Goal: Task Accomplishment & Management: Complete application form

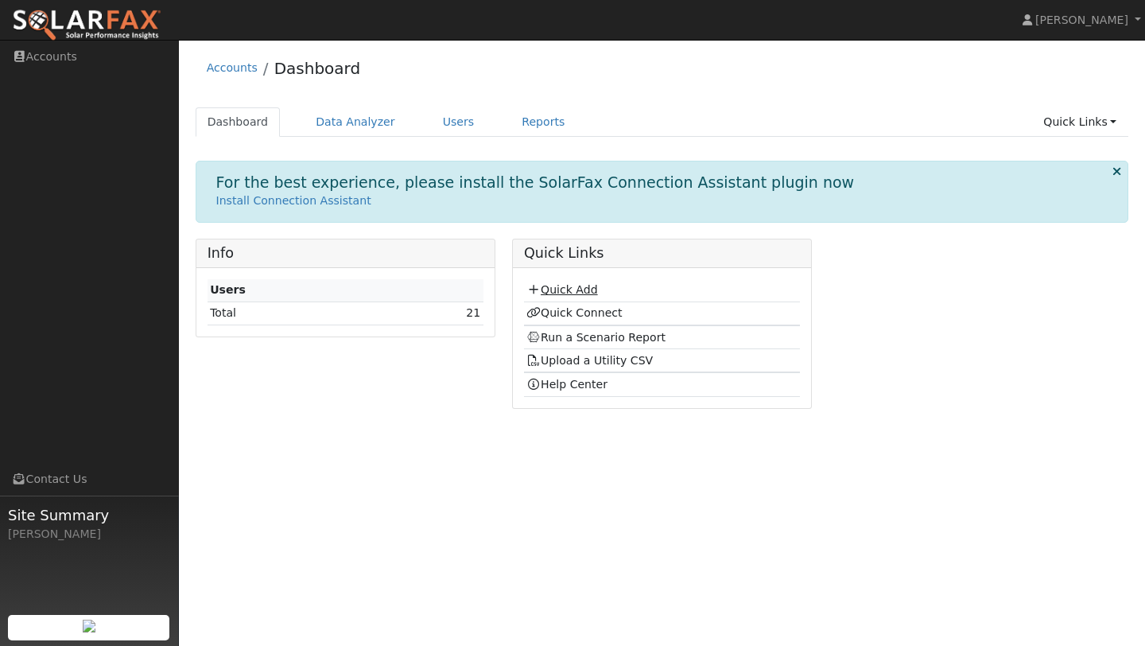
click at [568, 286] on link "Quick Add" at bounding box center [562, 289] width 71 height 13
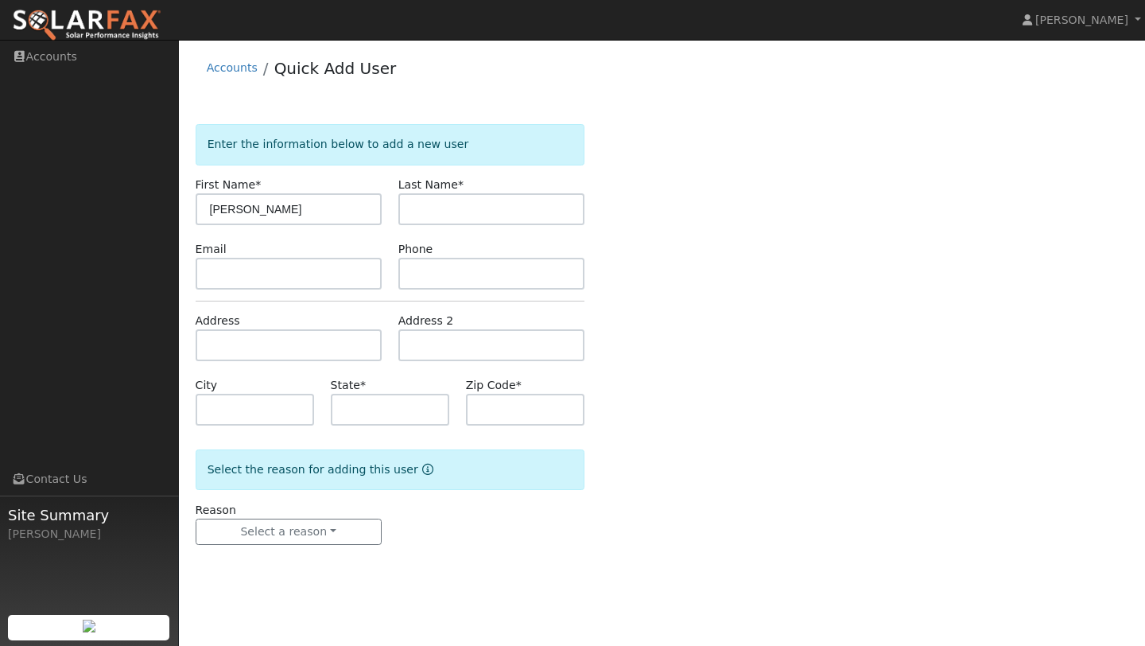
type input "[PERSON_NAME]"
type input "Furtado"
click at [445, 274] on input "2098403324" at bounding box center [492, 274] width 186 height 32
type input "2098403324"
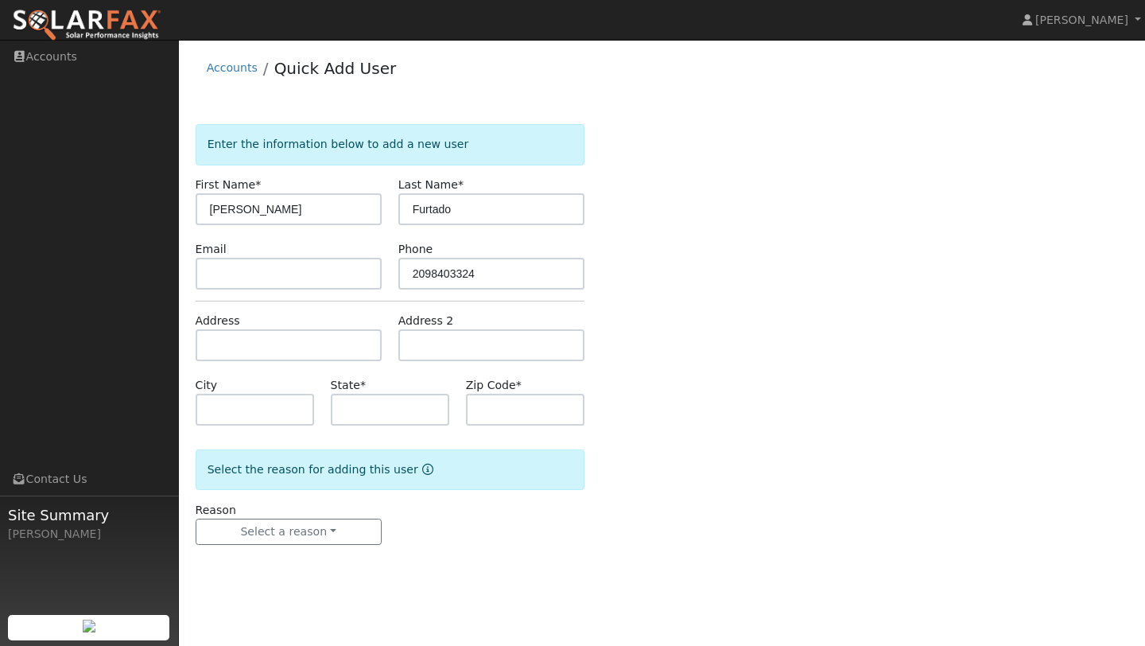
click at [700, 263] on div "Enter the information below to add a new user First Name * Tyler Last Name * Fu…" at bounding box center [663, 350] width 934 height 453
click at [260, 359] on input "text" at bounding box center [289, 345] width 186 height 32
type input "1384 Sand Hill Court"
type input "Oakdale"
type input "CA"
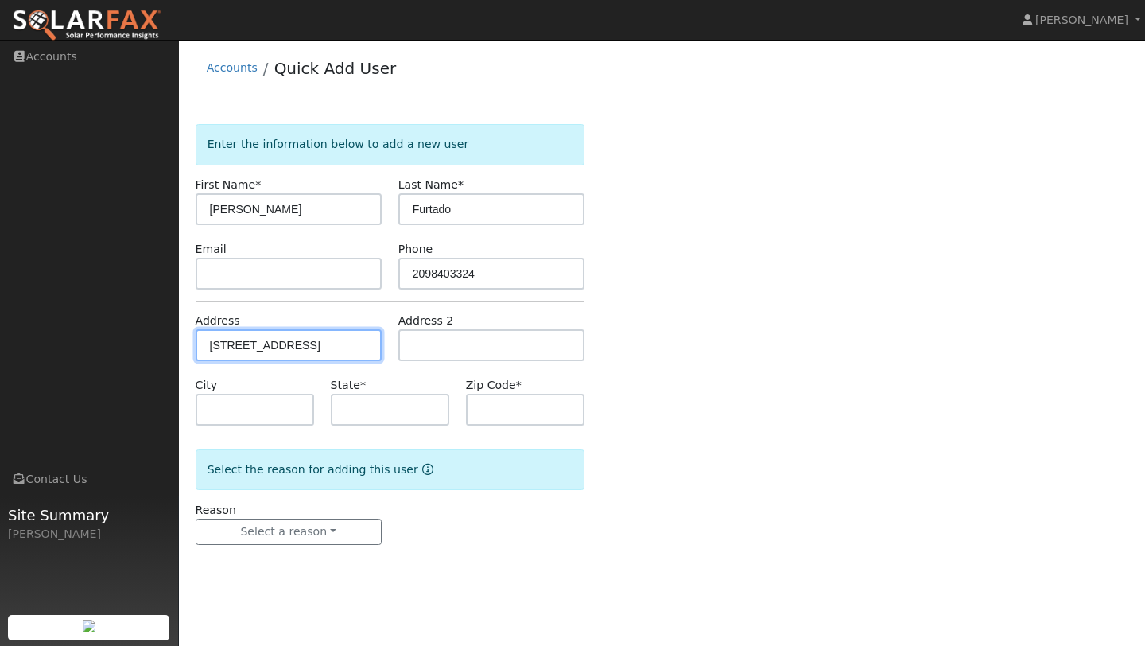
type input "95361"
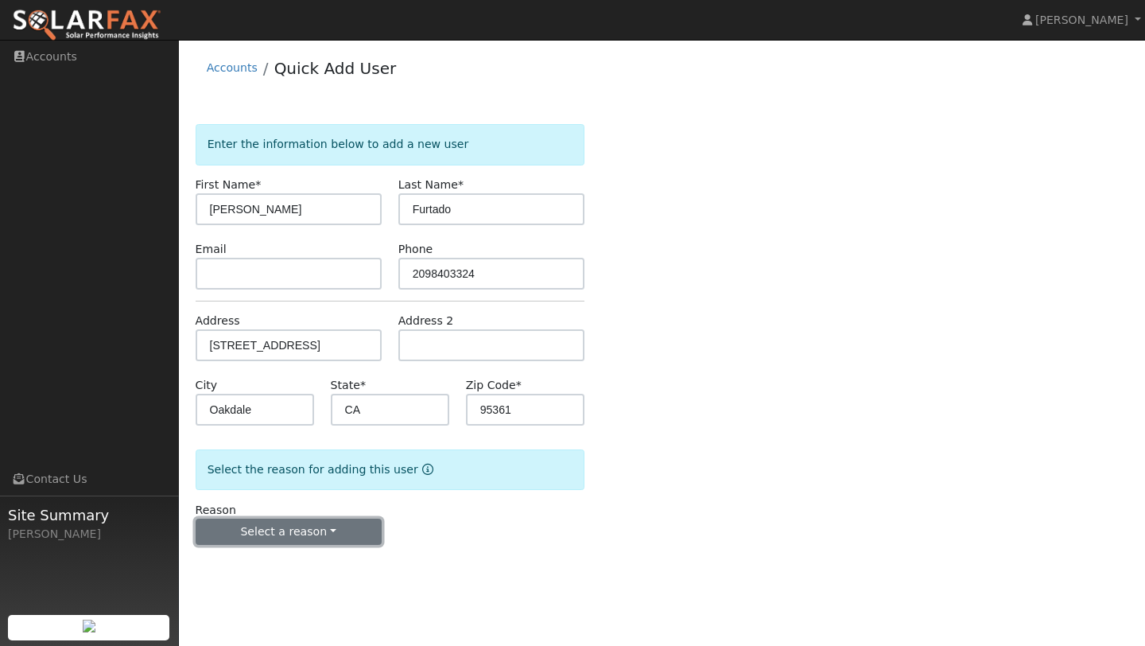
click at [332, 529] on button "Select a reason" at bounding box center [289, 532] width 186 height 27
click at [286, 561] on link "New lead" at bounding box center [284, 565] width 176 height 22
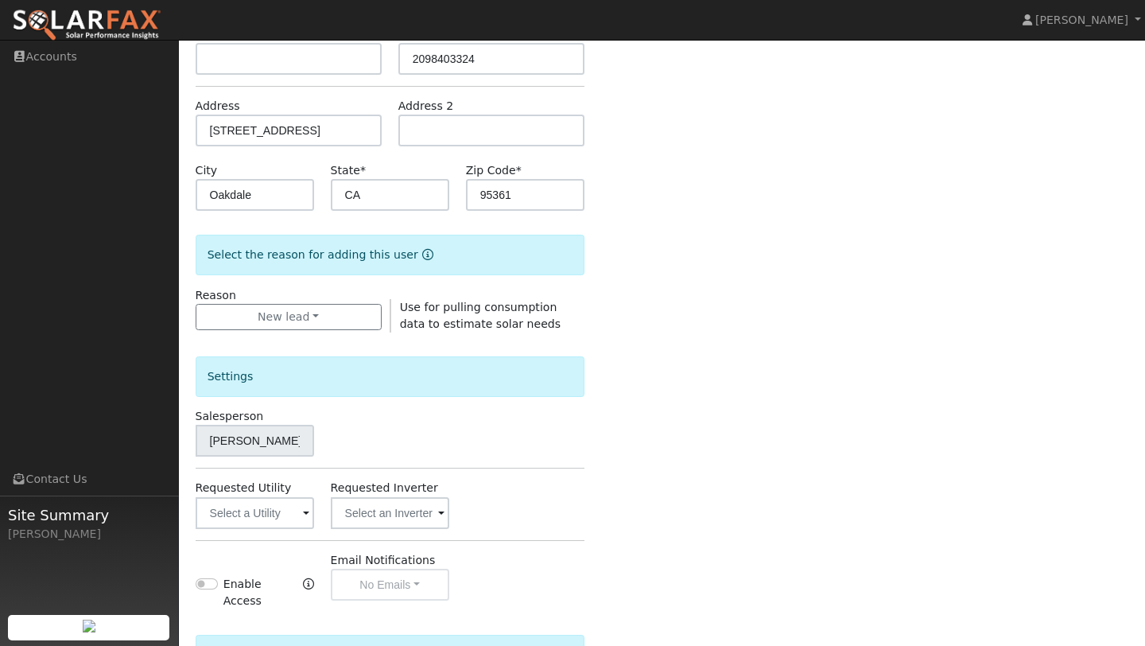
scroll to position [384, 0]
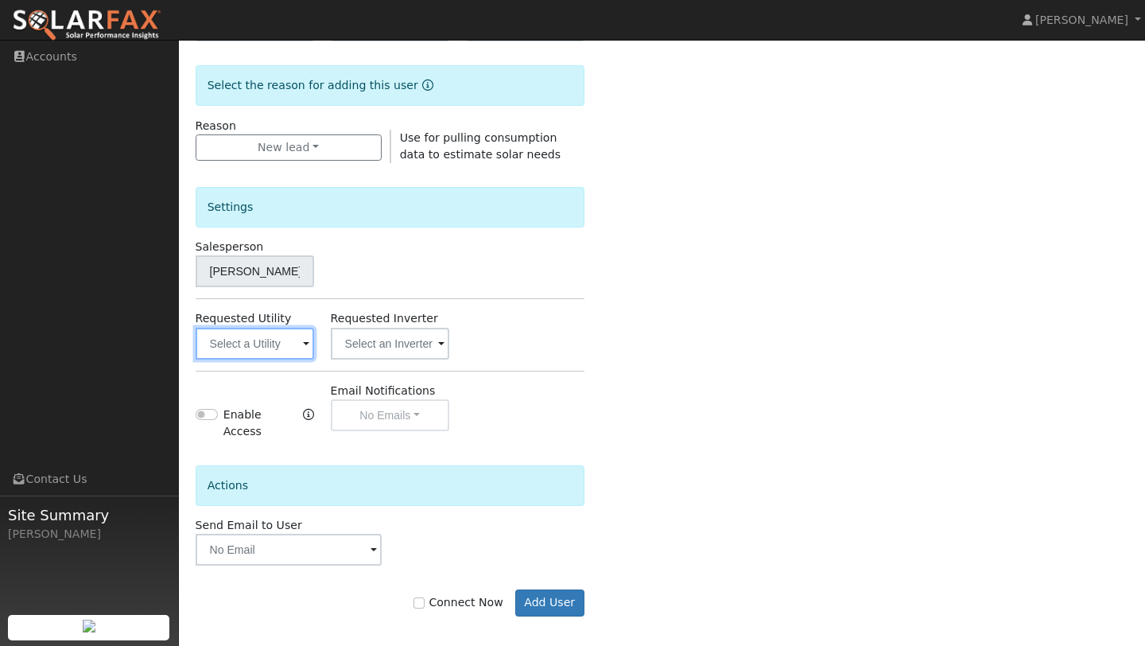
click at [272, 337] on input "text" at bounding box center [255, 344] width 119 height 32
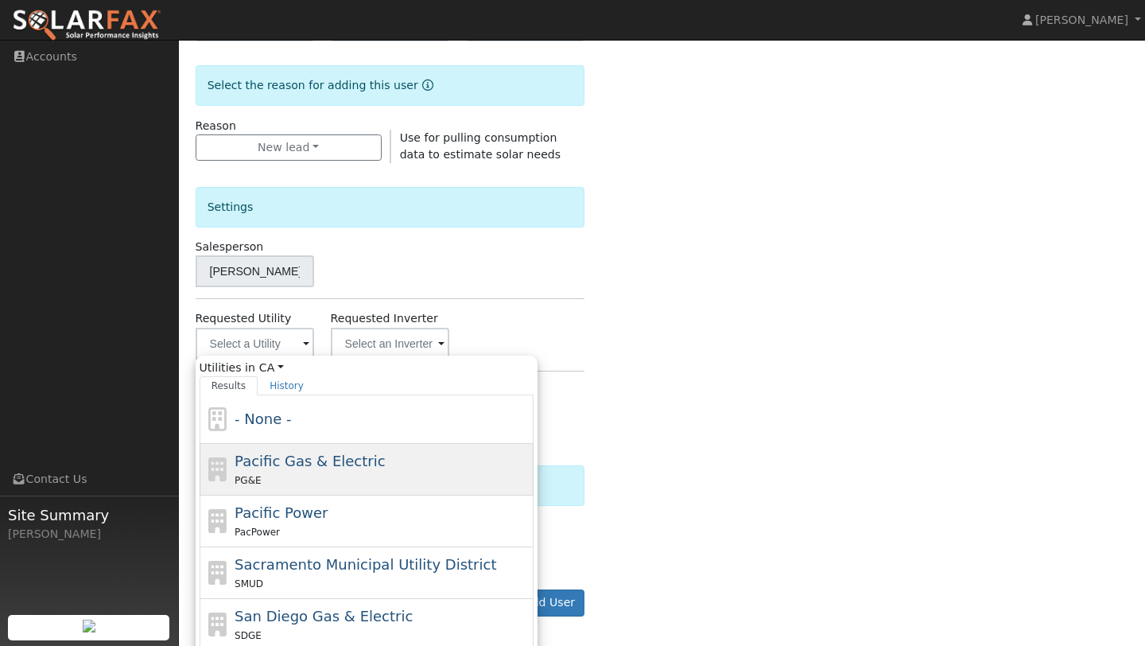
click at [295, 469] on div "Pacific Gas & Electric PG&E" at bounding box center [382, 469] width 295 height 38
type input "Pacific Gas & Electric"
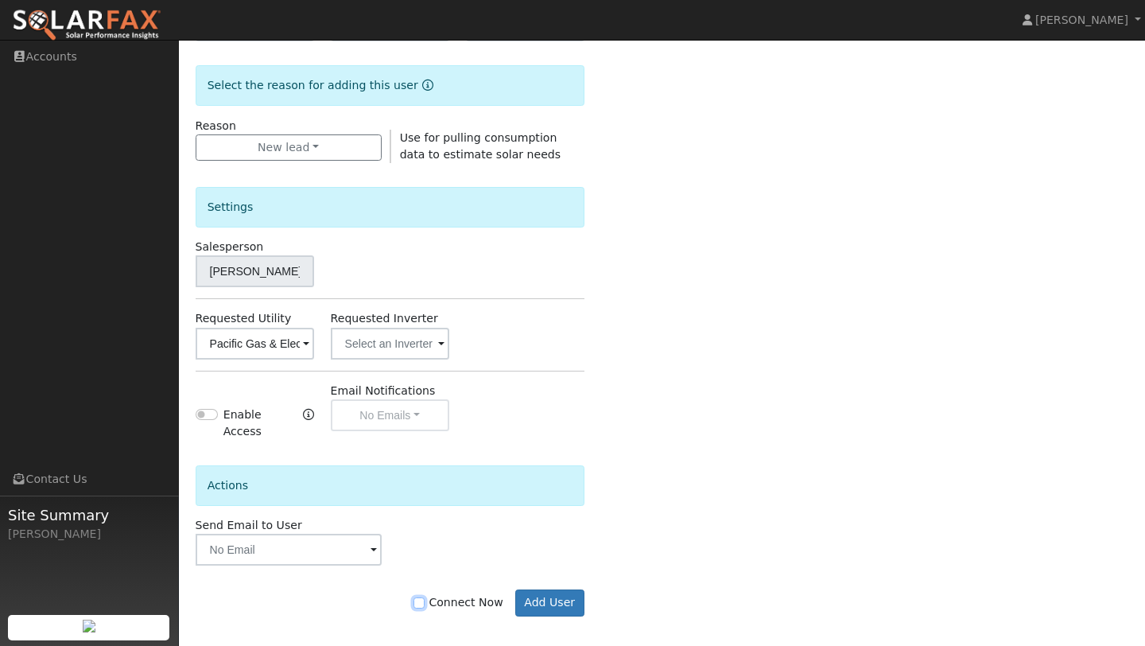
click at [425, 597] on input "Connect Now" at bounding box center [419, 602] width 11 height 11
checkbox input "true"
click at [561, 605] on button "Add User" at bounding box center [549, 602] width 69 height 27
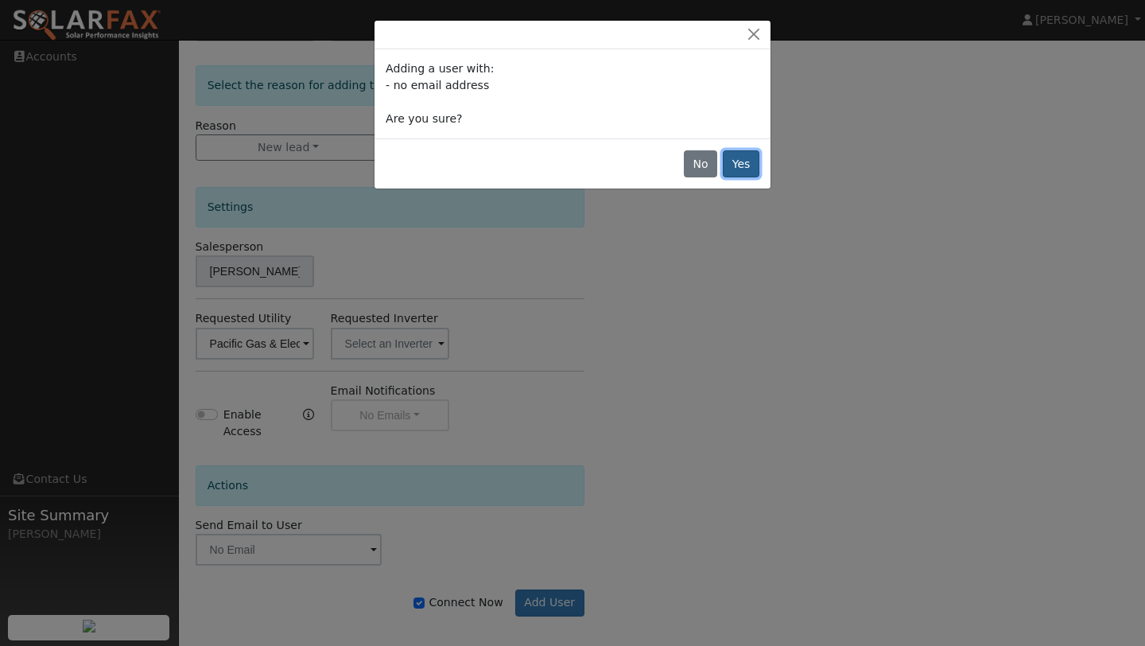
click at [745, 168] on button "Yes" at bounding box center [741, 163] width 37 height 27
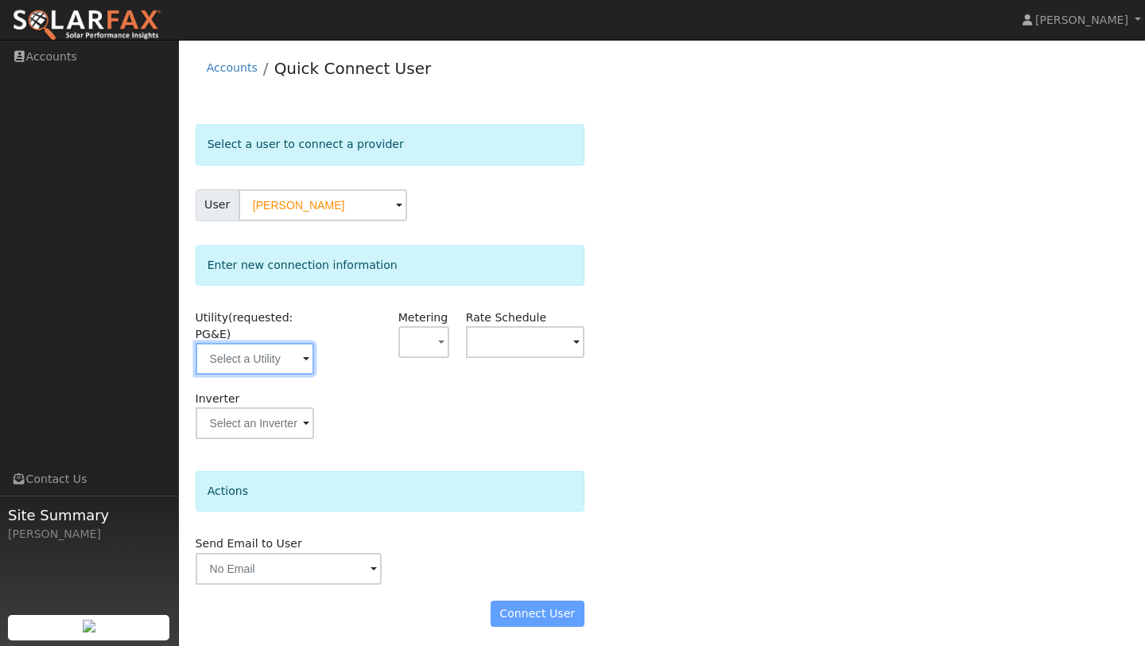
click at [283, 367] on input "text" at bounding box center [255, 359] width 119 height 32
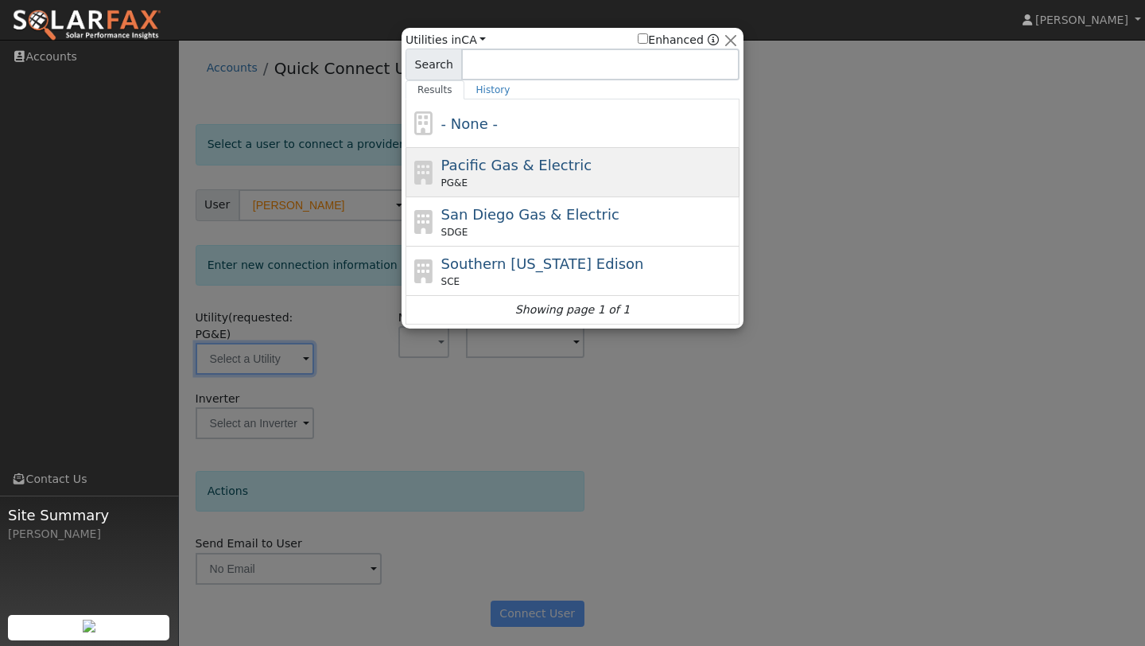
click at [518, 197] on div "Pacific Gas & Electric PG&E" at bounding box center [573, 221] width 334 height 49
type input "PG&E"
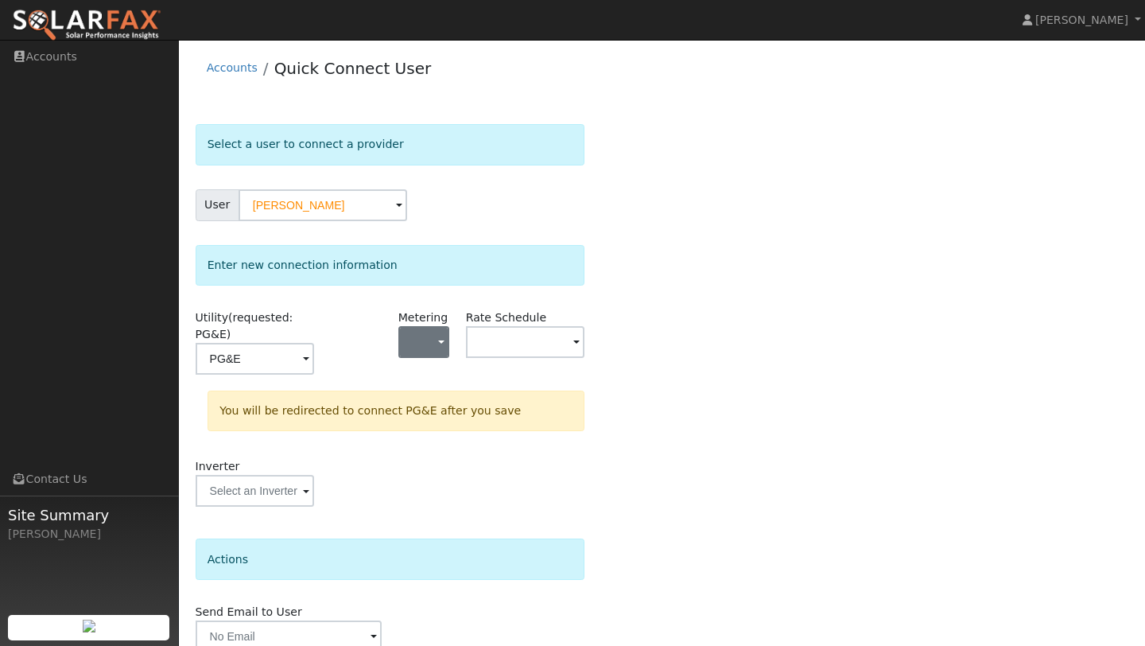
scroll to position [72, 0]
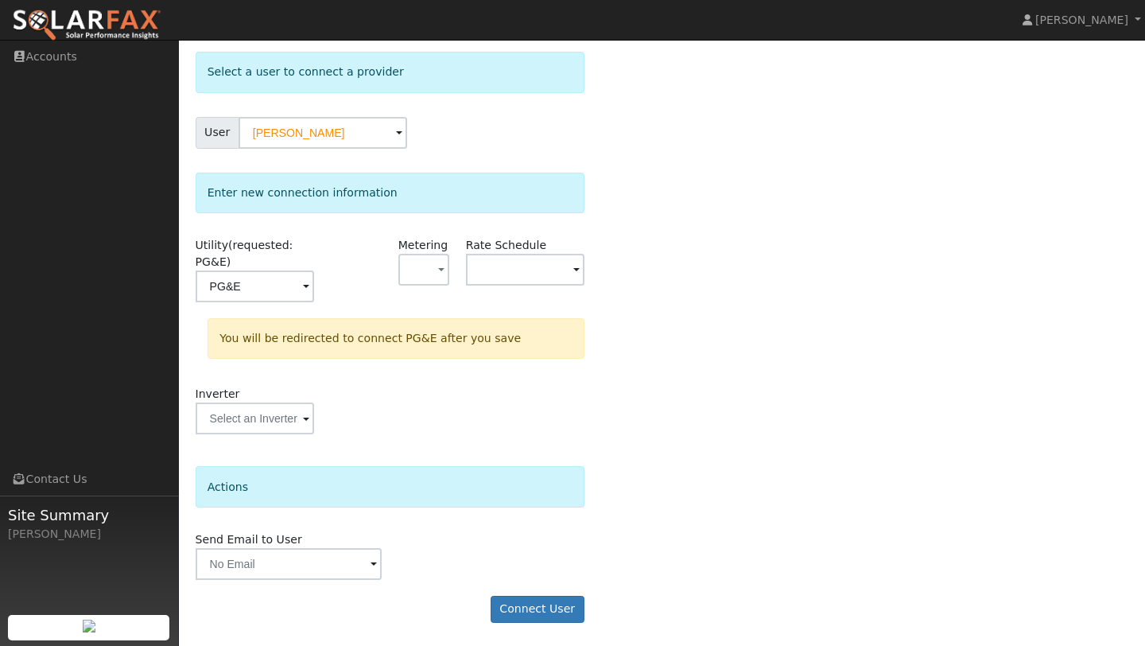
click at [519, 623] on form "Select a user to connect a provider User Tyler Furtado Account Default Account …" at bounding box center [390, 345] width 389 height 586
click at [527, 610] on button "Connect User" at bounding box center [538, 609] width 94 height 27
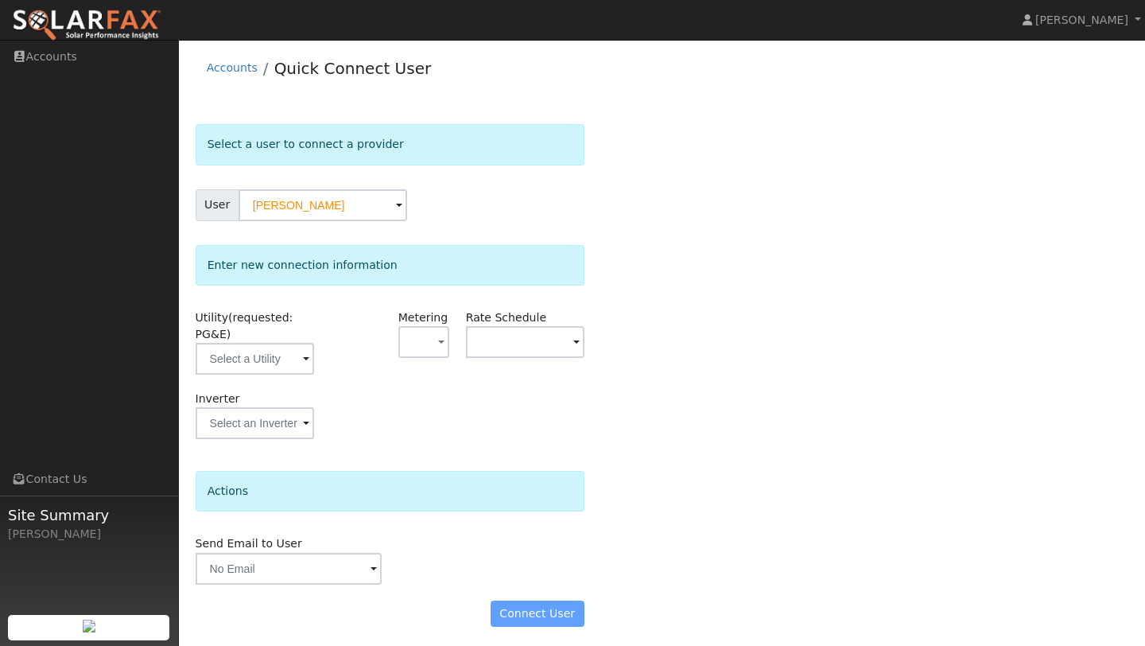
click at [603, 199] on div "Select a user to connect a provider User Tyler Furtado Account Default Account …" at bounding box center [663, 383] width 934 height 519
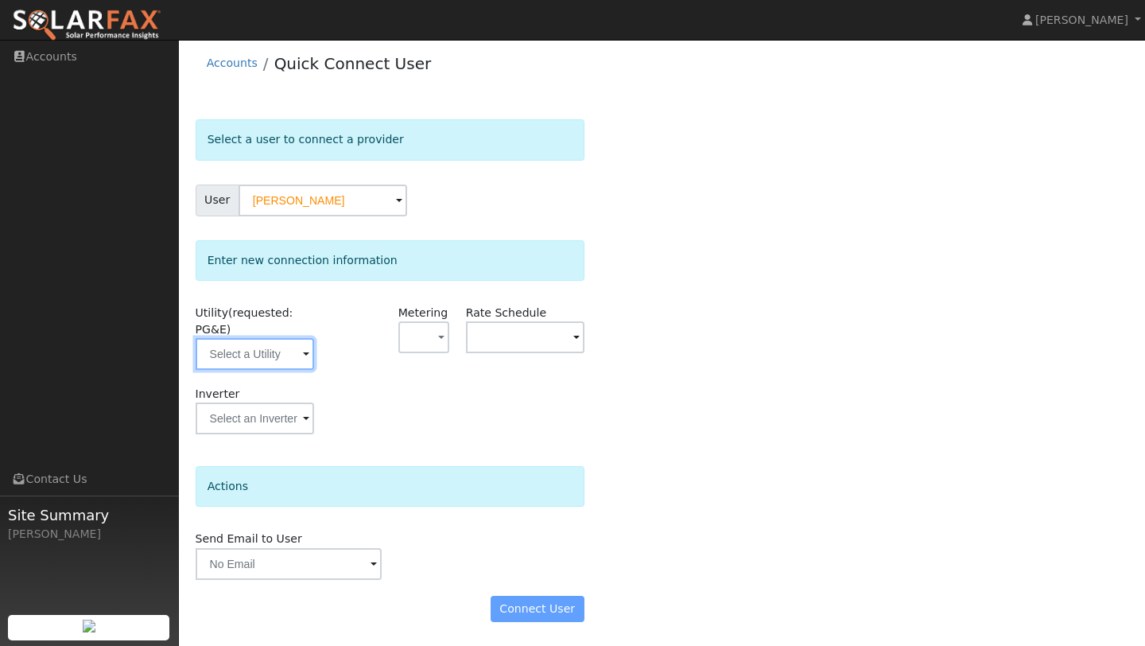
click at [264, 358] on input "text" at bounding box center [255, 354] width 119 height 32
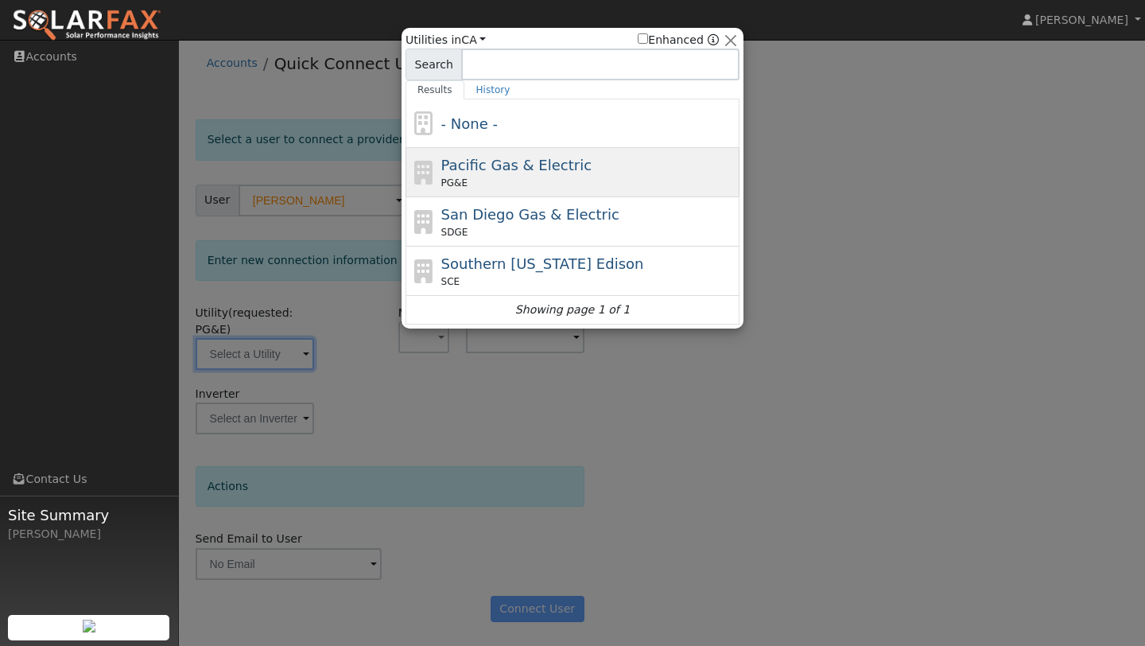
click at [523, 185] on div "PG&E" at bounding box center [588, 183] width 295 height 14
type input "PG&E"
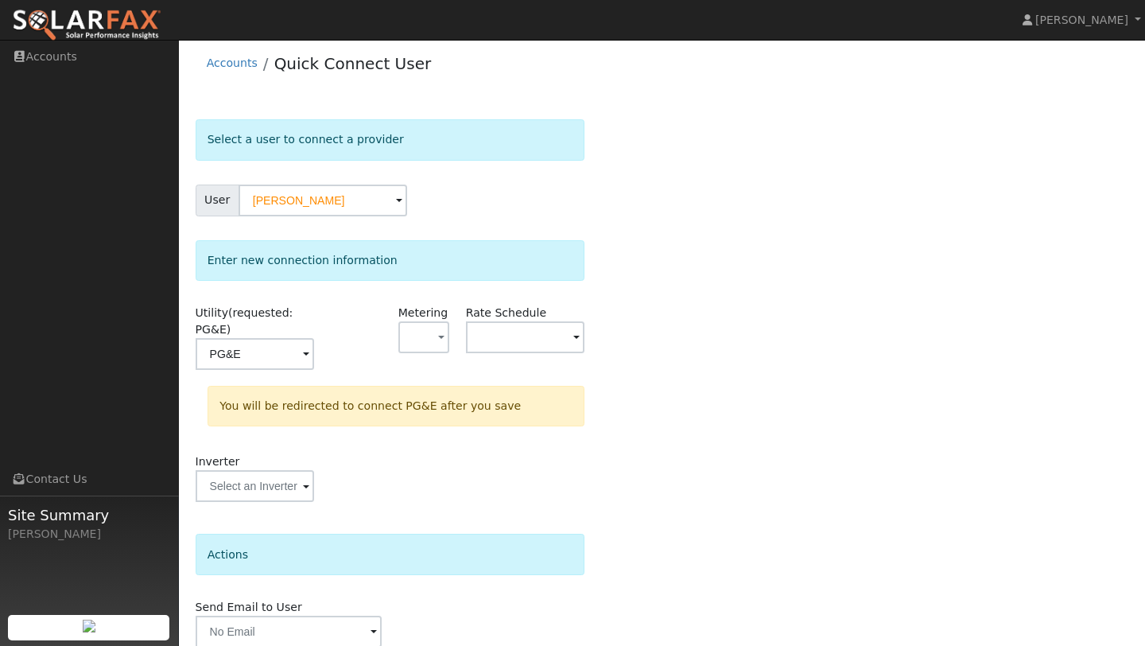
scroll to position [72, 0]
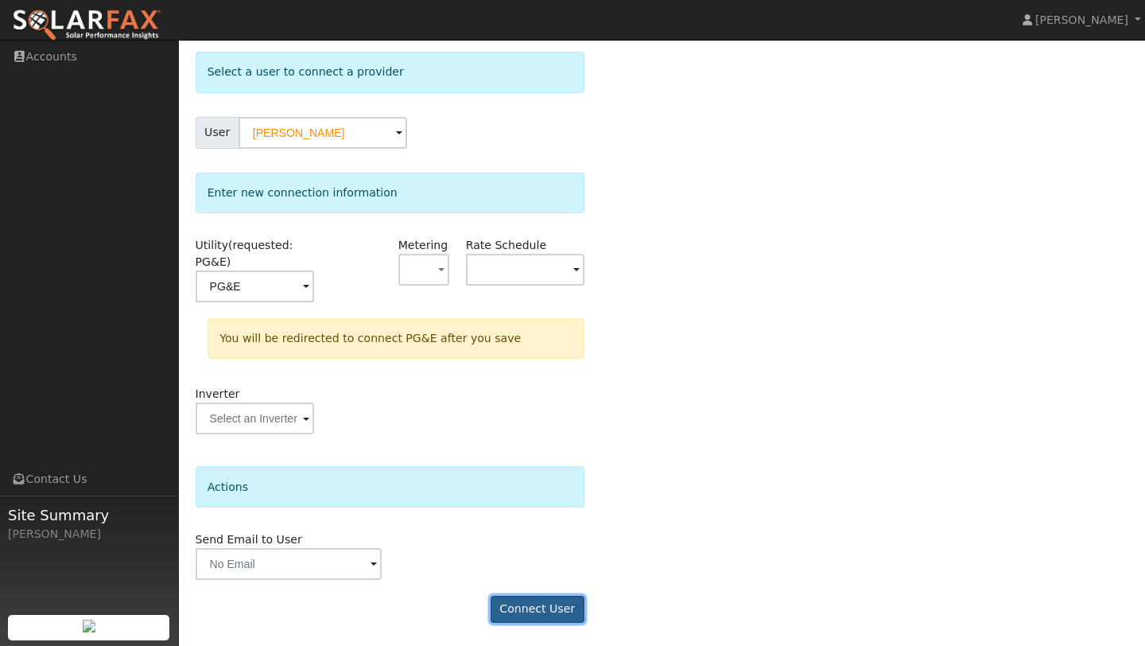
click at [545, 605] on button "Connect User" at bounding box center [538, 609] width 94 height 27
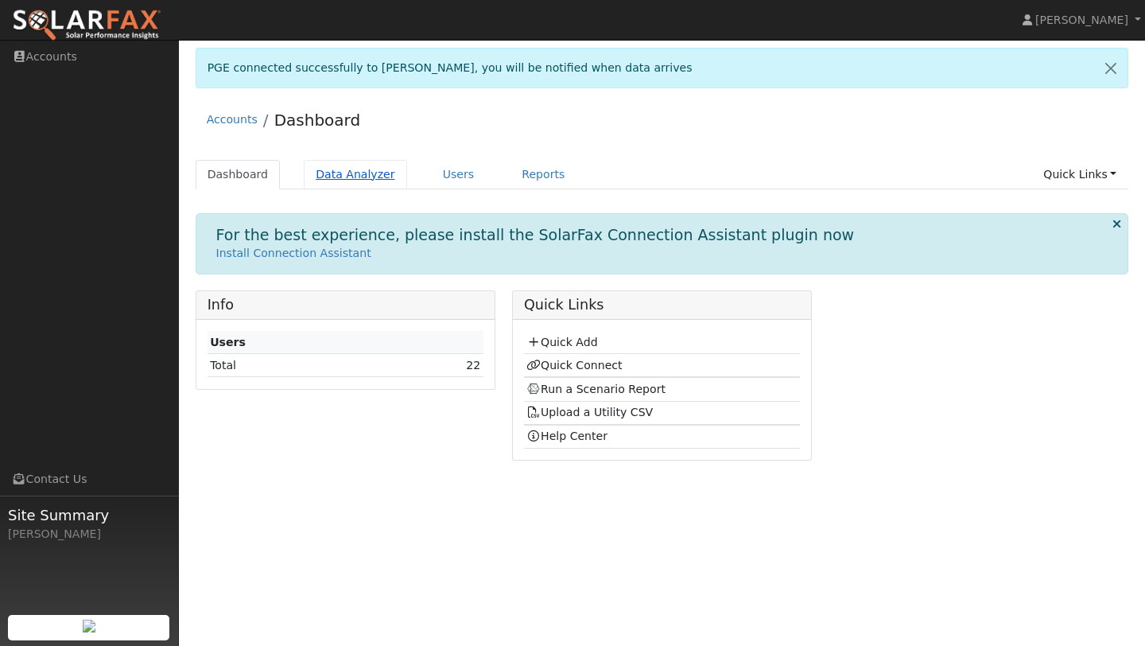
click at [348, 177] on link "Data Analyzer" at bounding box center [355, 174] width 103 height 29
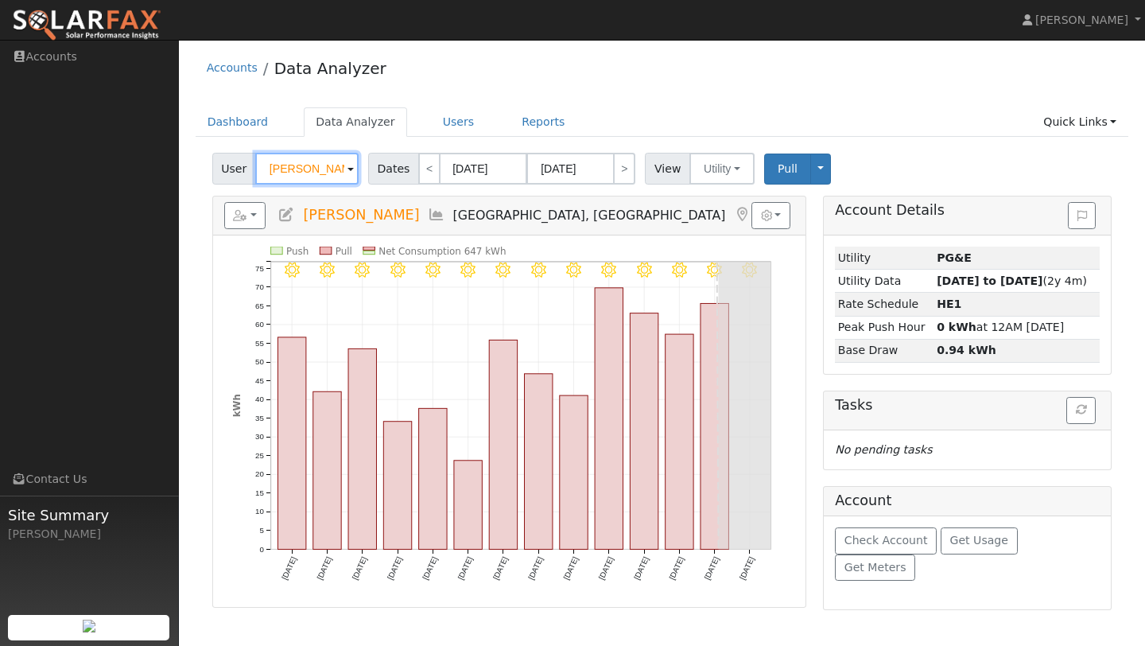
click at [327, 175] on input "Luis Arauza" at bounding box center [306, 169] width 103 height 32
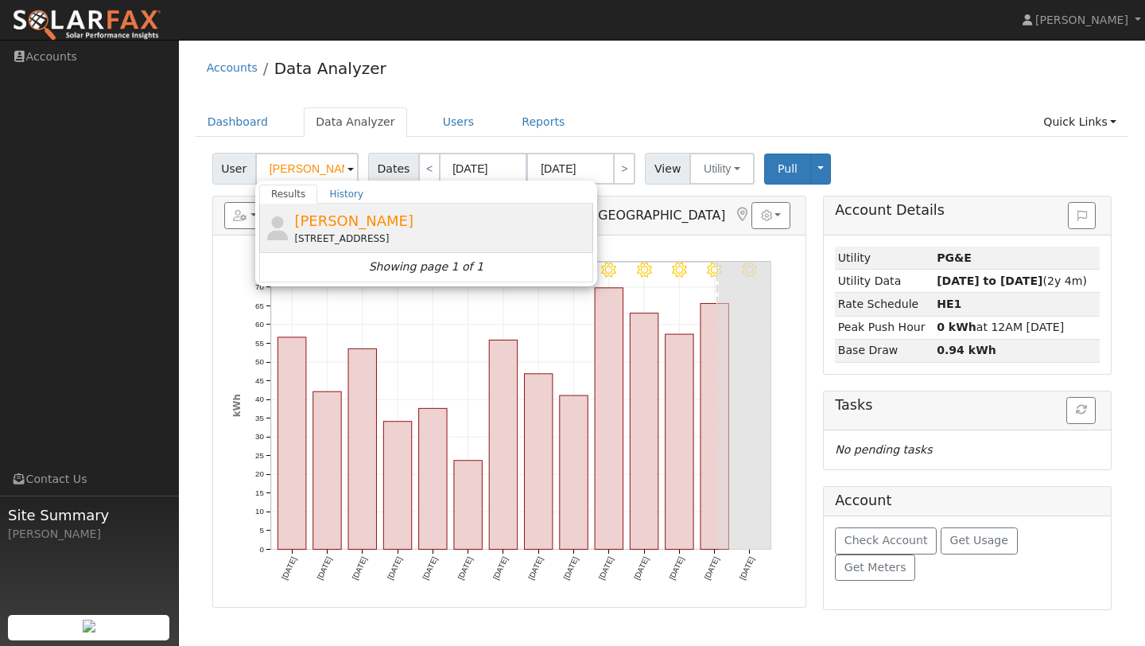
click at [322, 231] on div "1384 Sand Hill Court, Oakdale, CA 95361" at bounding box center [441, 238] width 295 height 14
type input "Tyler Furtado"
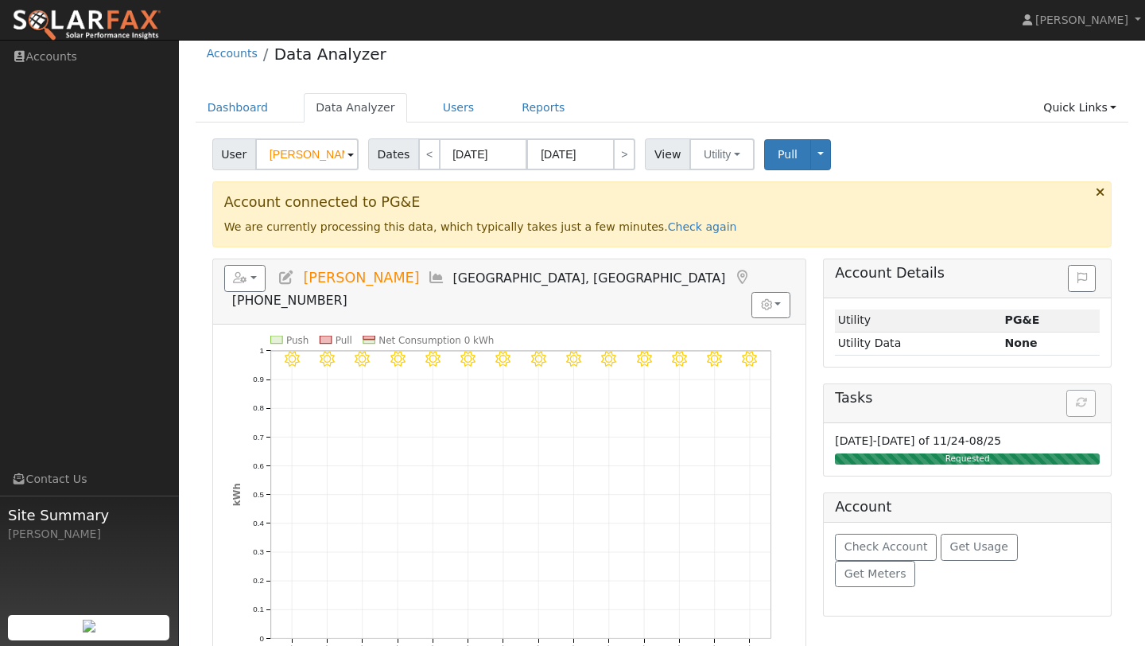
scroll to position [19, 0]
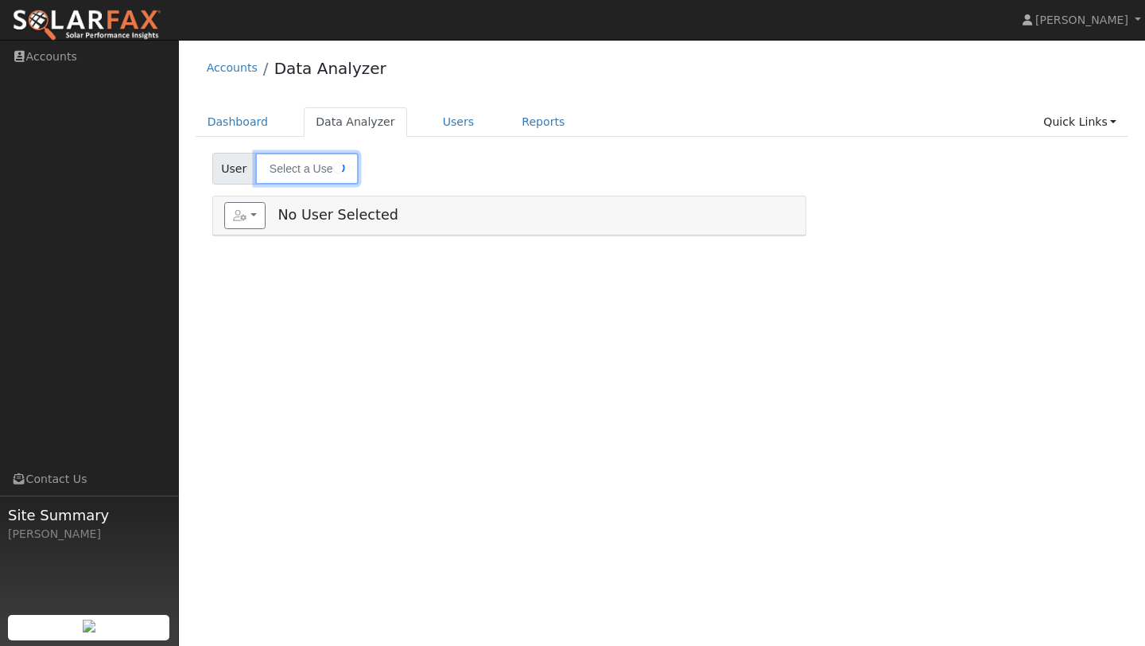
type input "[PERSON_NAME]"
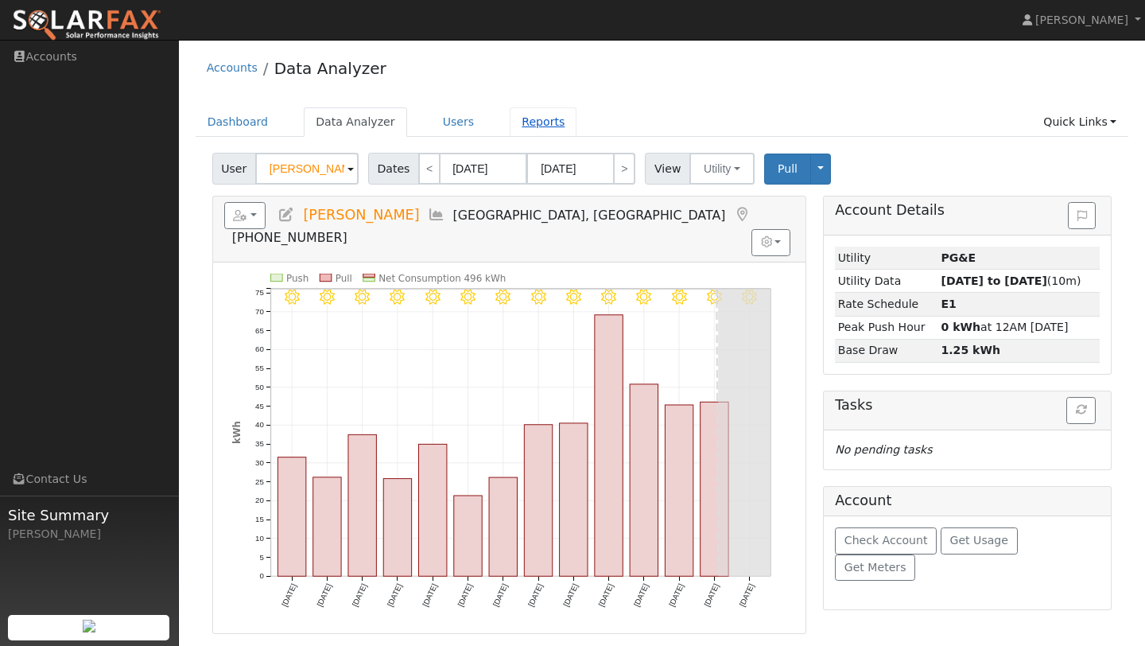
click at [526, 134] on link "Reports" at bounding box center [543, 121] width 67 height 29
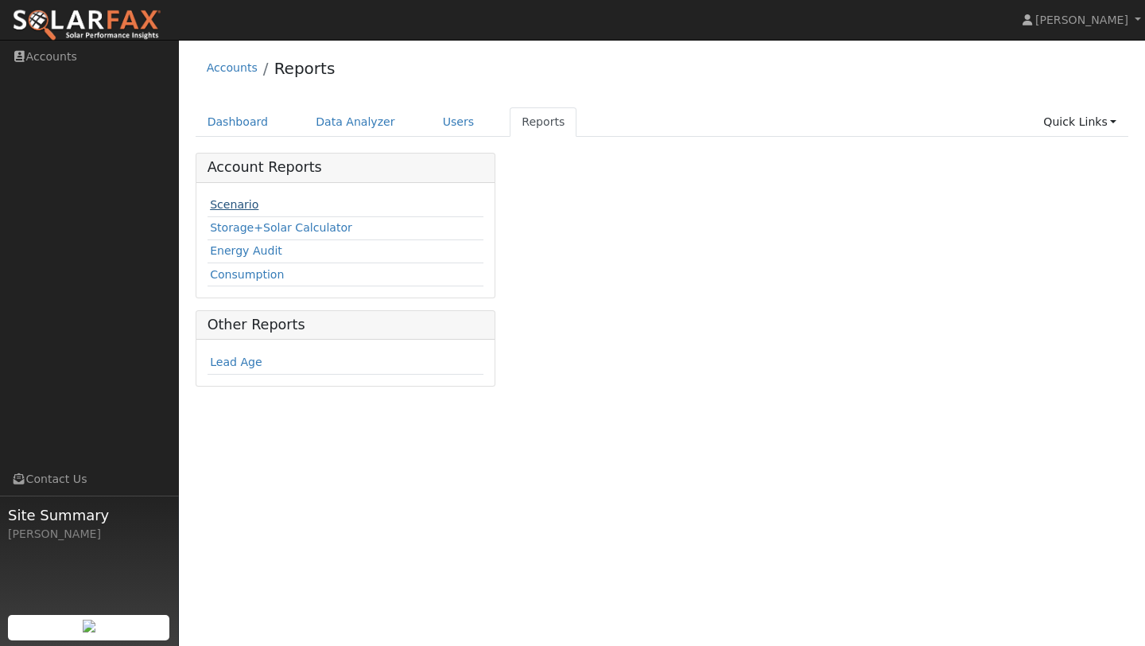
click at [255, 203] on link "Scenario" at bounding box center [234, 204] width 49 height 13
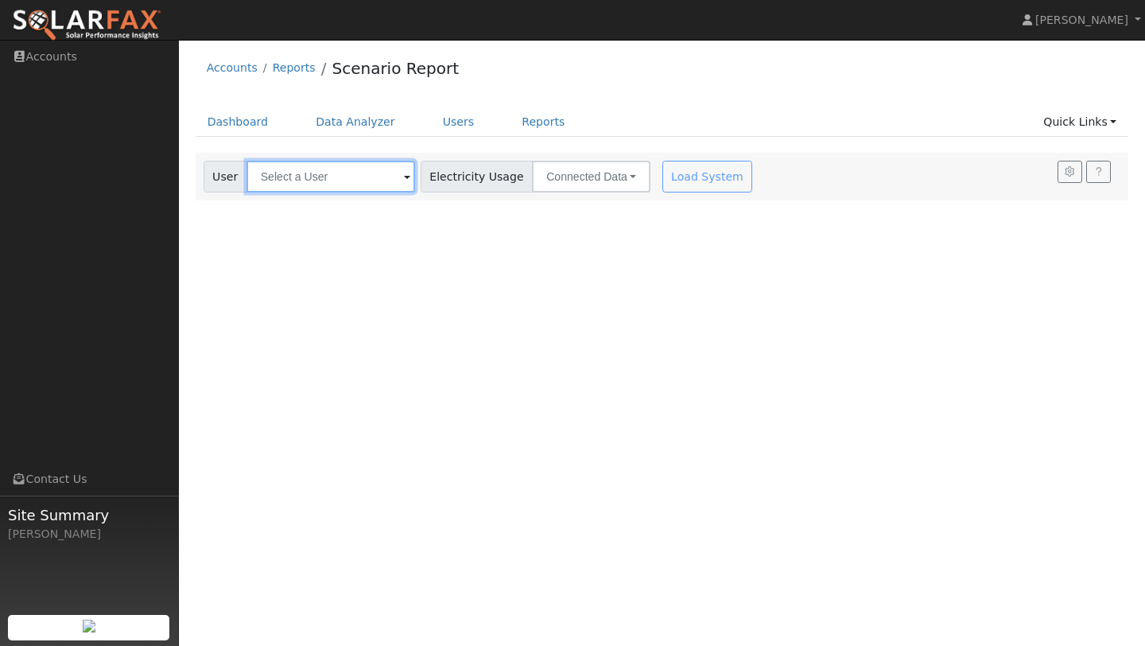
click at [371, 190] on input "text" at bounding box center [331, 177] width 169 height 32
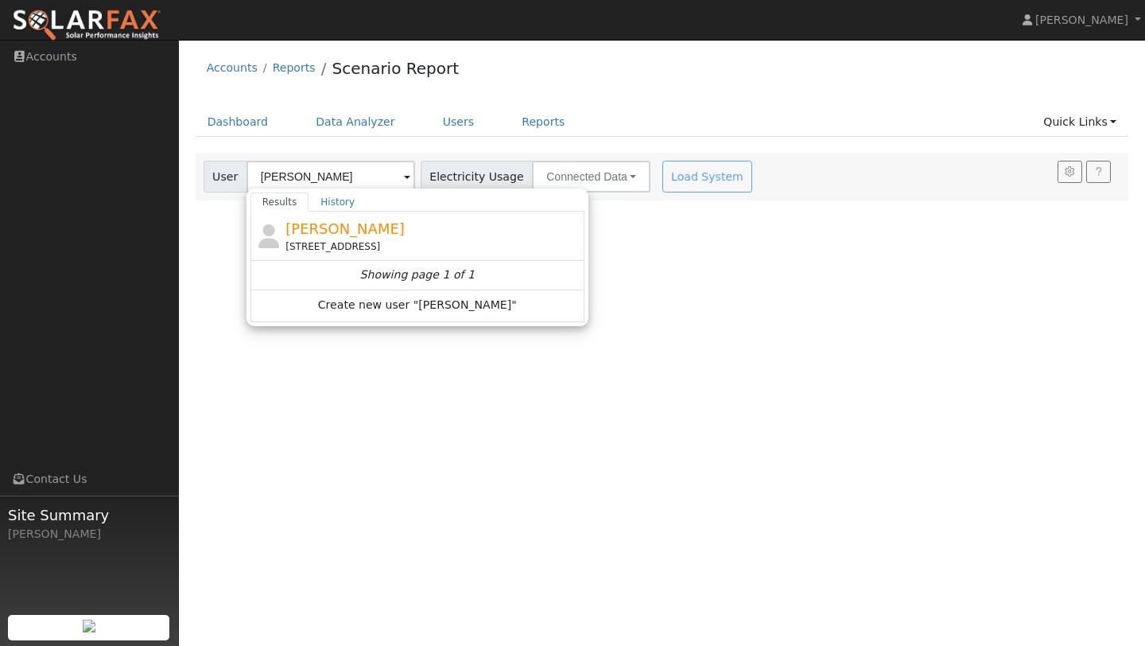
click at [323, 238] on div "[PERSON_NAME] [STREET_ADDRESS]" at bounding box center [433, 236] width 295 height 36
type input "[PERSON_NAME]"
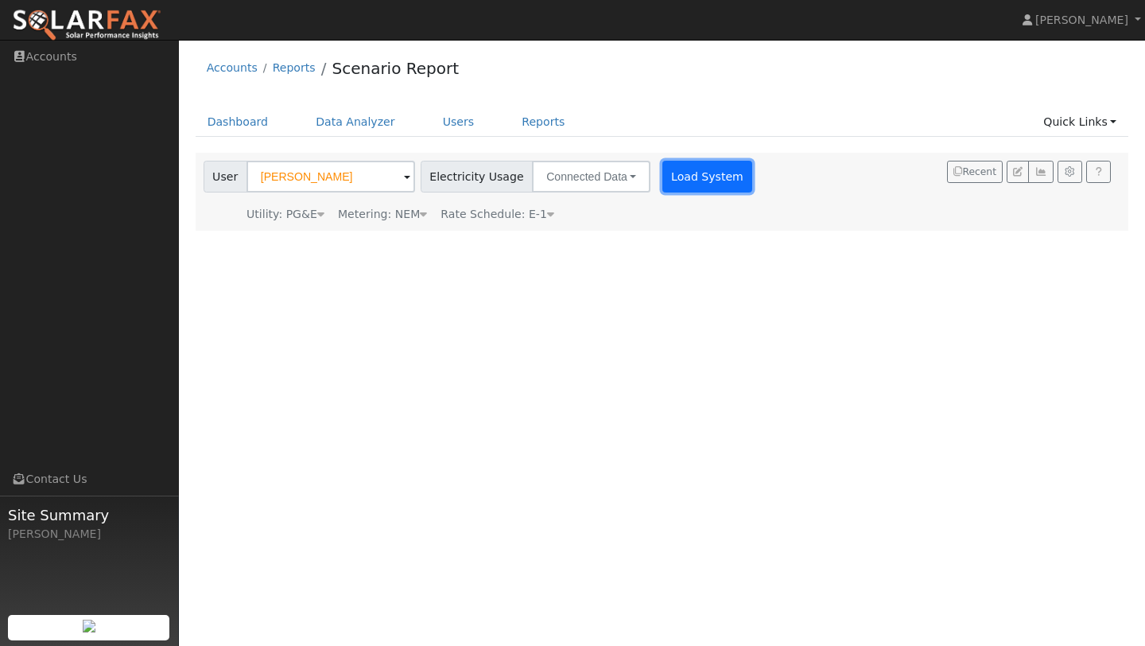
click at [687, 171] on button "Load System" at bounding box center [708, 177] width 91 height 32
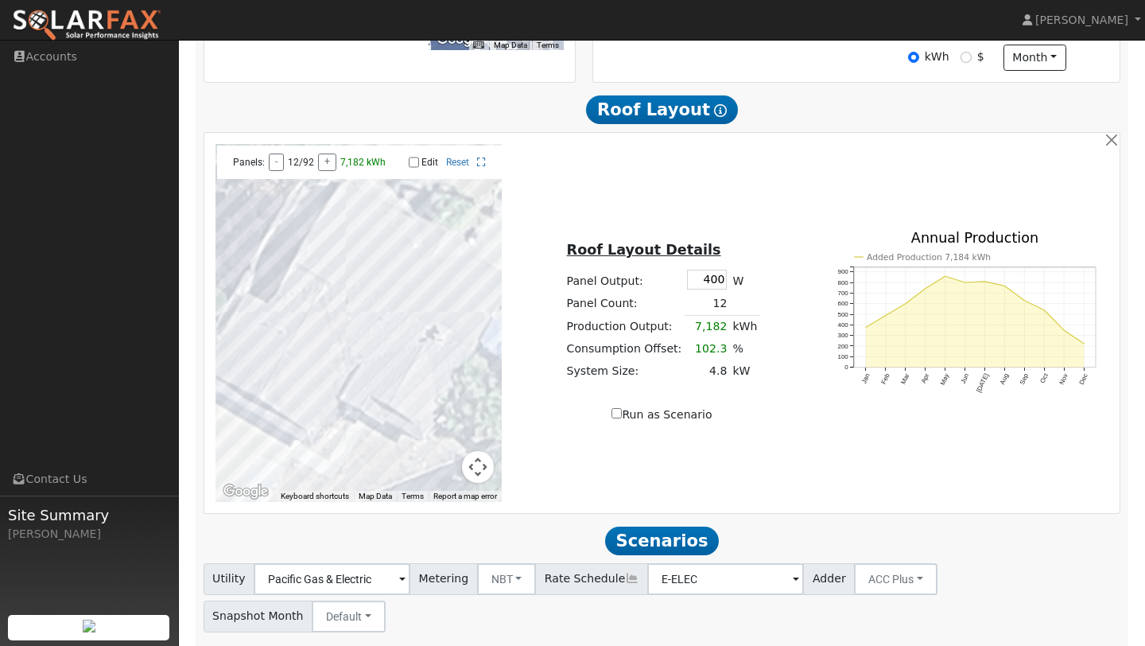
scroll to position [655, 0]
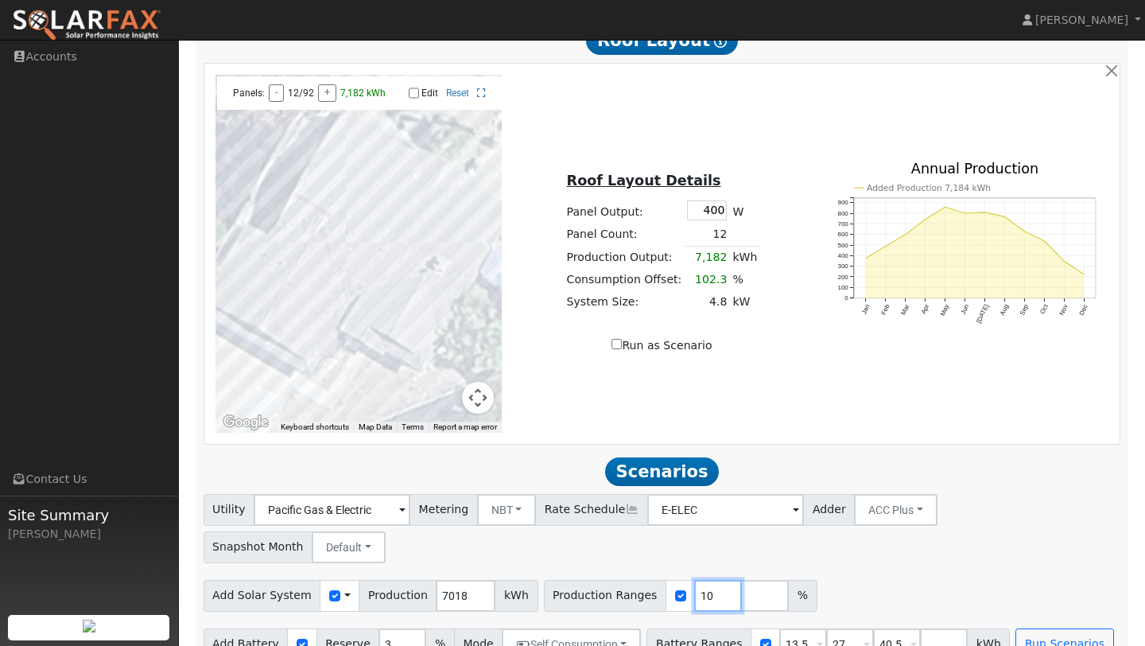
click at [698, 580] on input "10" at bounding box center [718, 596] width 48 height 32
type input "110"
type input "115"
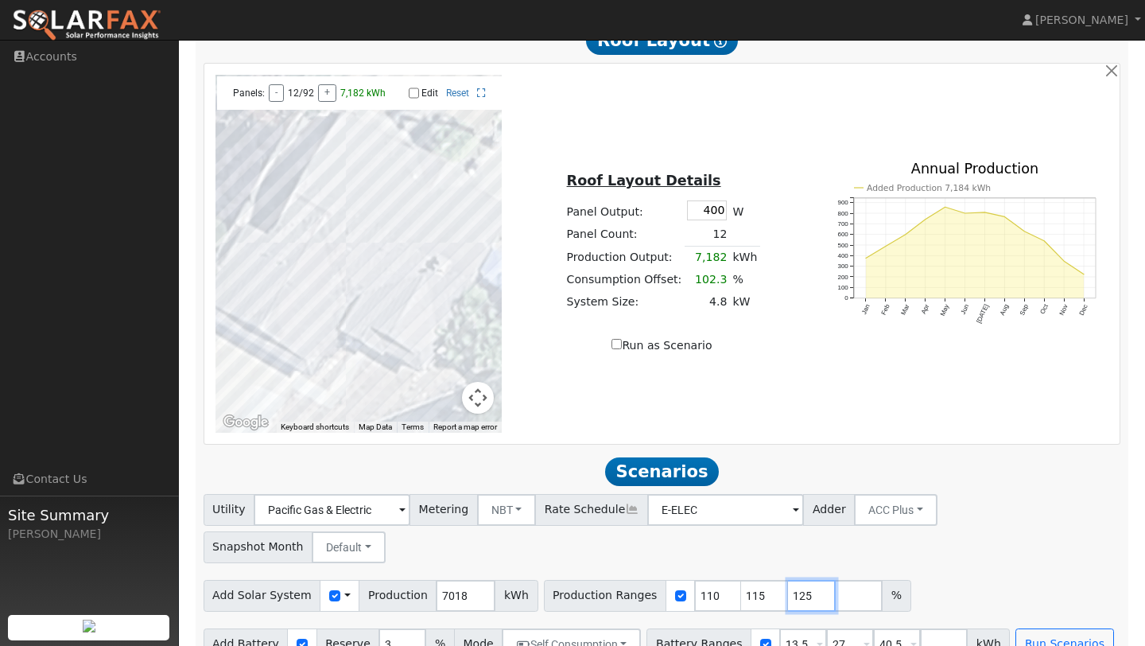
type input "125"
type input "145"
click at [885, 580] on input "number" at bounding box center [906, 596] width 48 height 32
type input "135"
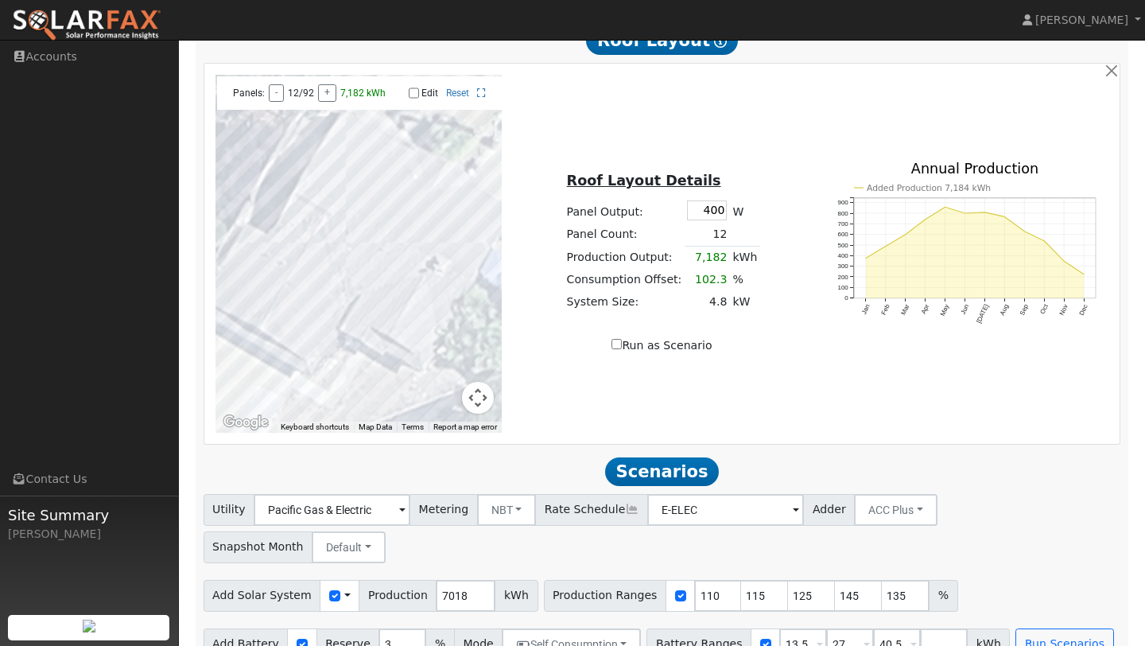
type input "145"
click at [924, 407] on div "← Move left → Move right ↑ Move up ↓ Move down + Zoom in - Zoom out Home Jump l…" at bounding box center [662, 254] width 911 height 358
click at [826, 628] on input "27" at bounding box center [850, 644] width 48 height 32
type input "10"
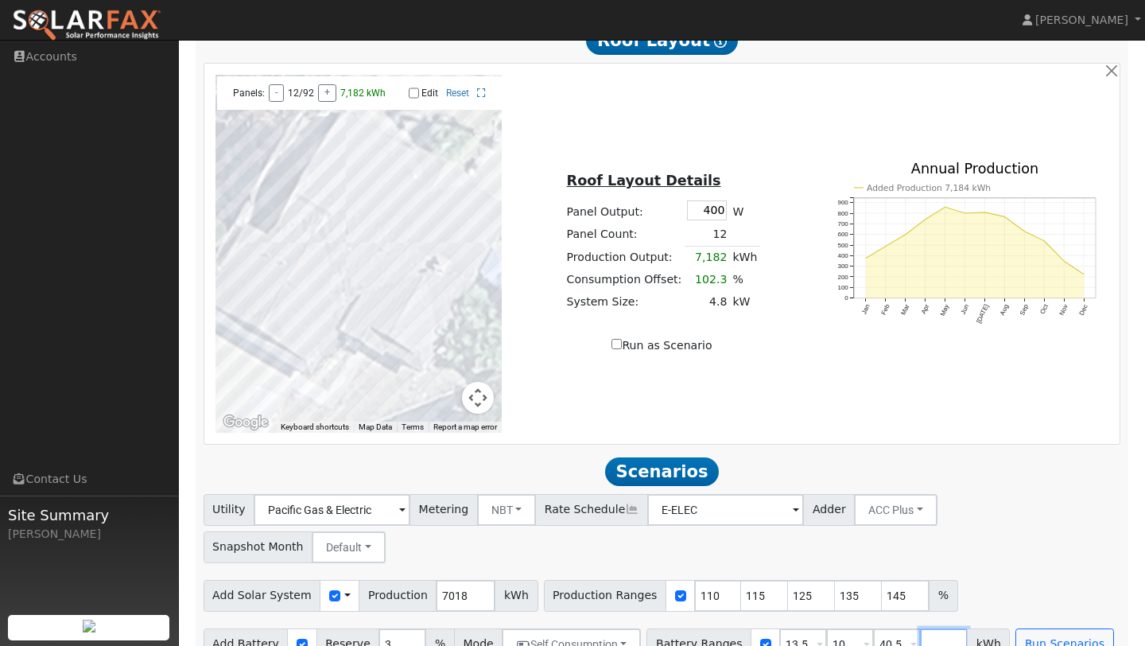
click at [920, 628] on input "number" at bounding box center [944, 644] width 48 height 32
type input "10"
type input "13.5"
type input "20"
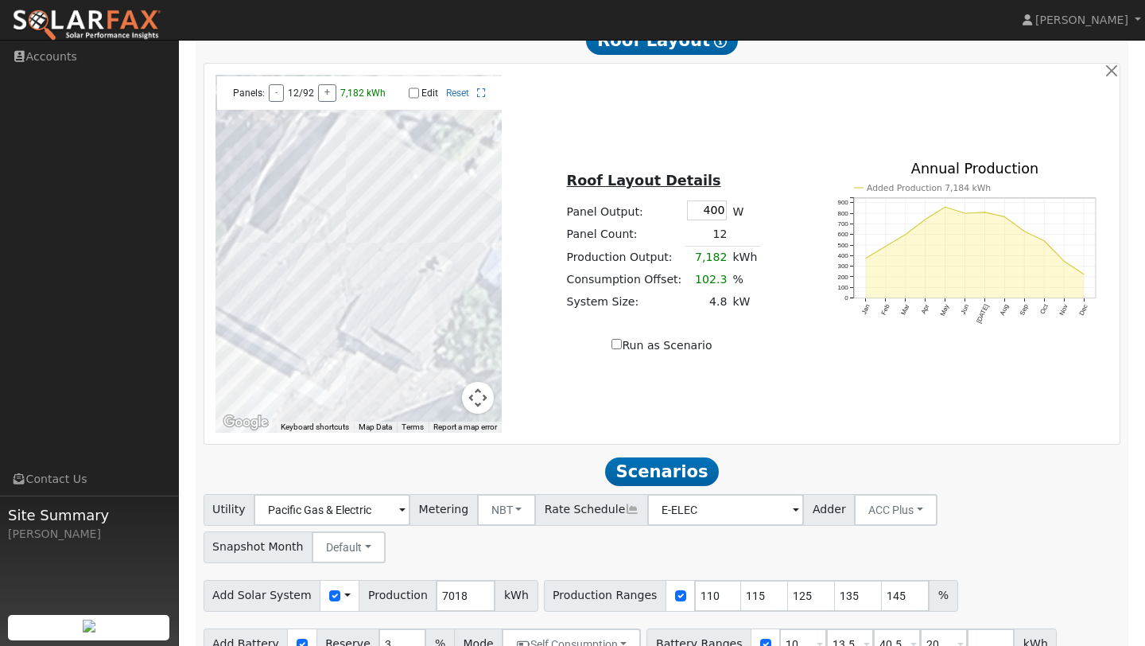
type input "40.5"
click at [998, 574] on div "Add Solar System Use CSV Data Production 7018 kWh Production Ranges 110 115 125…" at bounding box center [661, 592] width 923 height 37
click at [927, 628] on input "40.5" at bounding box center [944, 644] width 48 height 32
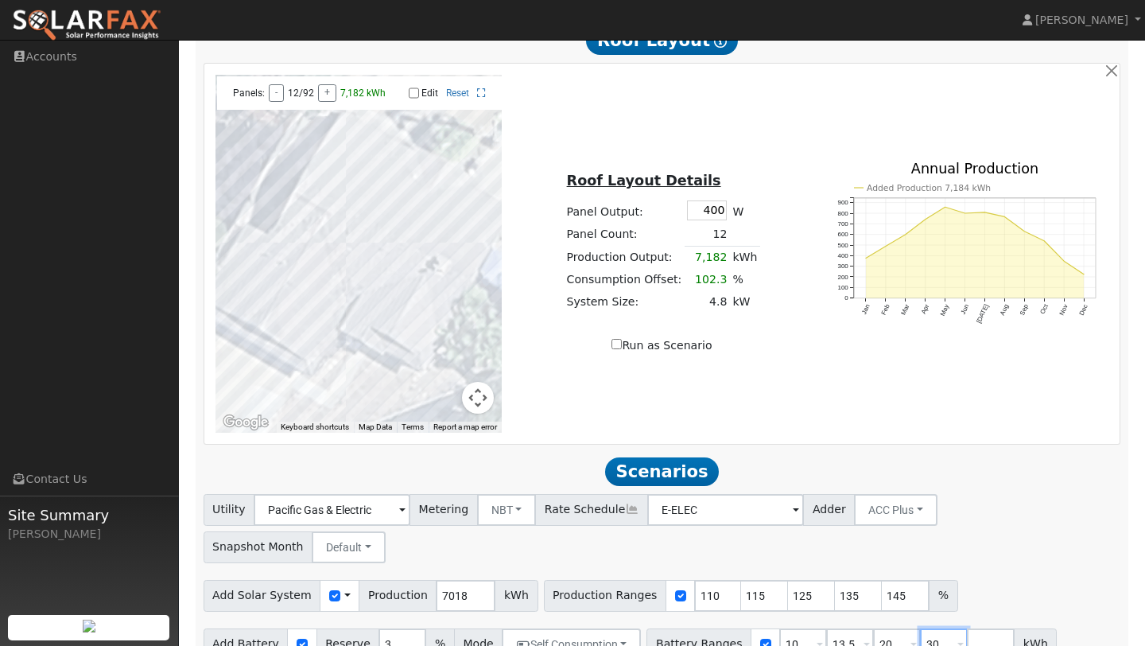
type input "30"
click at [981, 628] on input "number" at bounding box center [991, 644] width 48 height 32
type input "27"
click at [1031, 580] on div "Add Solar System Use CSV Data Production 7018 kWh Production Ranges 110 115 125…" at bounding box center [661, 592] width 923 height 37
type input "27"
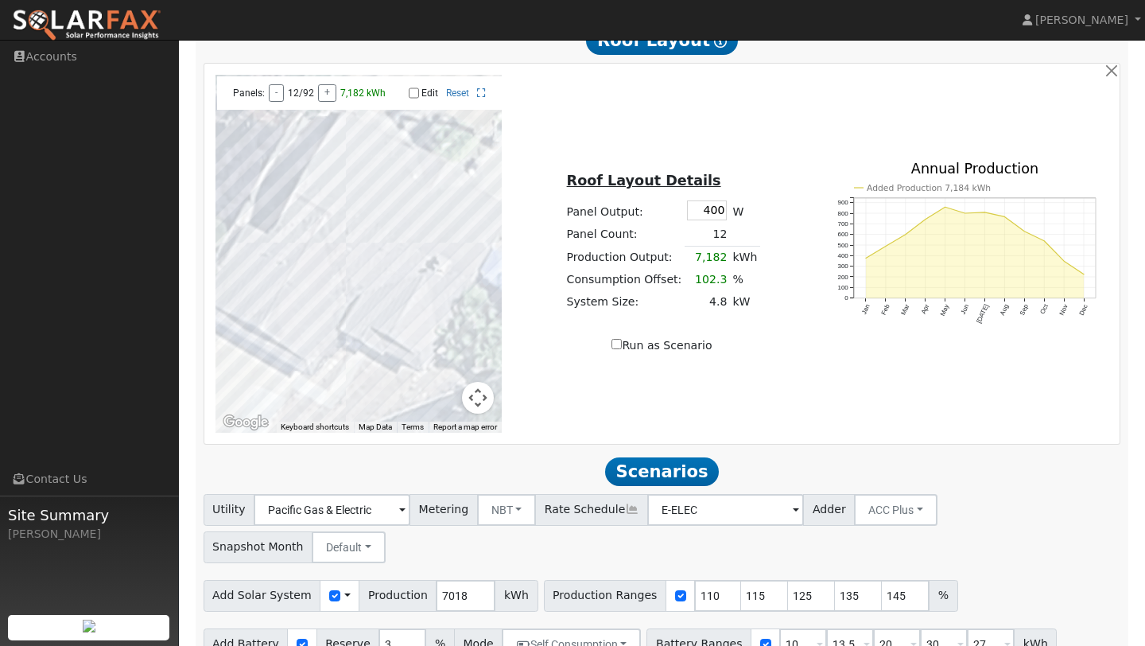
type input "30"
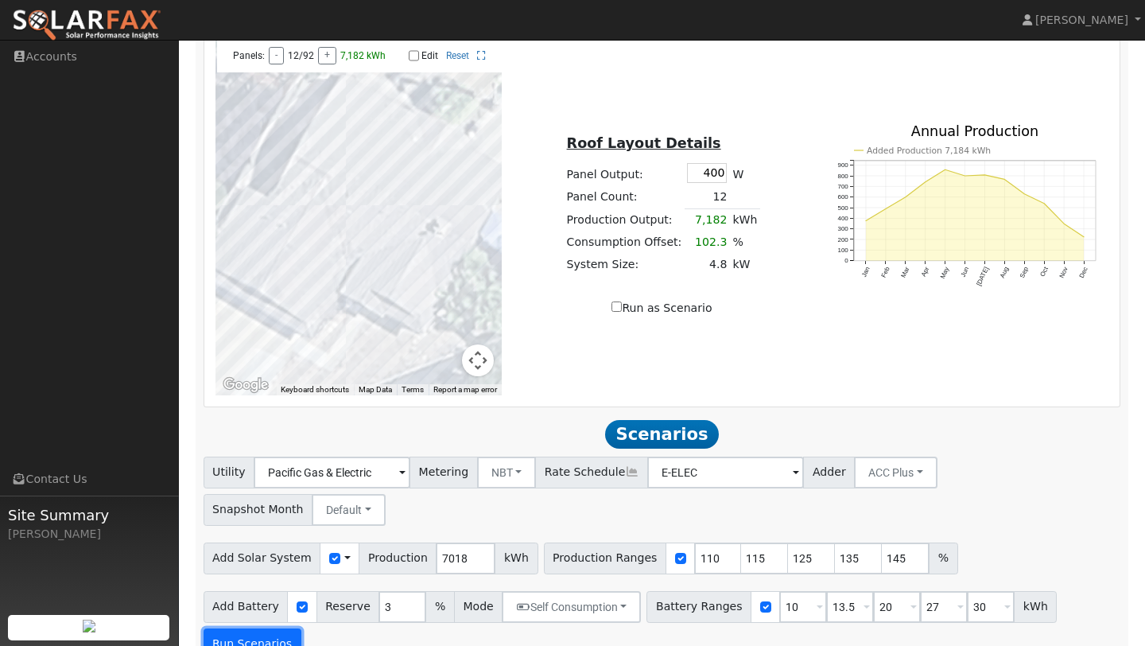
click at [251, 628] on button "Run Scenarios" at bounding box center [253, 644] width 98 height 32
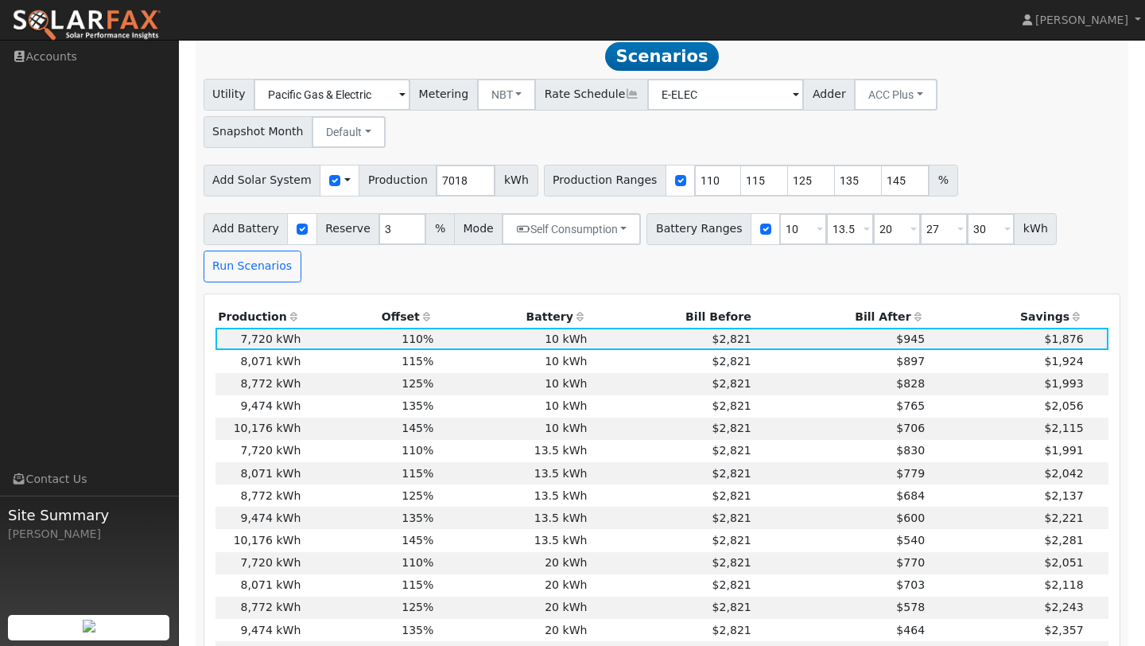
scroll to position [1071, 0]
click at [912, 310] on icon at bounding box center [919, 315] width 14 height 11
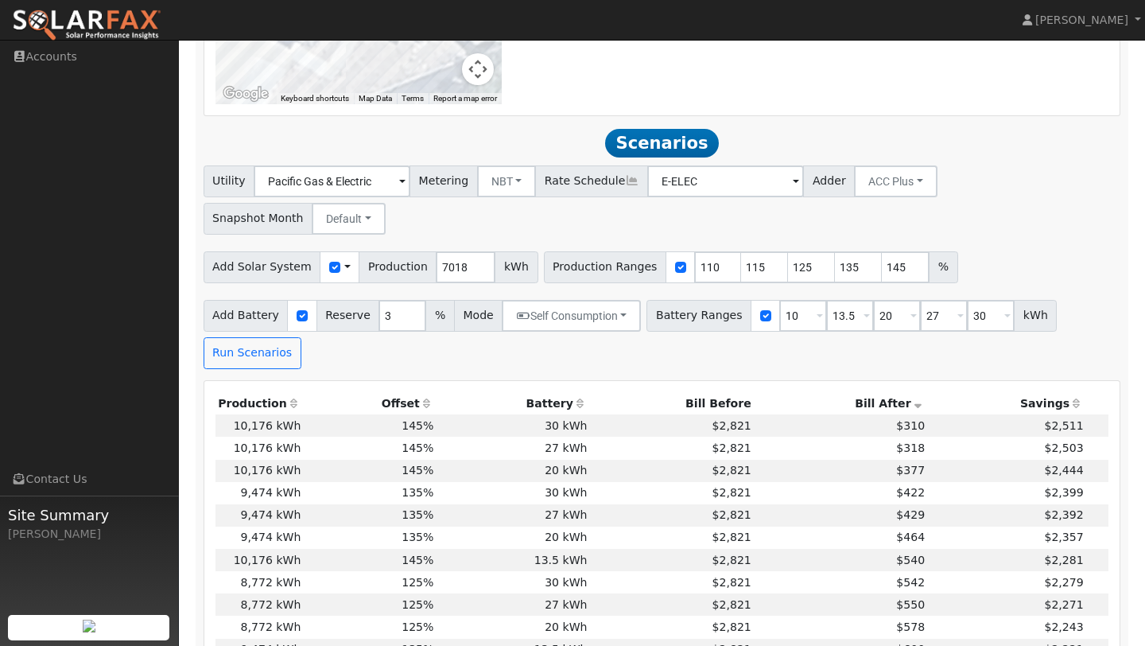
scroll to position [979, 0]
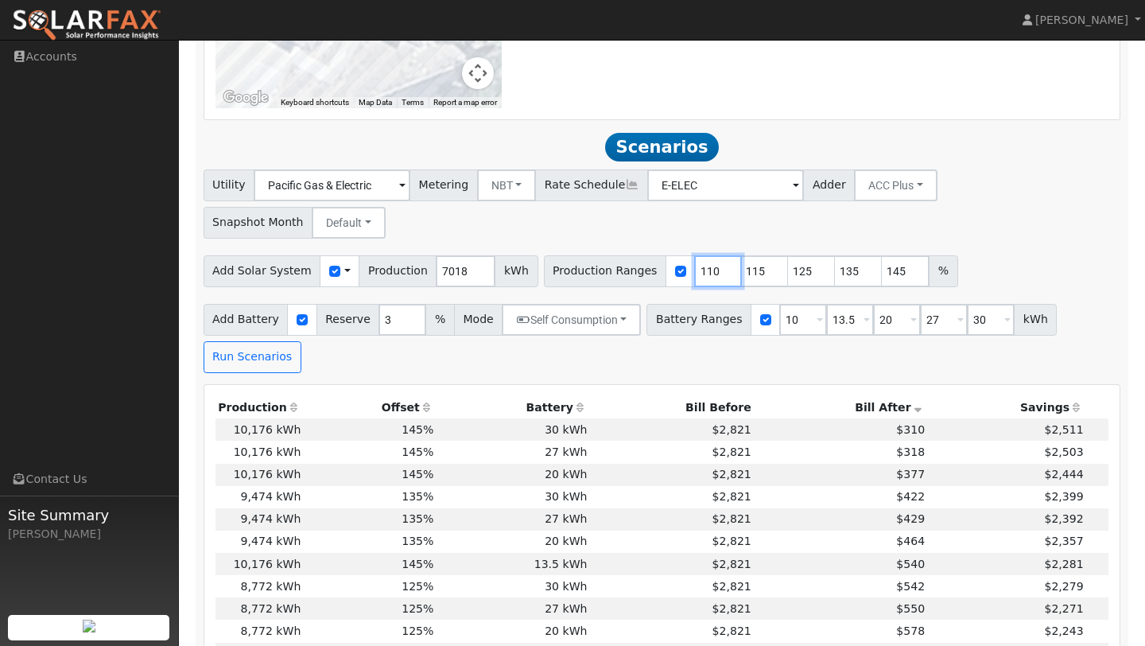
click at [694, 255] on input "110" at bounding box center [718, 271] width 48 height 32
type input "115"
type input "125"
type input "135"
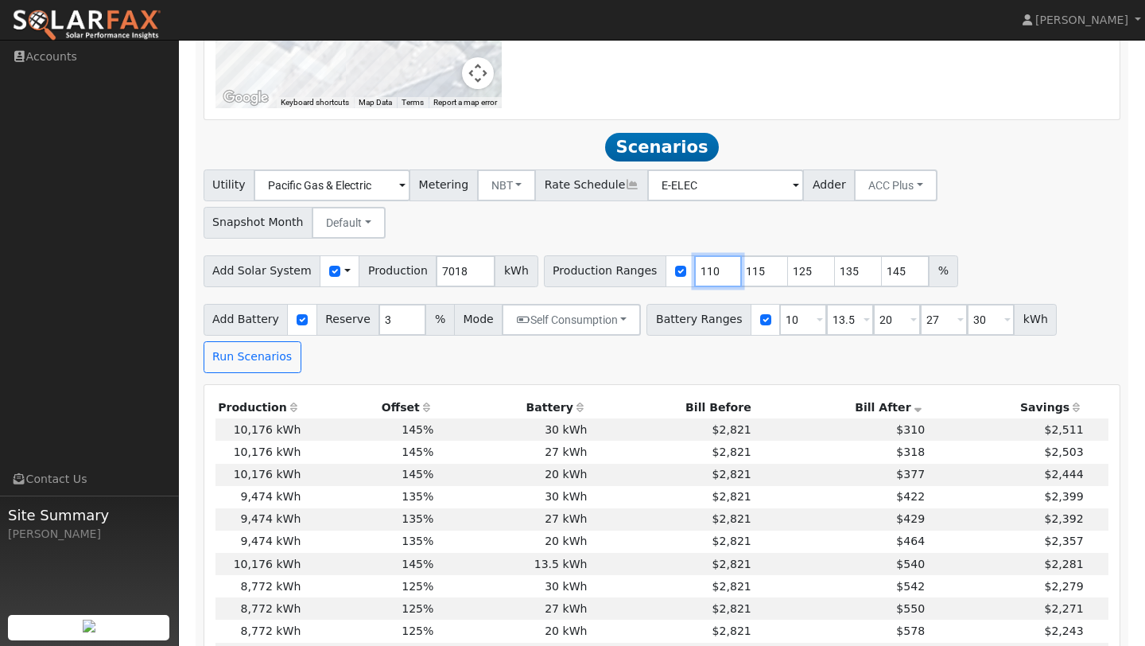
type input "145"
click at [694, 255] on input "115" at bounding box center [718, 271] width 48 height 32
type input "12"
type input "135"
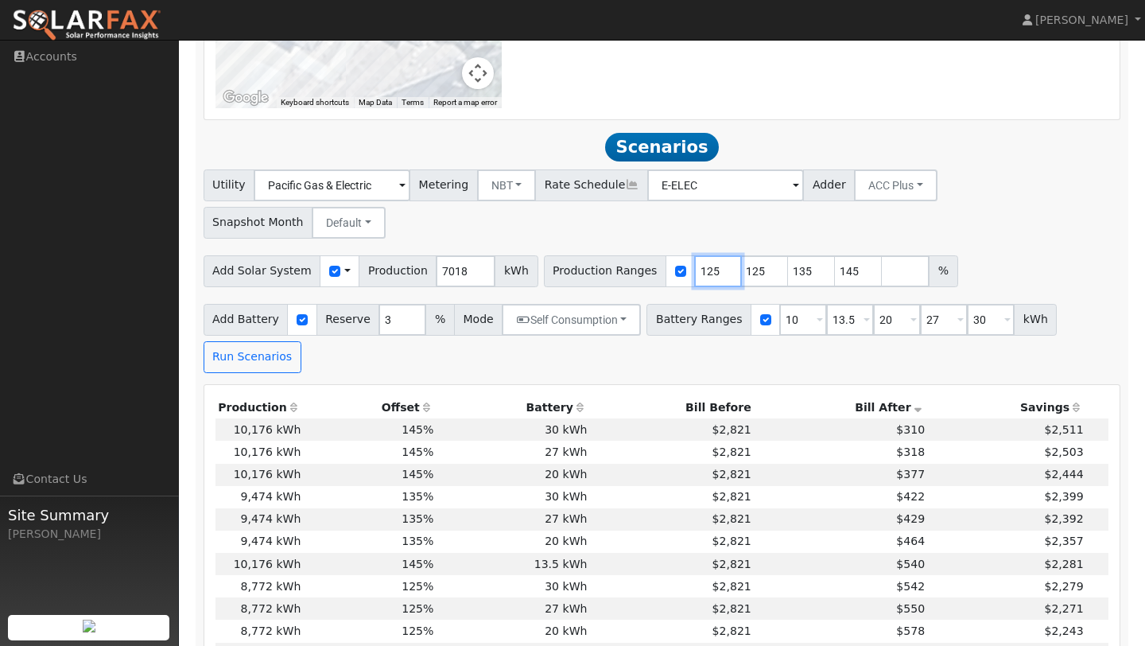
type input "145"
click at [694, 255] on input "12" at bounding box center [718, 271] width 48 height 32
type input "135"
type input "145"
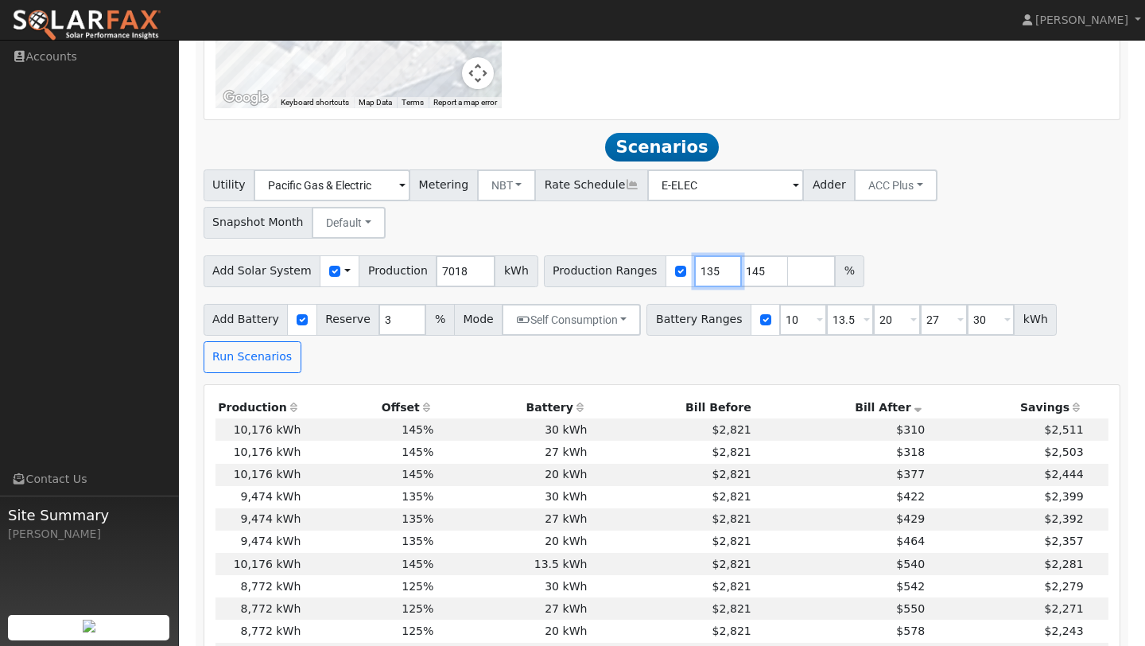
type input "135"
click at [788, 255] on input "number" at bounding box center [812, 271] width 48 height 32
type input "155"
type input "165"
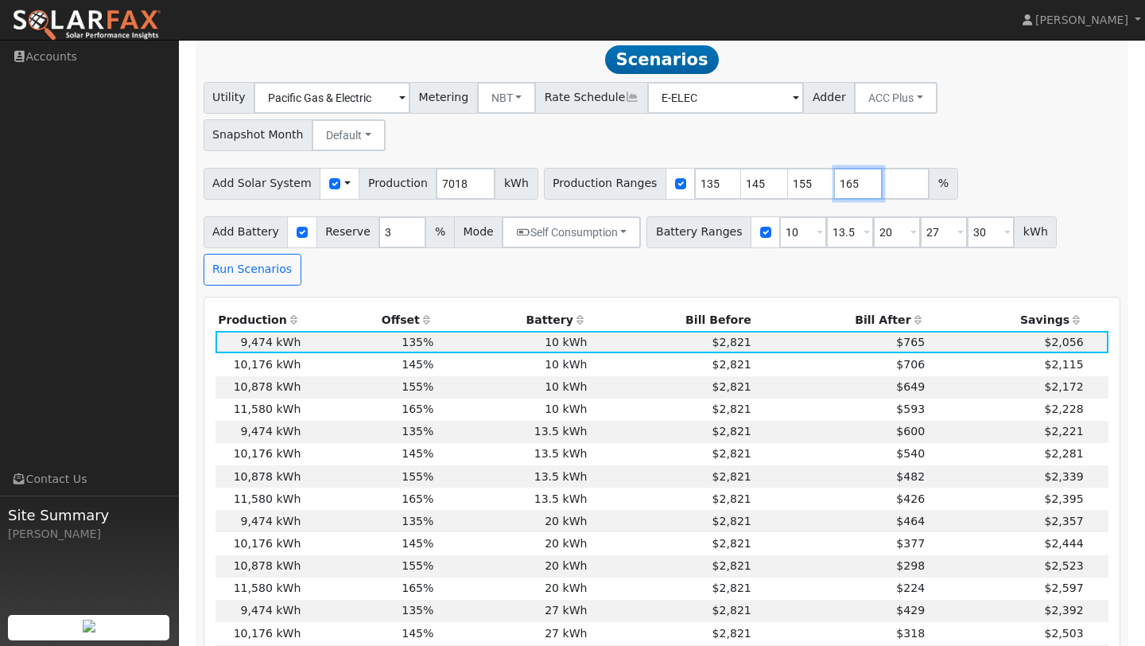
scroll to position [1071, 0]
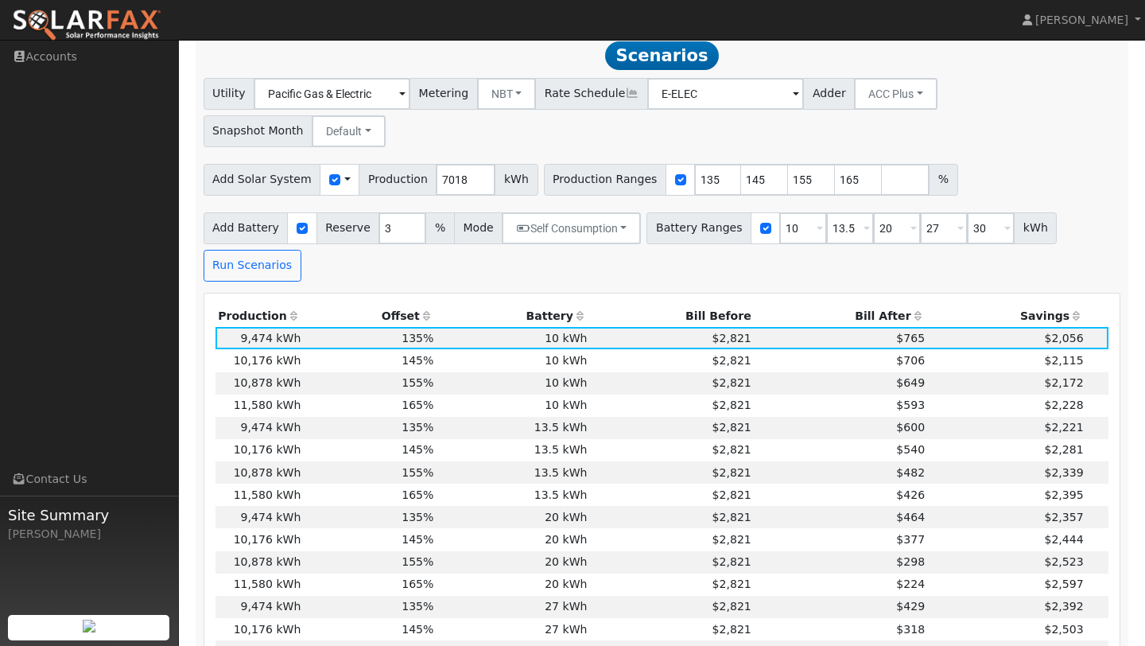
click at [894, 305] on th "Bill After" at bounding box center [840, 316] width 173 height 22
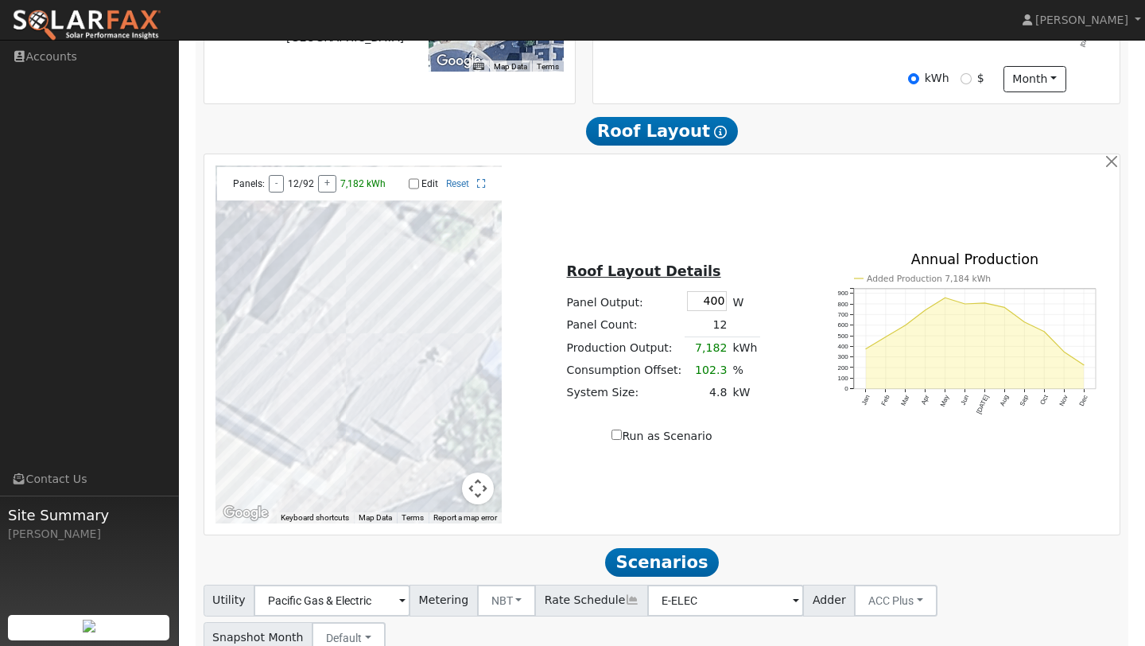
scroll to position [0, 0]
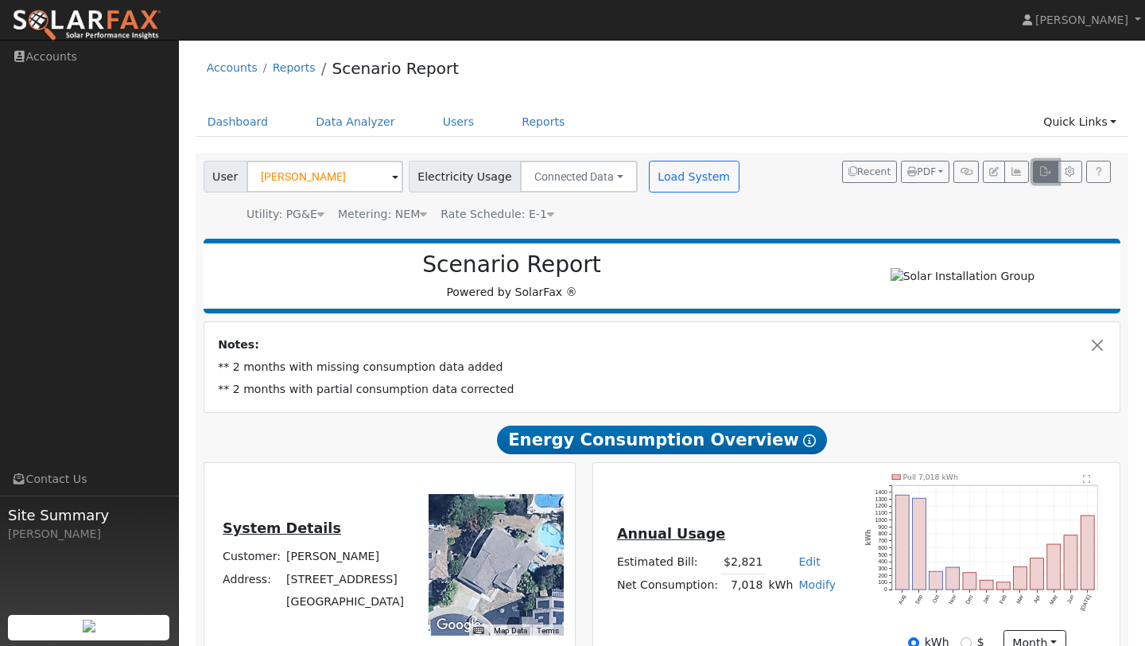
click at [1047, 172] on icon "button" at bounding box center [1046, 172] width 12 height 10
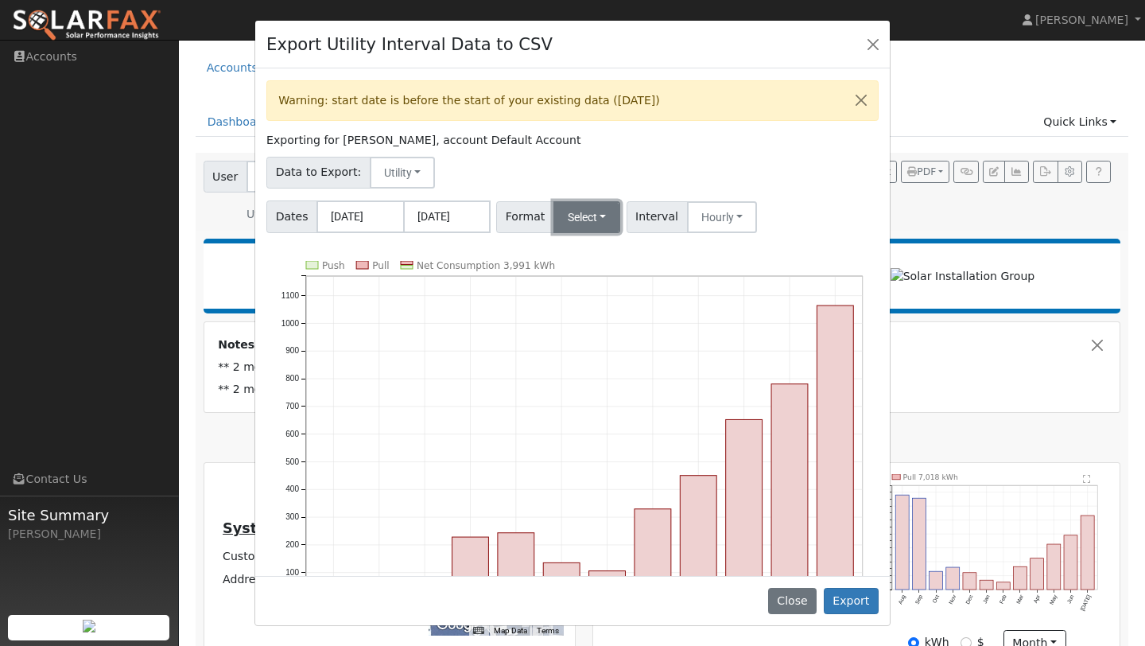
click at [578, 205] on button "Select" at bounding box center [588, 217] width 68 height 32
click at [601, 397] on link "OpenSolar" at bounding box center [608, 398] width 114 height 22
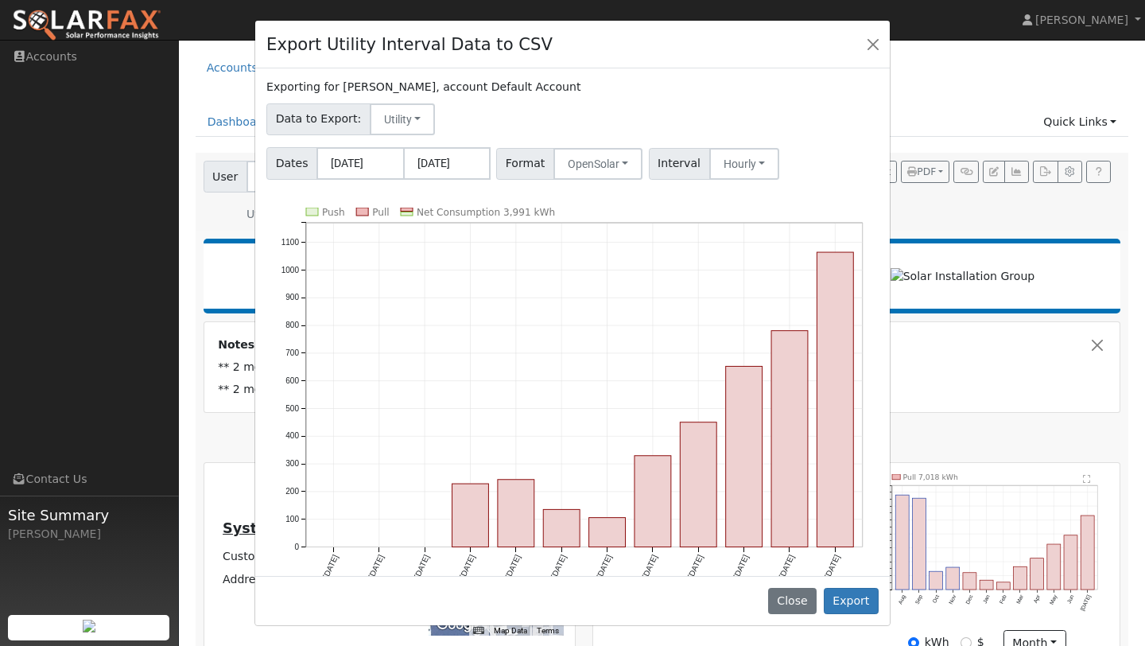
scroll to position [80, 0]
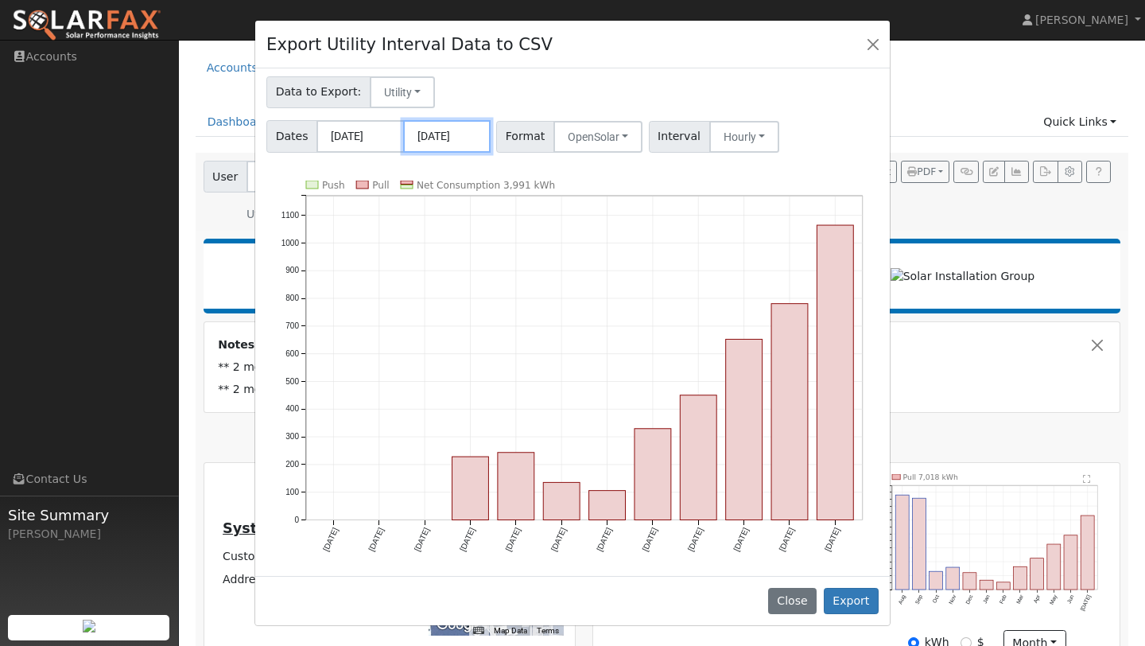
click at [449, 138] on input "07/31/2025" at bounding box center [446, 136] width 87 height 33
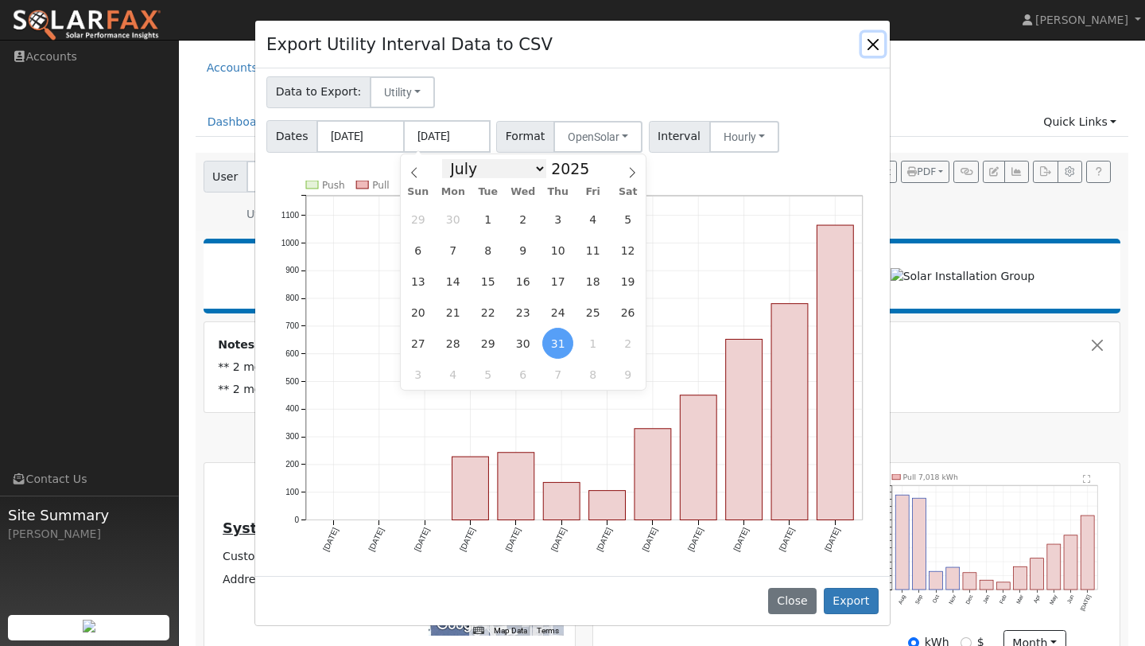
click at [527, 171] on select "January February March April May June July August September October November De…" at bounding box center [494, 168] width 104 height 19
select select "7"
click at [518, 272] on span "13" at bounding box center [522, 281] width 31 height 31
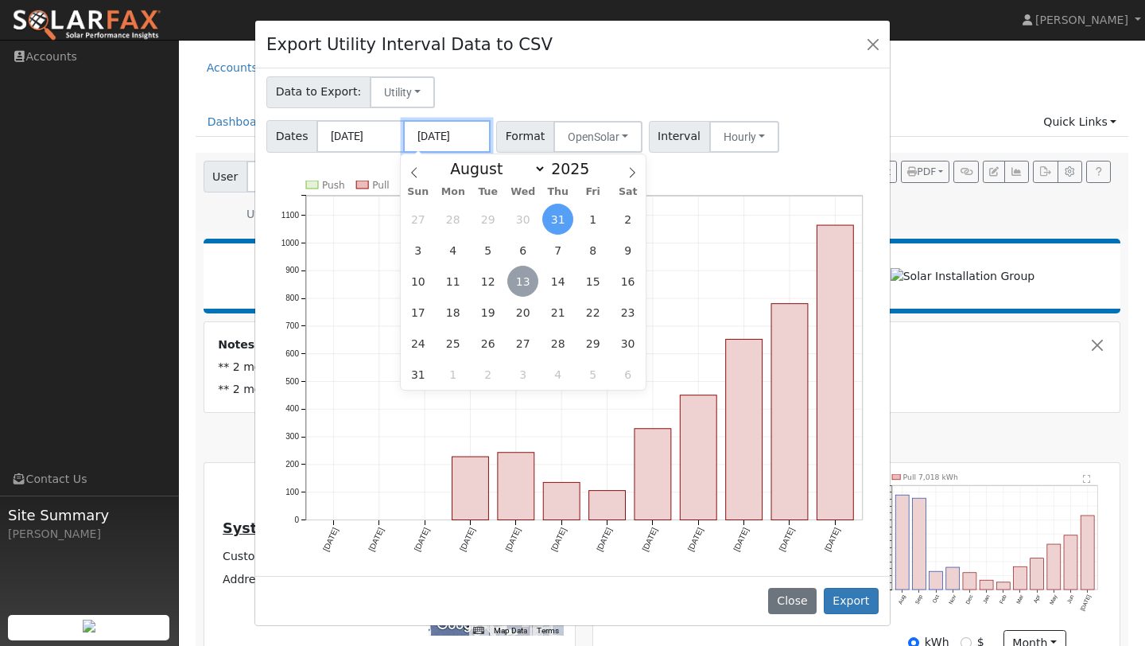
type input "08/13/2025"
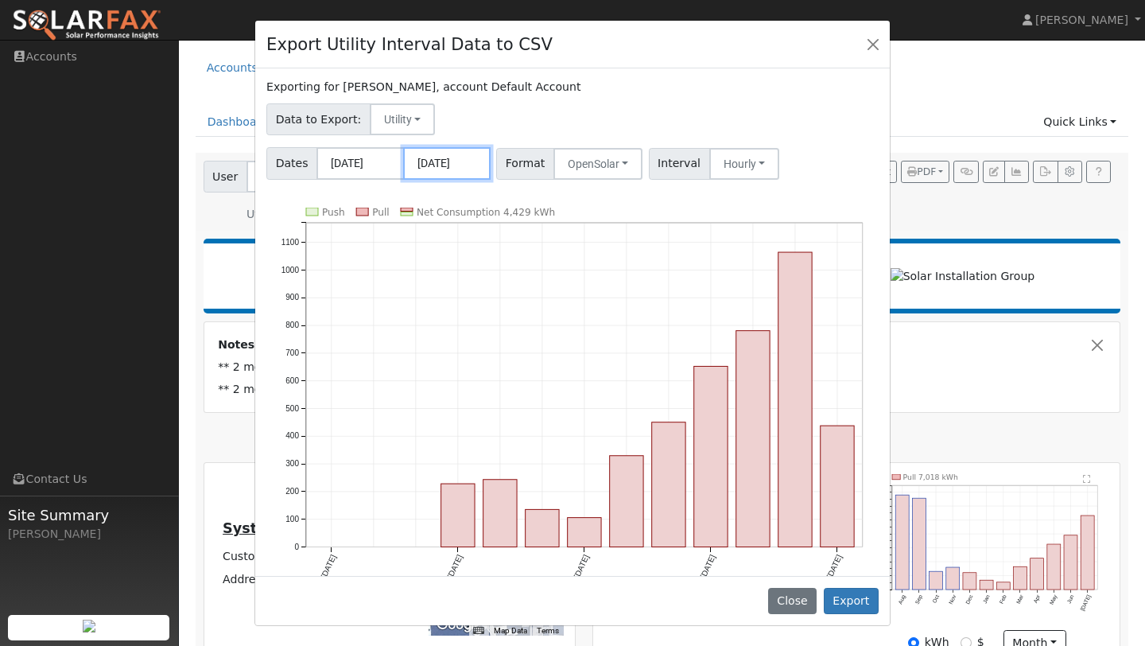
scroll to position [56, 0]
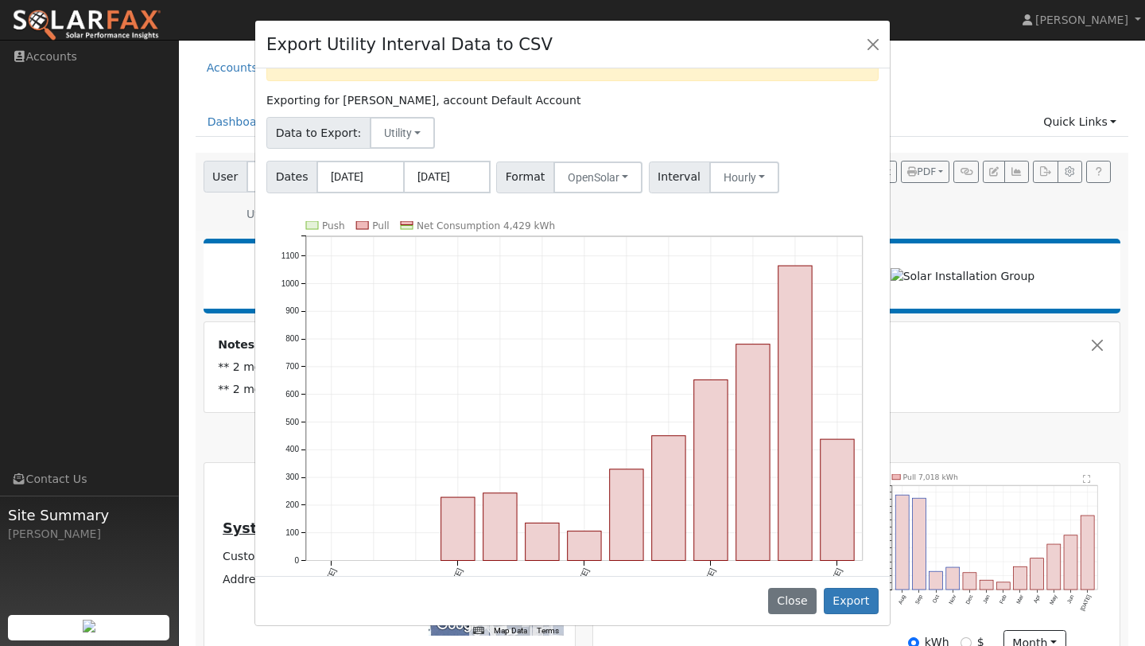
click at [822, 202] on div "Warning: start date is before the start of your existing data (11/03/2024), end…" at bounding box center [572, 321] width 635 height 507
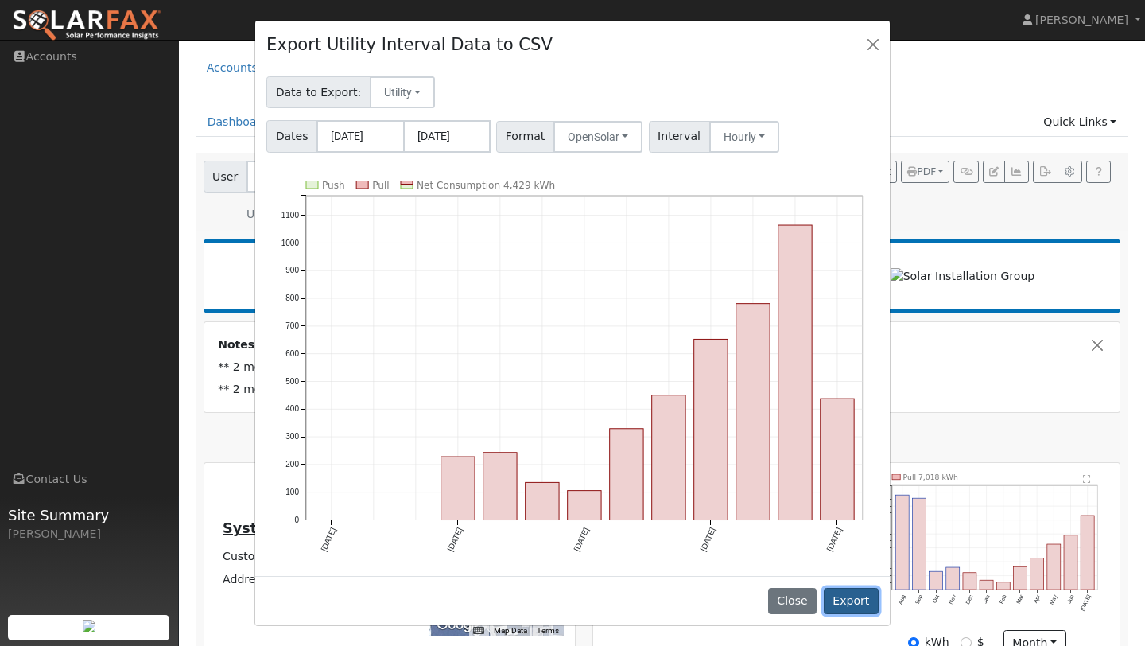
click at [852, 601] on button "Export" at bounding box center [851, 601] width 55 height 27
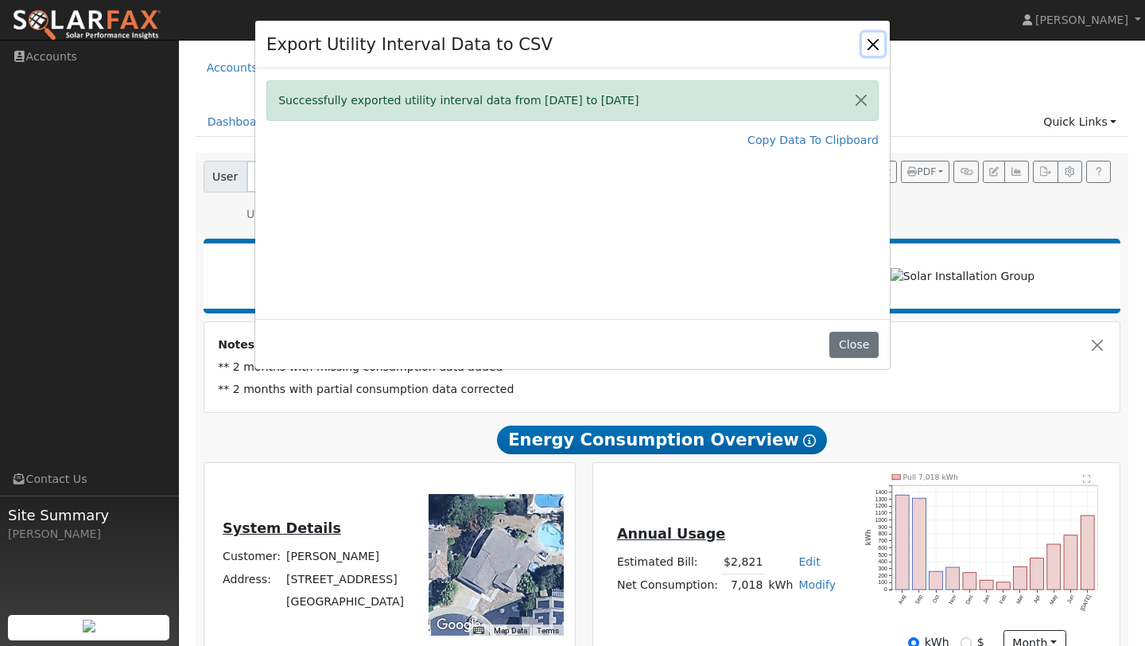
click at [869, 46] on button "Close" at bounding box center [873, 44] width 22 height 22
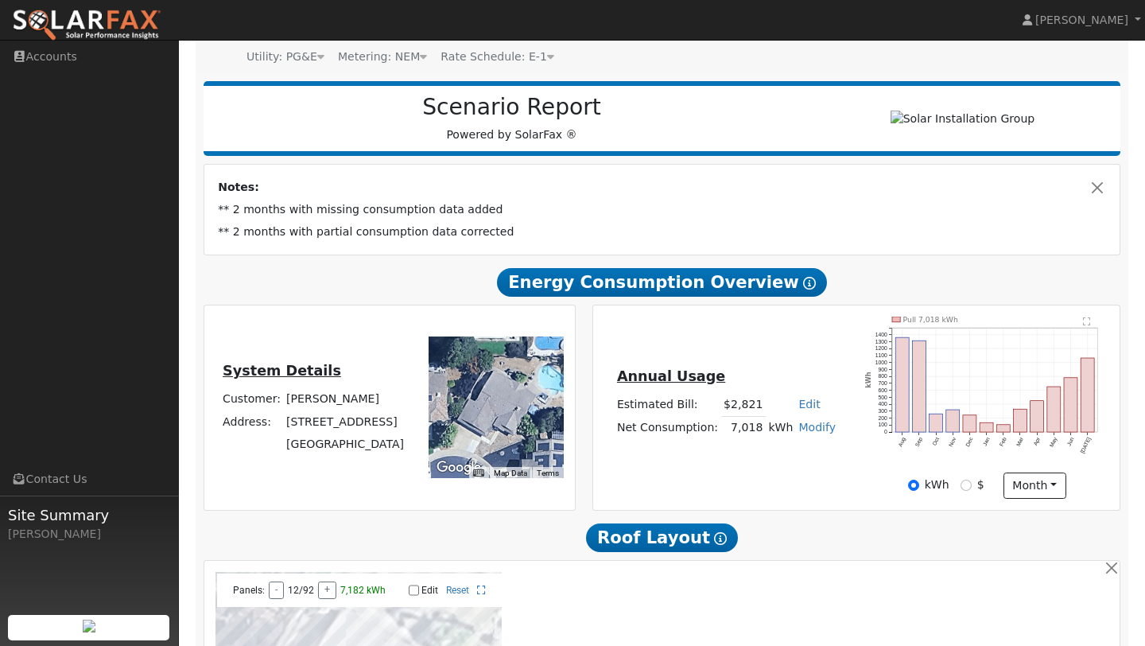
scroll to position [178, 0]
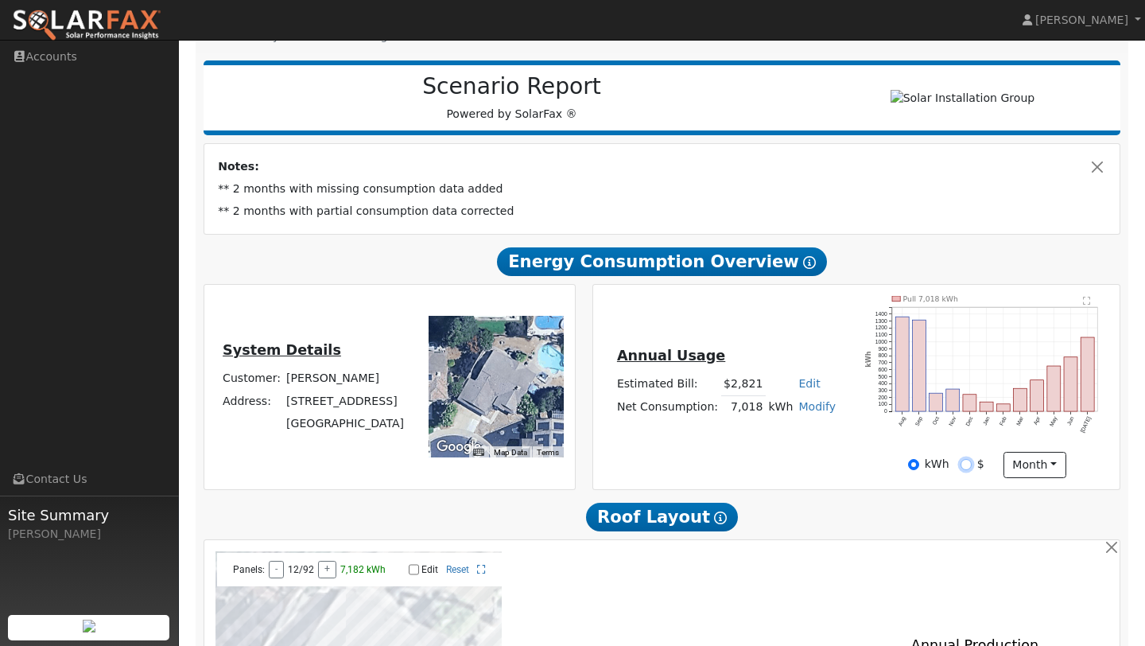
click at [966, 470] on input "$" at bounding box center [966, 464] width 11 height 11
radio input "true"
click at [918, 470] on input "kWh" at bounding box center [913, 464] width 11 height 11
radio input "true"
radio input "false"
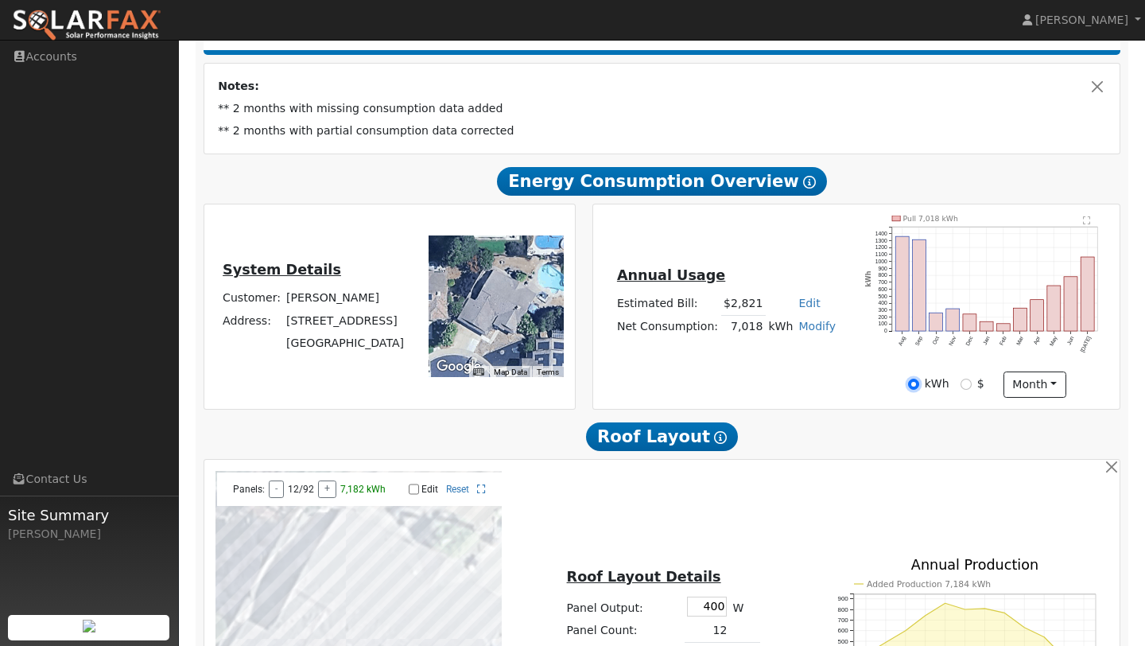
scroll to position [261, 0]
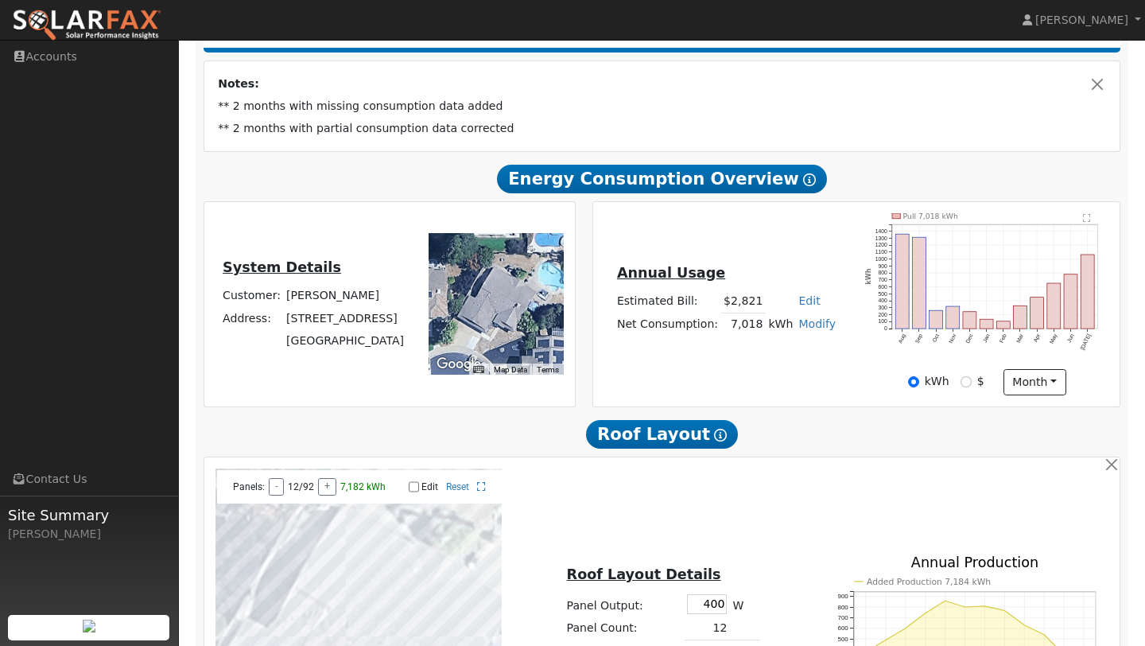
click at [1089, 223] on text "" at bounding box center [1087, 218] width 8 height 10
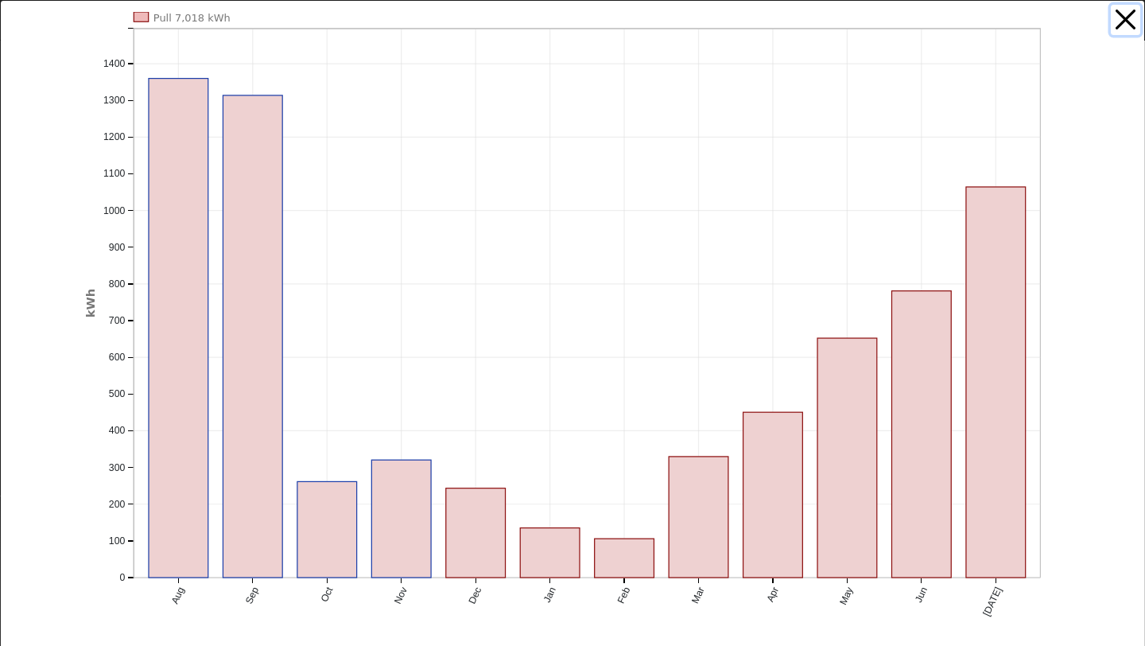
click at [1120, 17] on button "button" at bounding box center [1126, 20] width 30 height 30
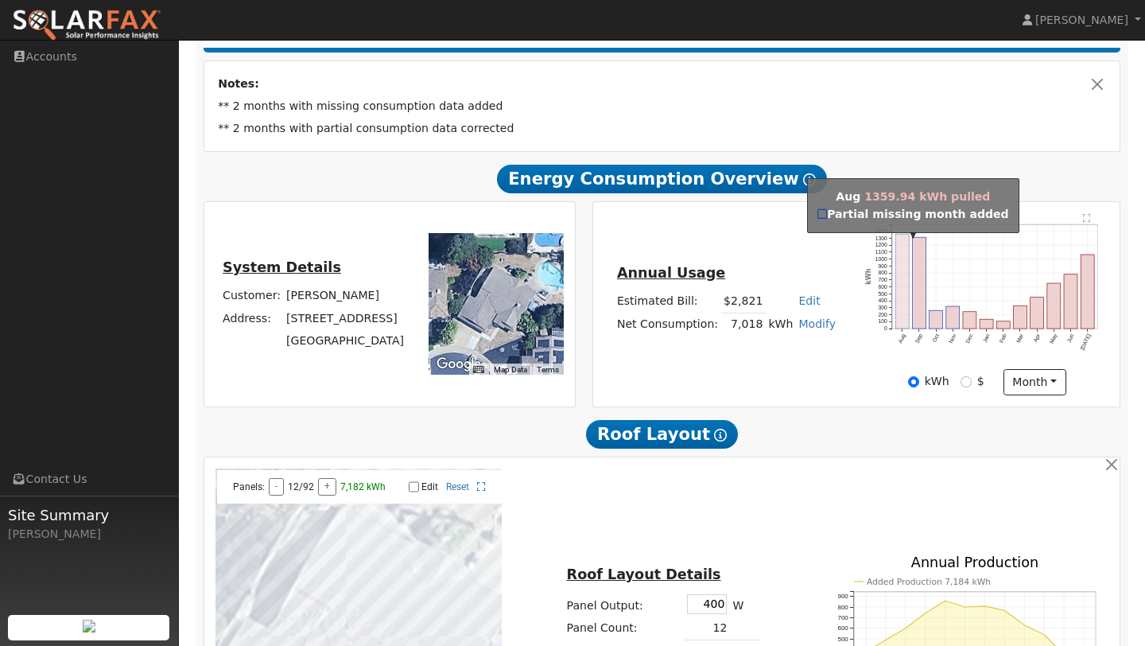
click at [902, 265] on rect "onclick=""" at bounding box center [903, 281] width 14 height 95
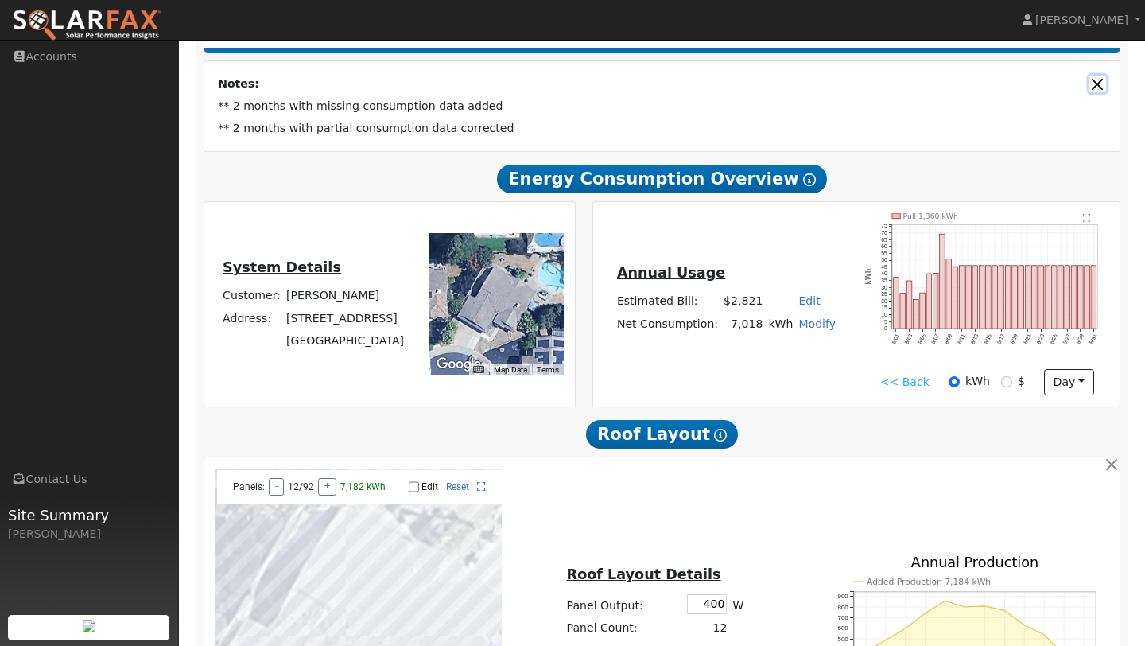
click at [1104, 88] on button "Close" at bounding box center [1098, 84] width 17 height 17
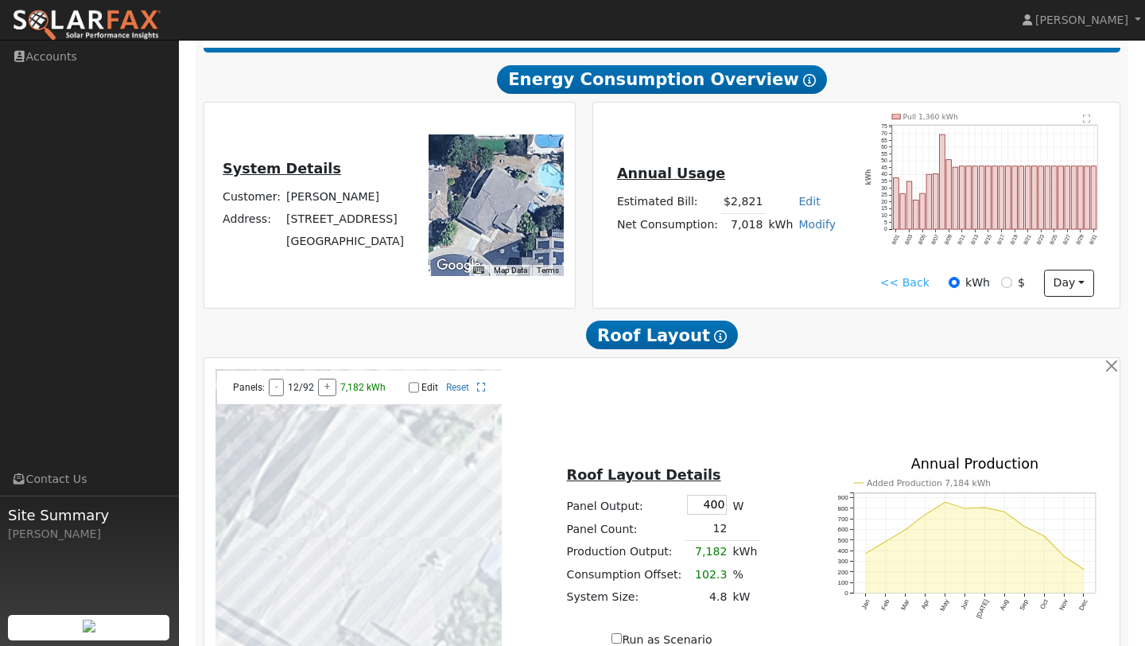
click at [916, 288] on link "<< Back" at bounding box center [905, 282] width 49 height 17
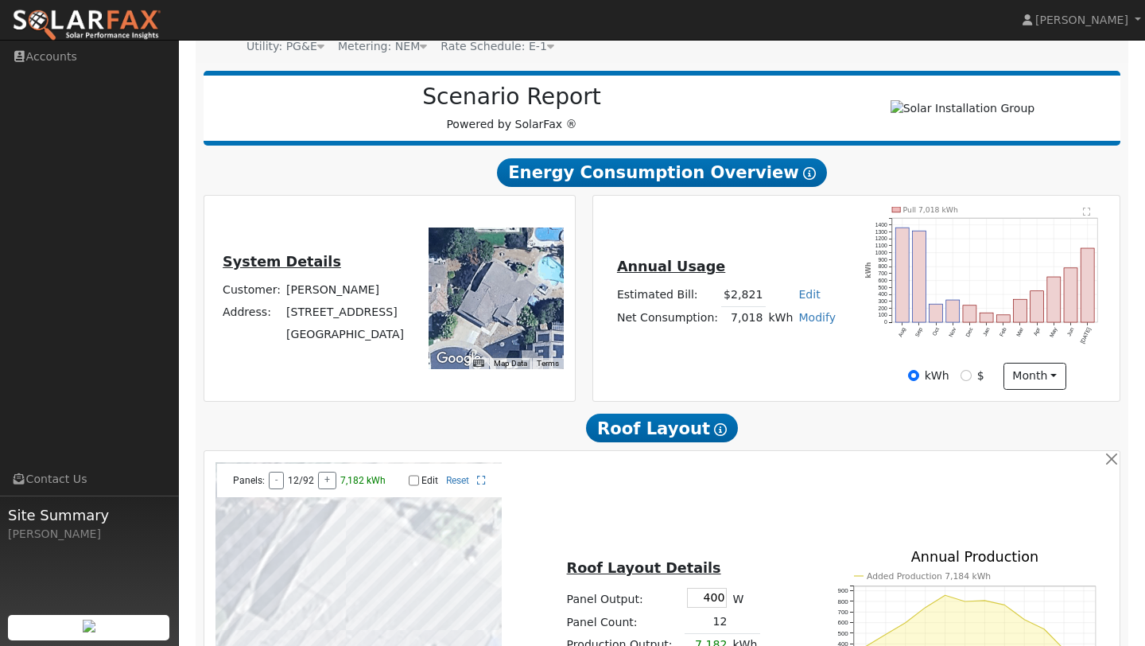
scroll to position [142, 0]
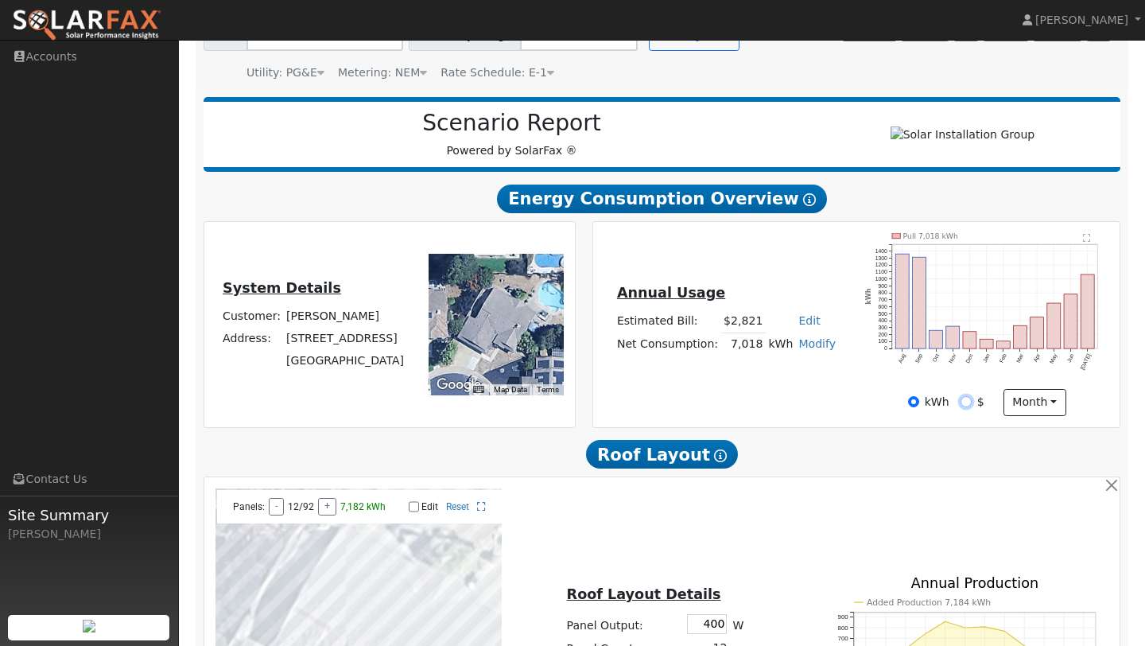
click at [966, 407] on input "$" at bounding box center [966, 401] width 11 height 11
radio input "true"
radio input "false"
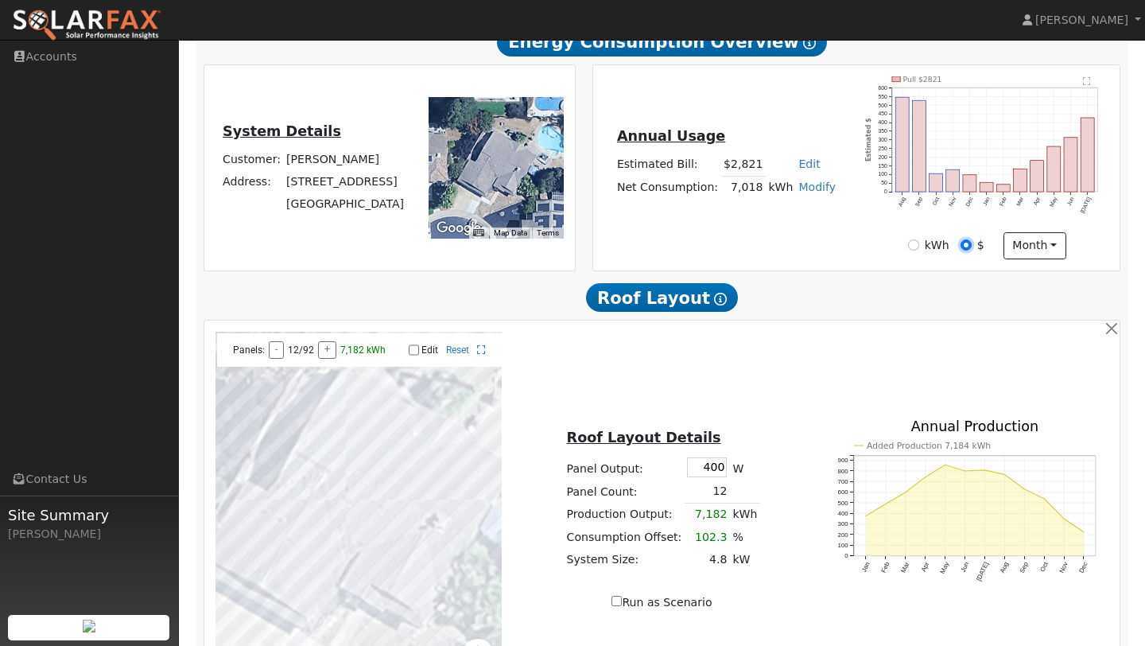
scroll to position [0, 0]
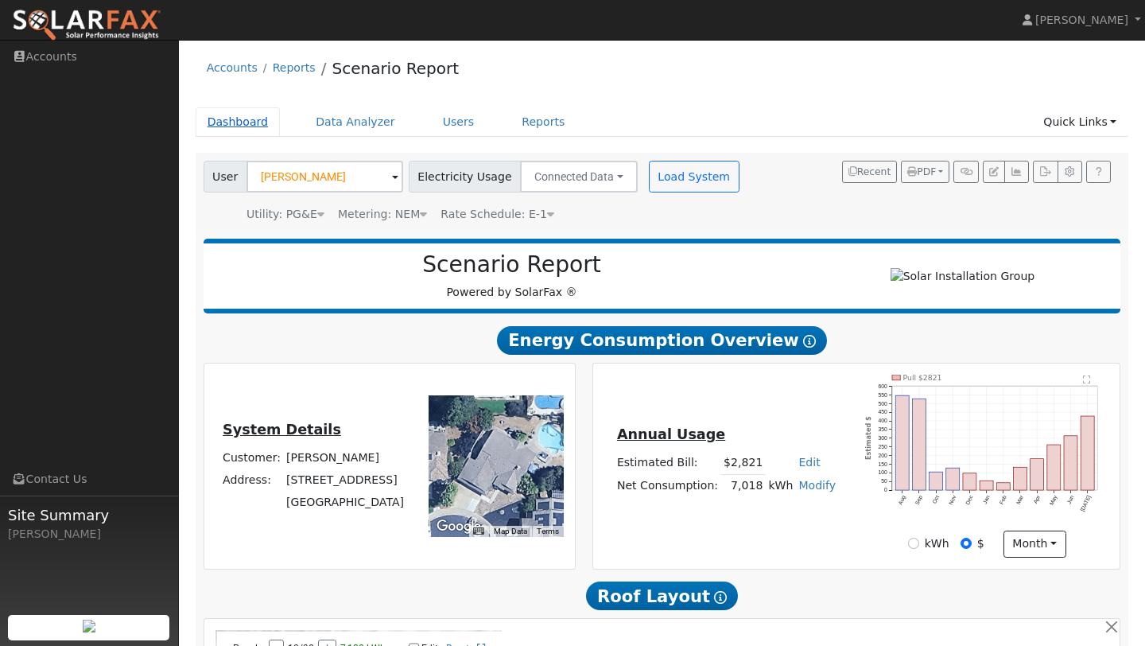
click at [249, 114] on link "Dashboard" at bounding box center [238, 121] width 85 height 29
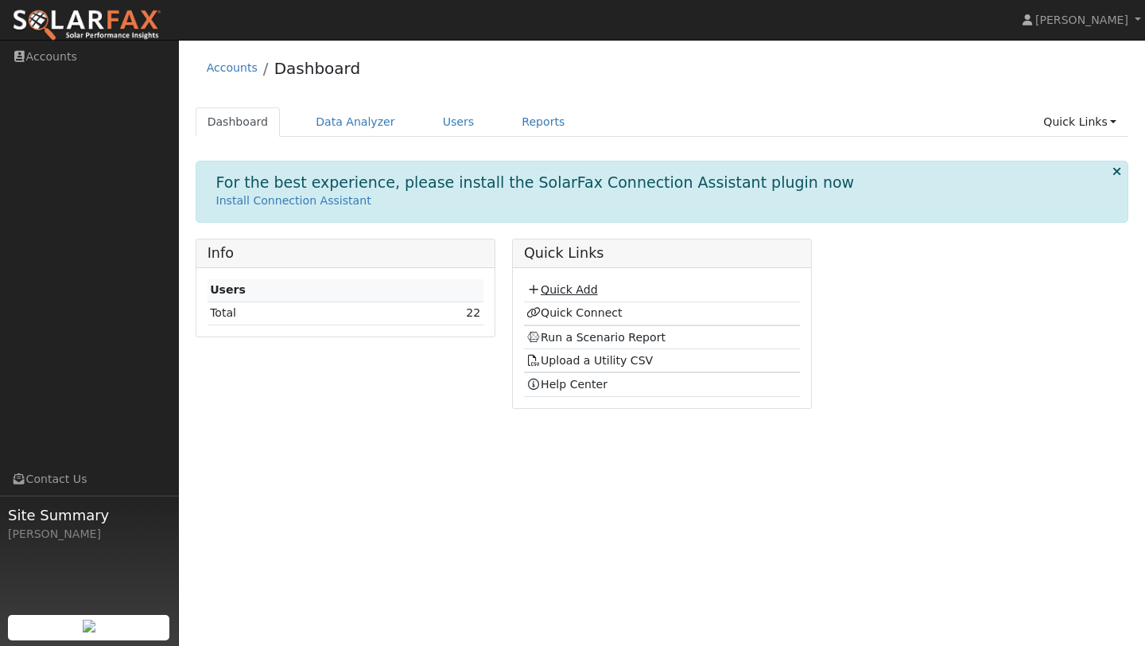
click at [565, 295] on link "Quick Add" at bounding box center [562, 289] width 71 height 13
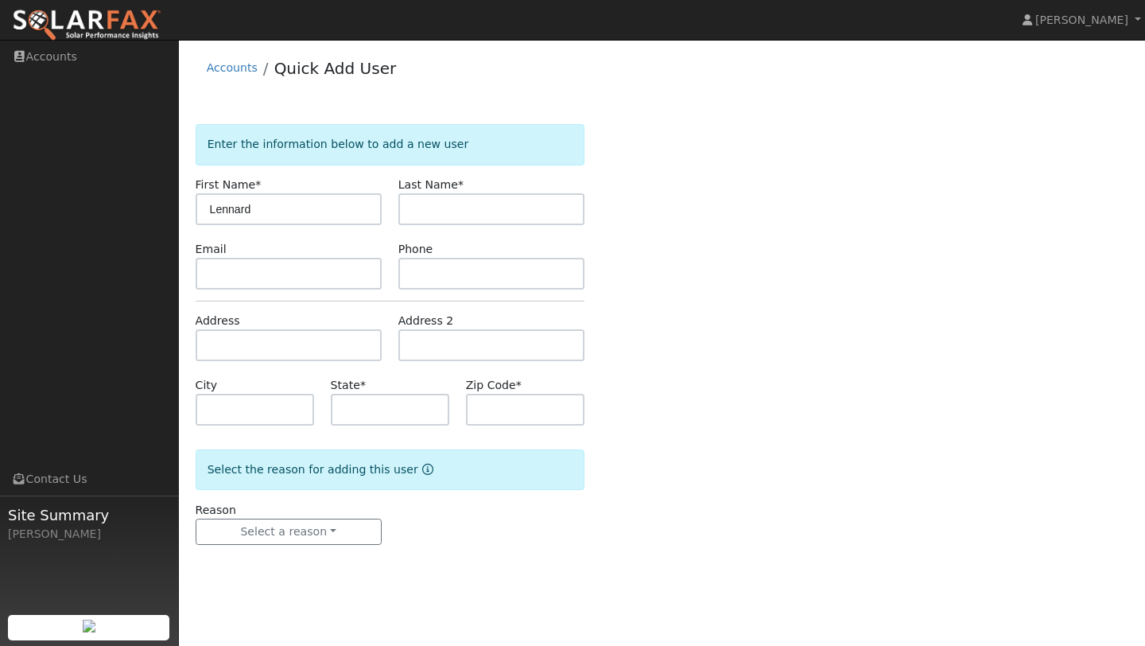
type input "Lennard"
click at [480, 214] on input "text" at bounding box center [492, 209] width 186 height 32
type input "Kinnard"
click at [439, 277] on input "text" at bounding box center [492, 274] width 186 height 32
type input "2095949536"
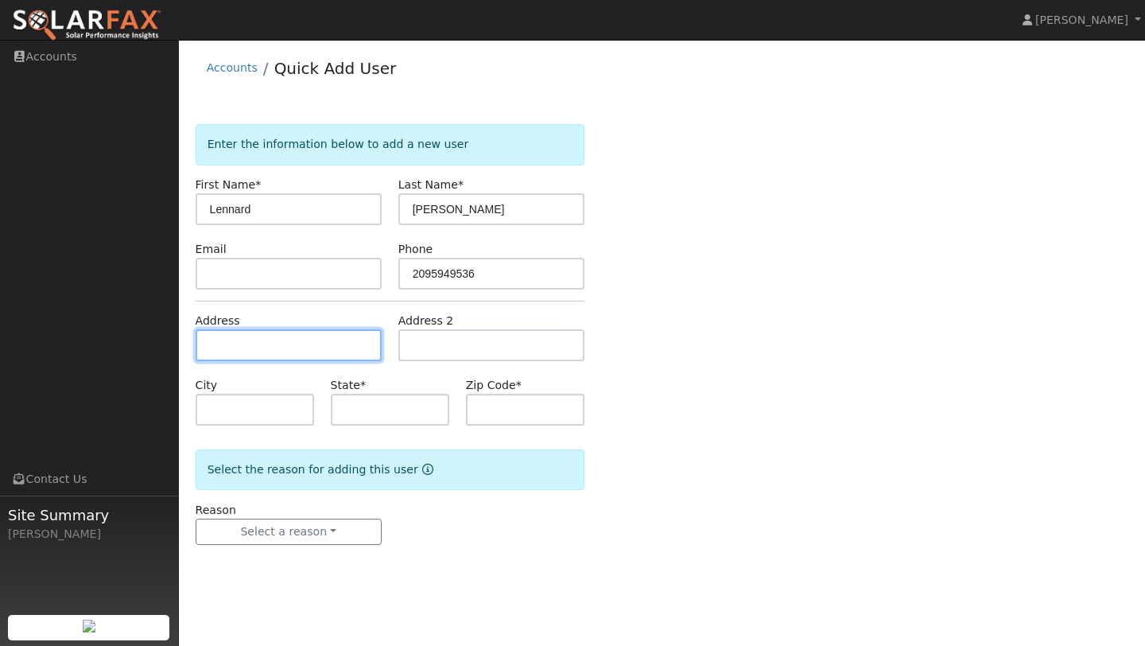
click at [285, 347] on input "text" at bounding box center [289, 345] width 186 height 32
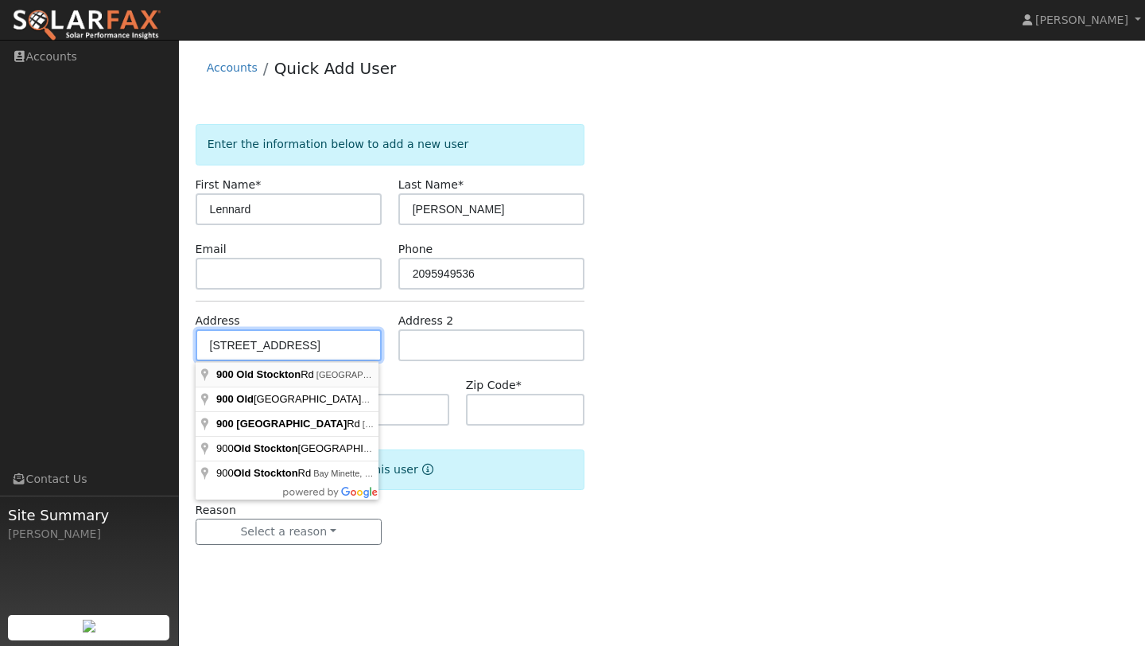
type input "900 Old Stockton Road"
type input "Oakdale"
type input "CA"
type input "95361"
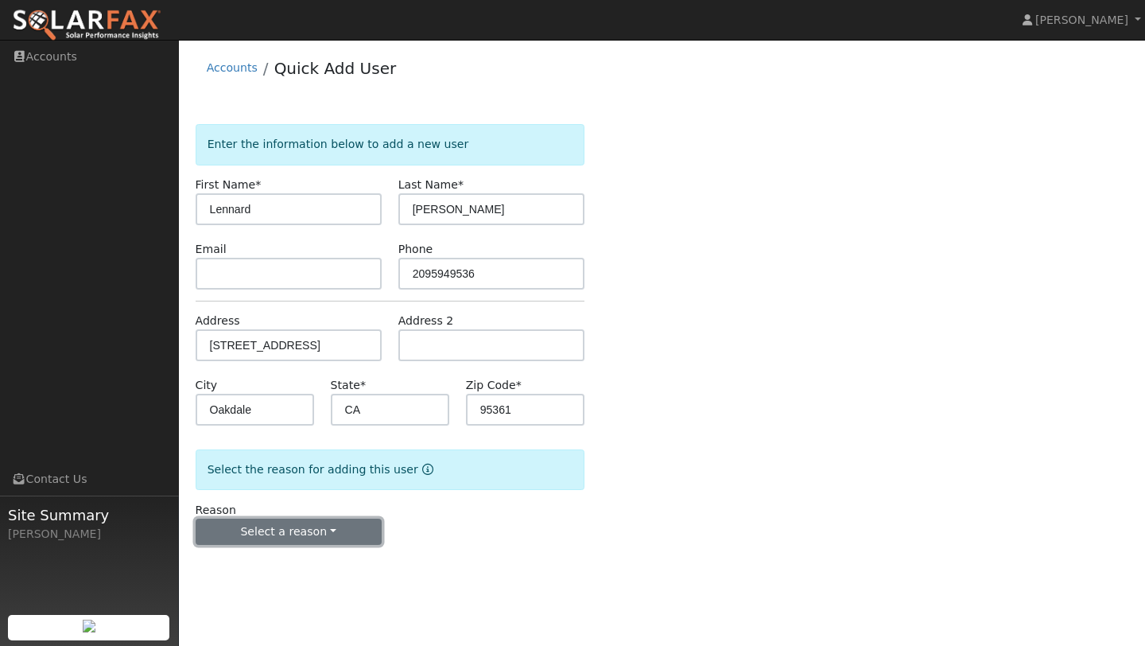
click at [332, 536] on button "Select a reason" at bounding box center [289, 532] width 186 height 27
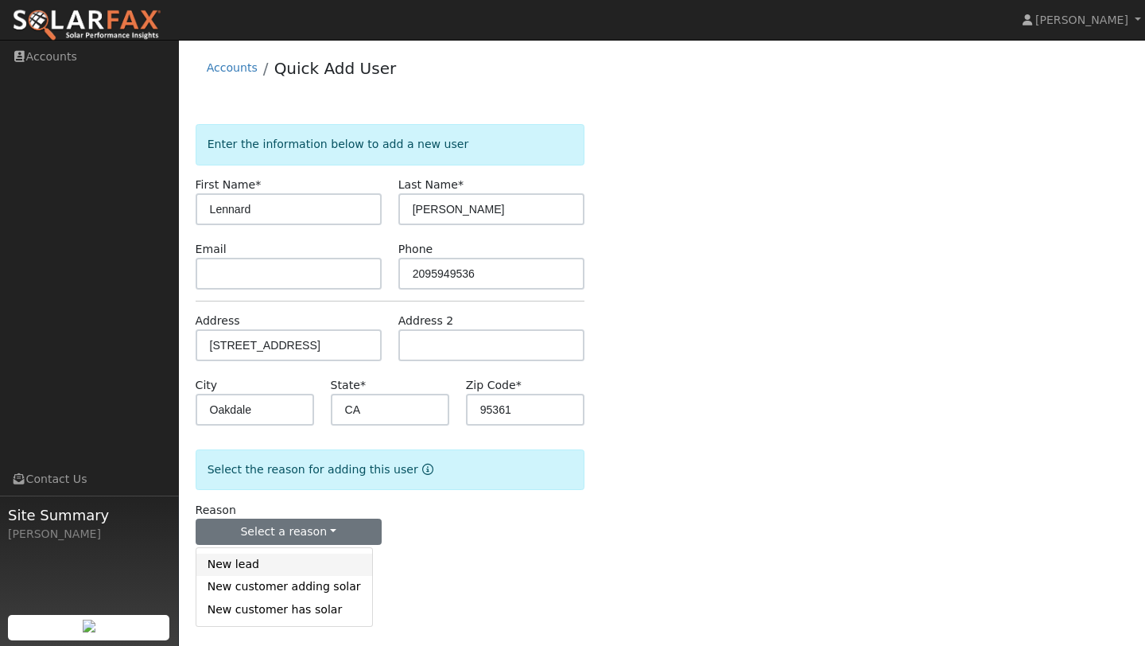
click at [319, 564] on link "New lead" at bounding box center [284, 565] width 176 height 22
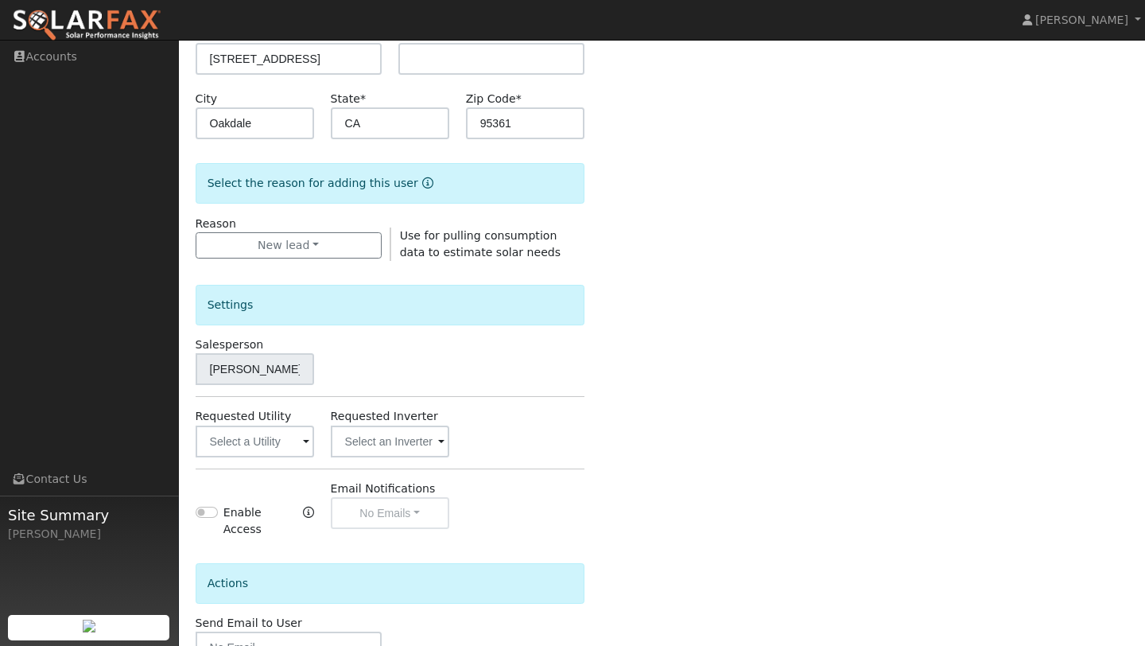
scroll to position [384, 0]
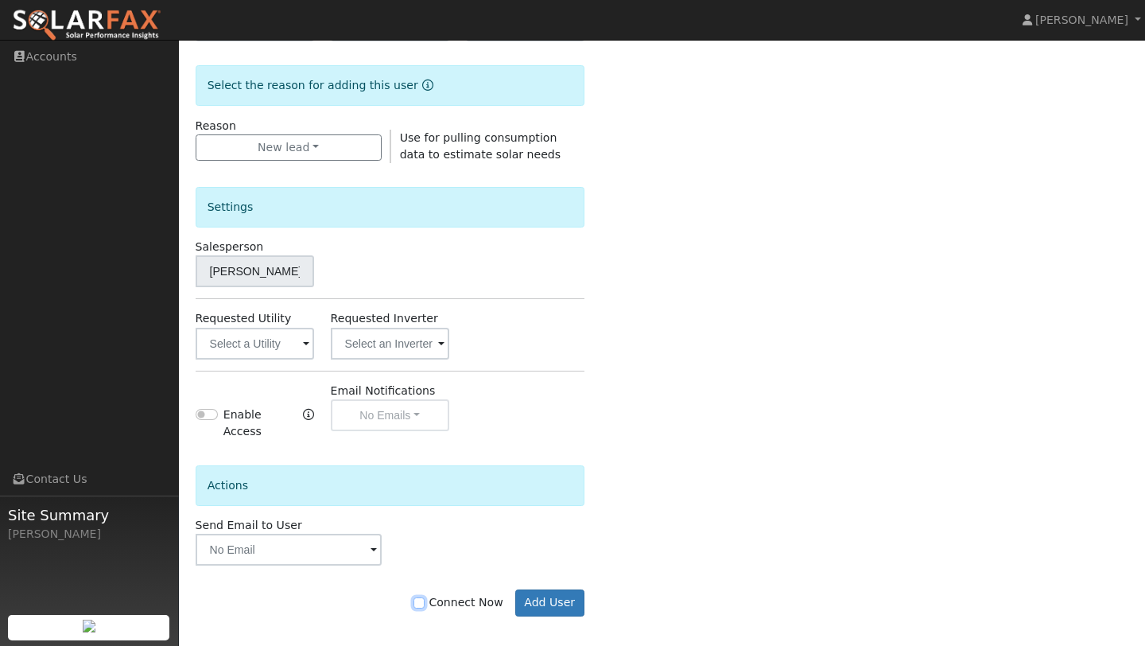
click at [425, 597] on input "Connect Now" at bounding box center [419, 602] width 11 height 11
checkbox input "true"
click at [541, 589] on button "Add User" at bounding box center [549, 602] width 69 height 27
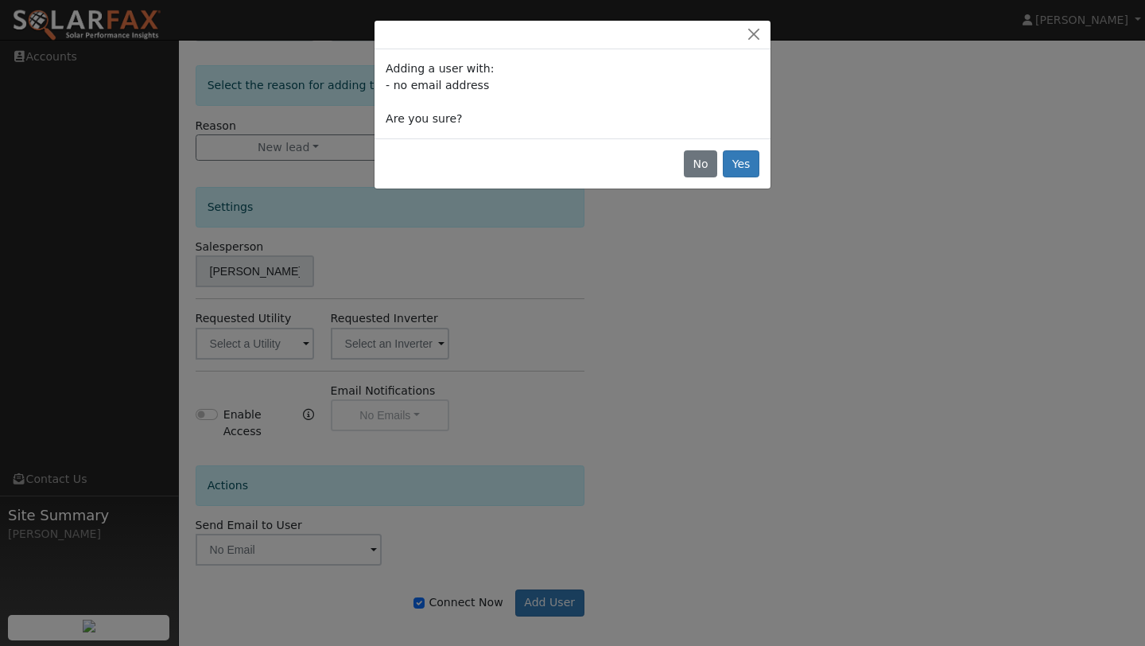
click at [751, 150] on div "No Yes" at bounding box center [573, 163] width 396 height 50
click at [746, 161] on button "Yes" at bounding box center [741, 163] width 37 height 27
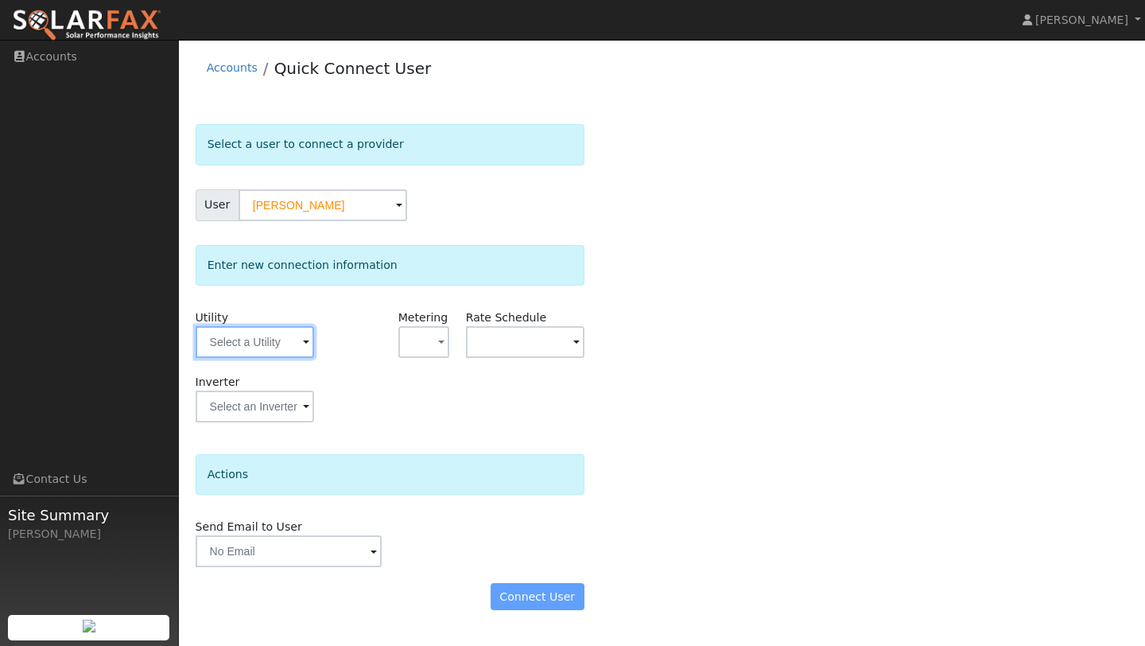
click at [282, 339] on input "text" at bounding box center [255, 342] width 119 height 32
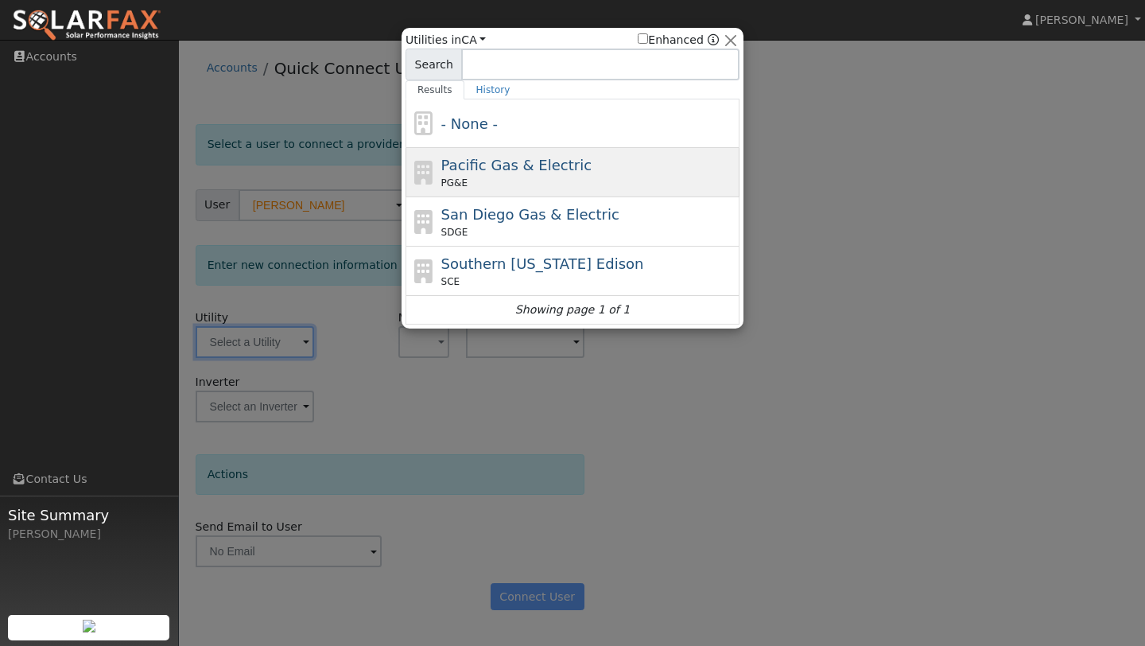
click at [475, 171] on span "Pacific Gas & Electric" at bounding box center [516, 165] width 150 height 17
type input "PG&E"
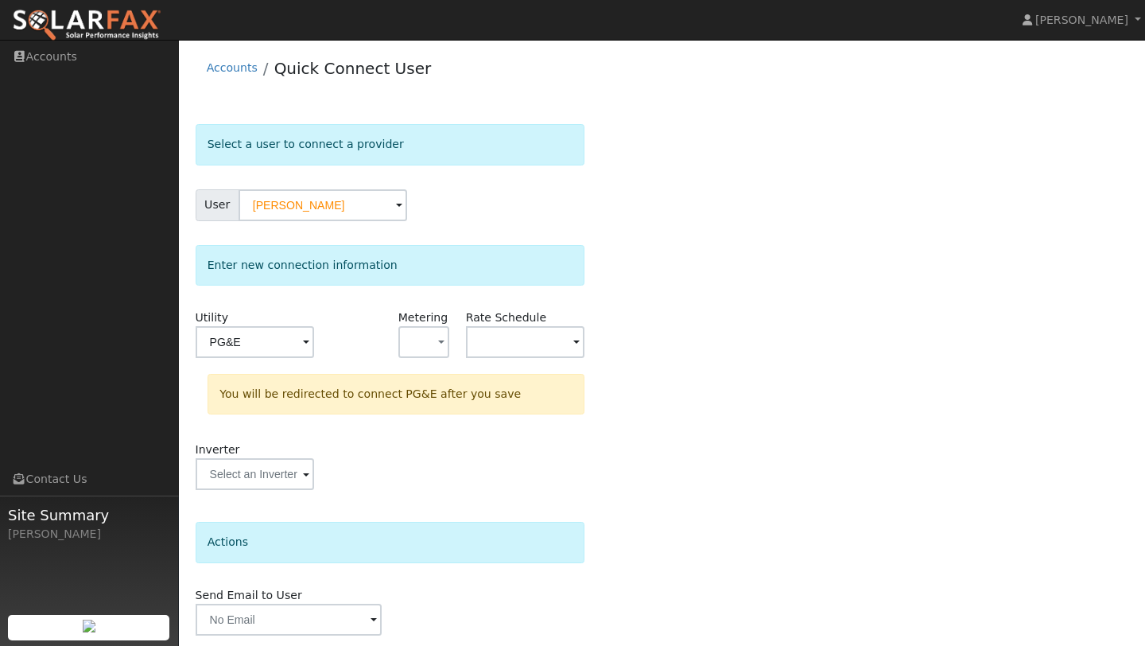
scroll to position [56, 0]
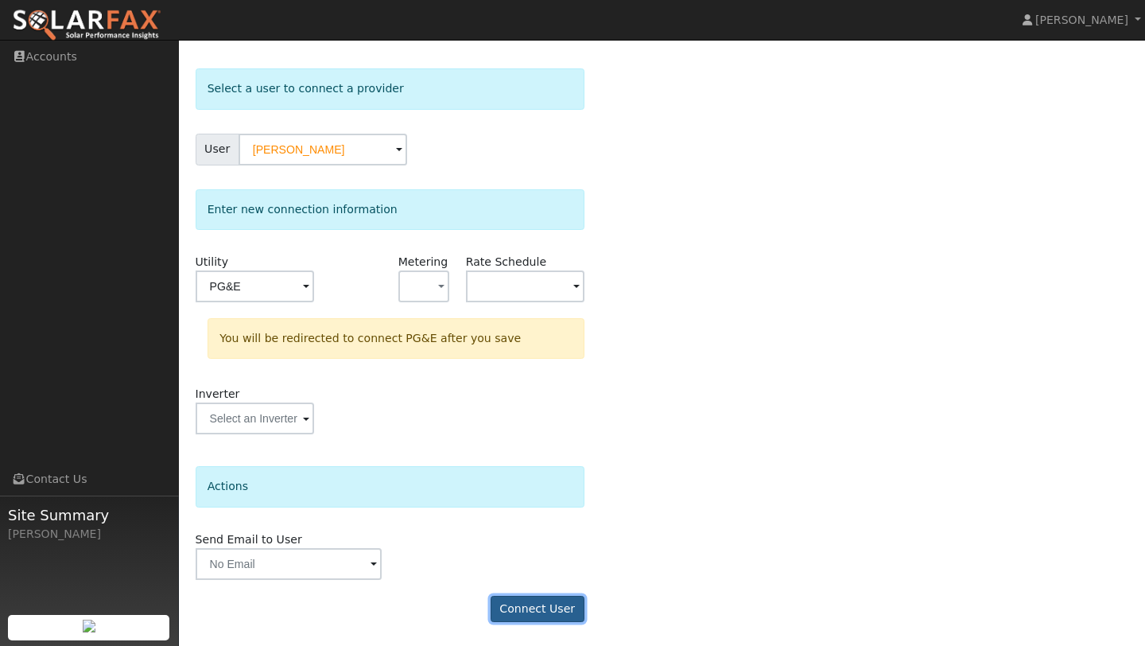
click at [509, 610] on button "Connect User" at bounding box center [538, 609] width 94 height 27
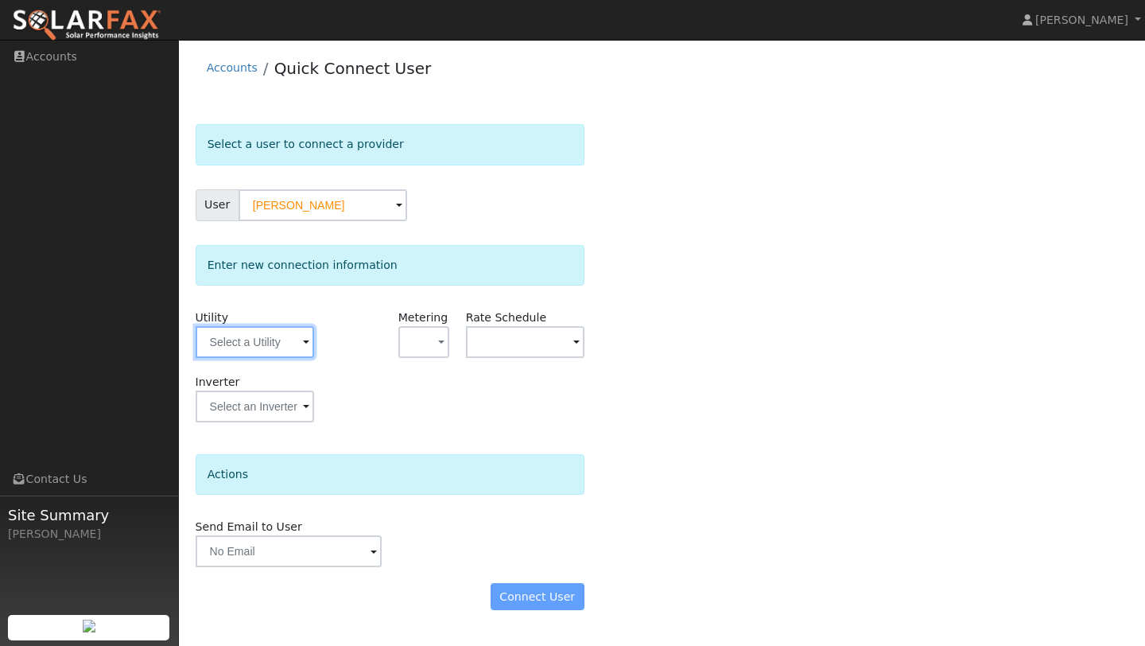
click at [278, 332] on input "text" at bounding box center [255, 342] width 119 height 32
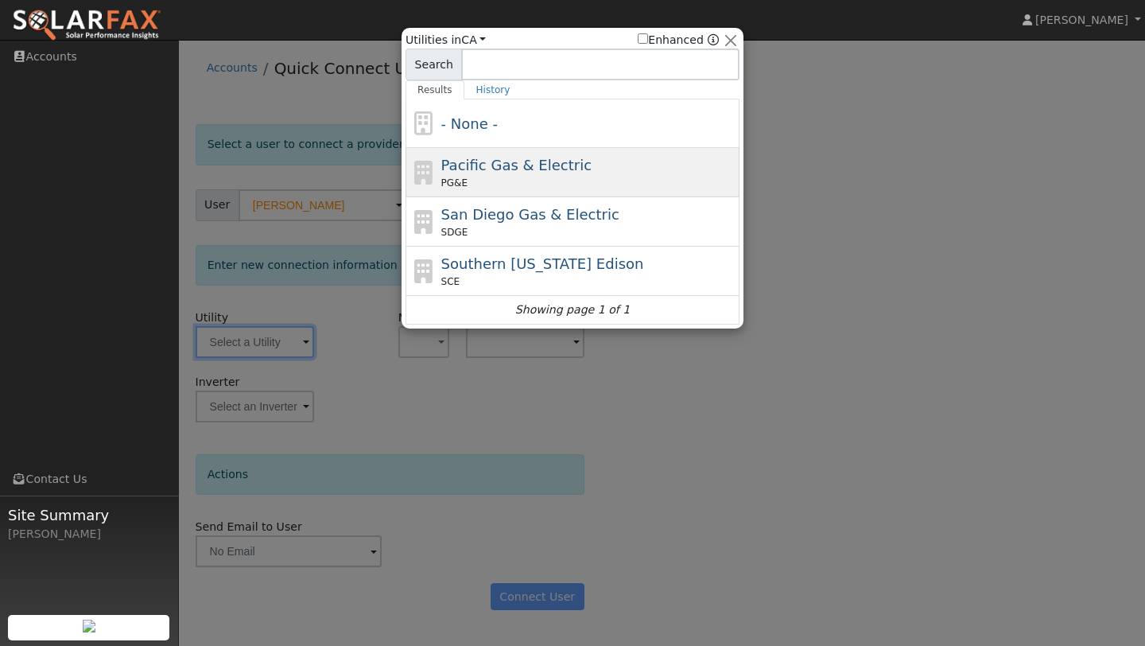
click at [484, 157] on span "Pacific Gas & Electric" at bounding box center [516, 165] width 150 height 17
type input "PG&E"
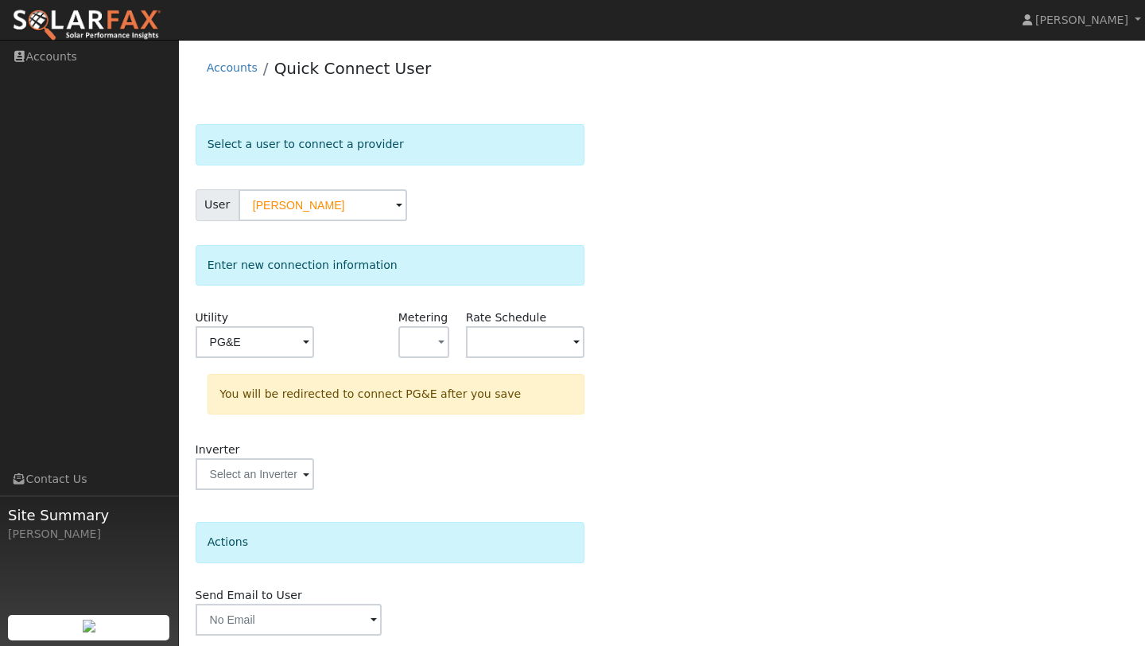
scroll to position [56, 0]
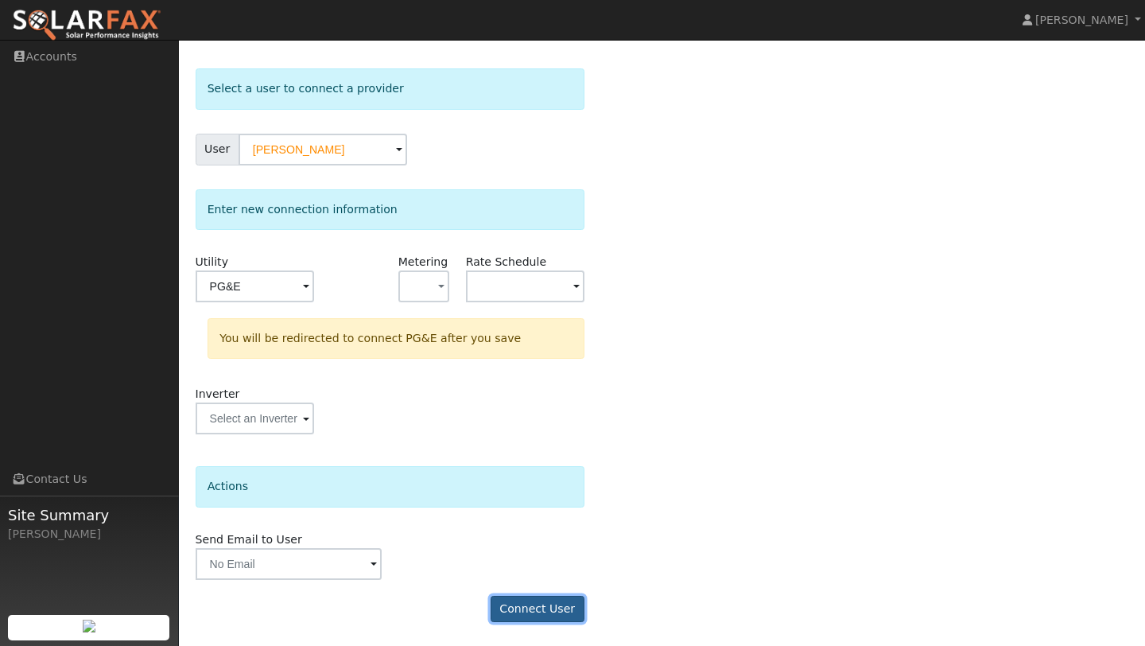
click at [528, 609] on button "Connect User" at bounding box center [538, 609] width 94 height 27
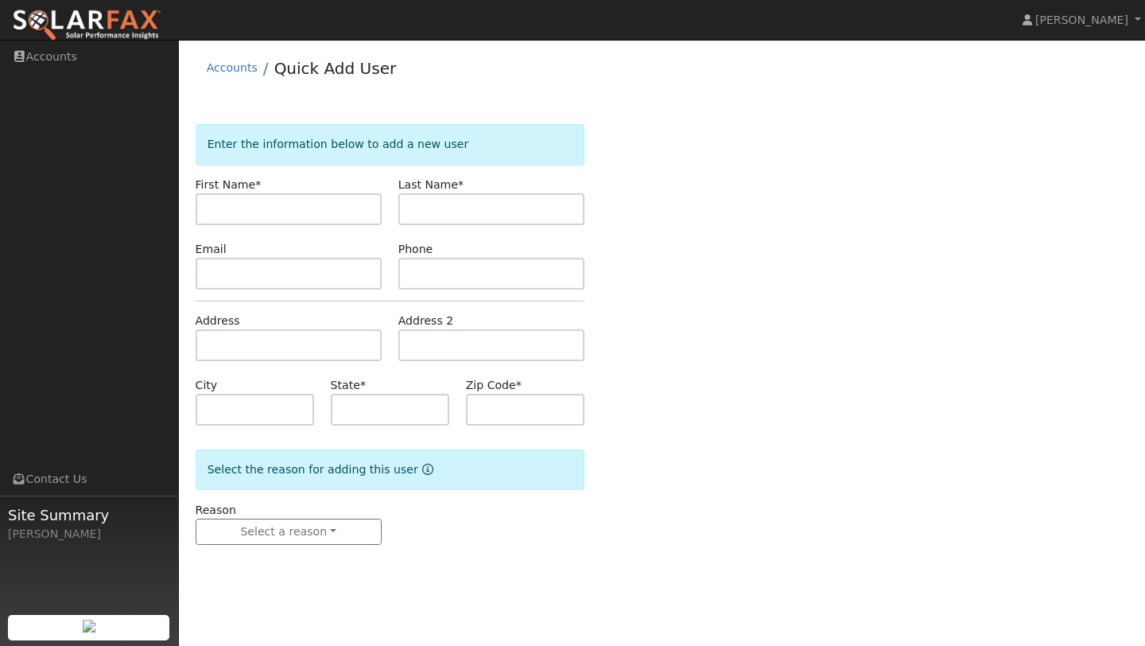
click at [122, 27] on img at bounding box center [87, 25] width 150 height 33
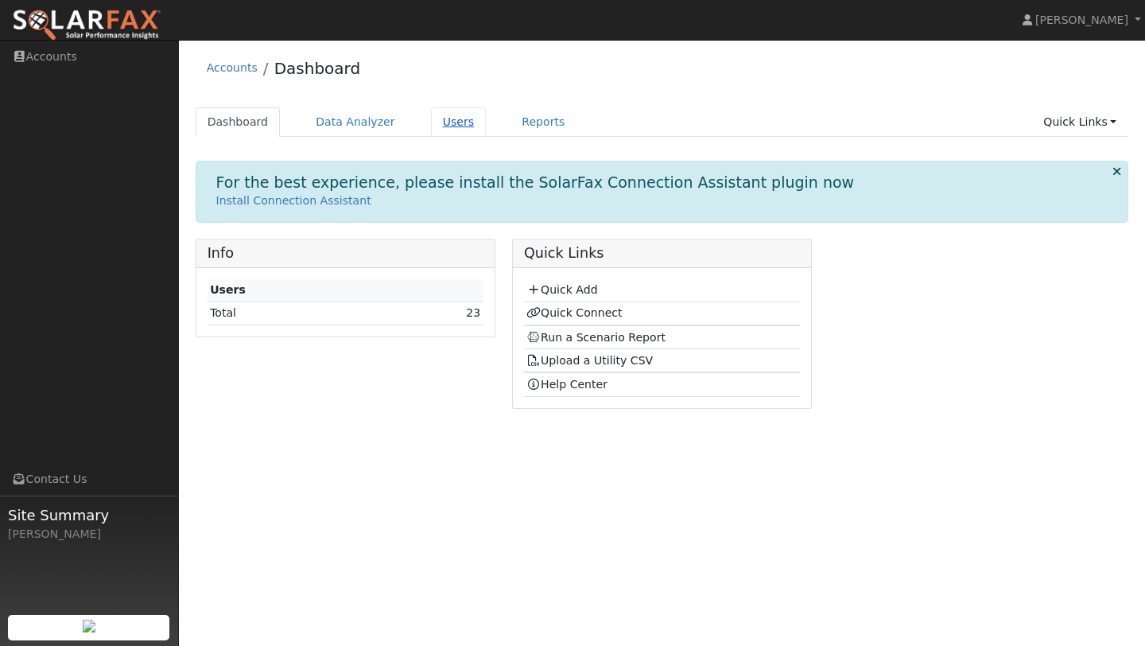
click at [431, 114] on link "Users" at bounding box center [459, 121] width 56 height 29
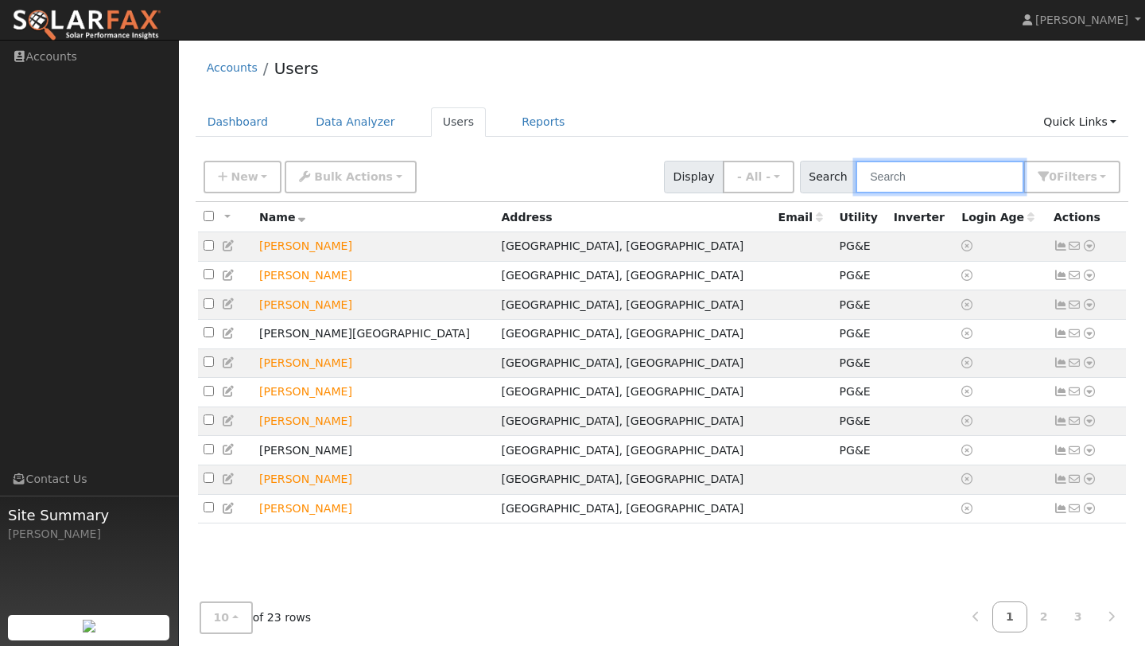
click at [891, 181] on input "text" at bounding box center [940, 177] width 169 height 33
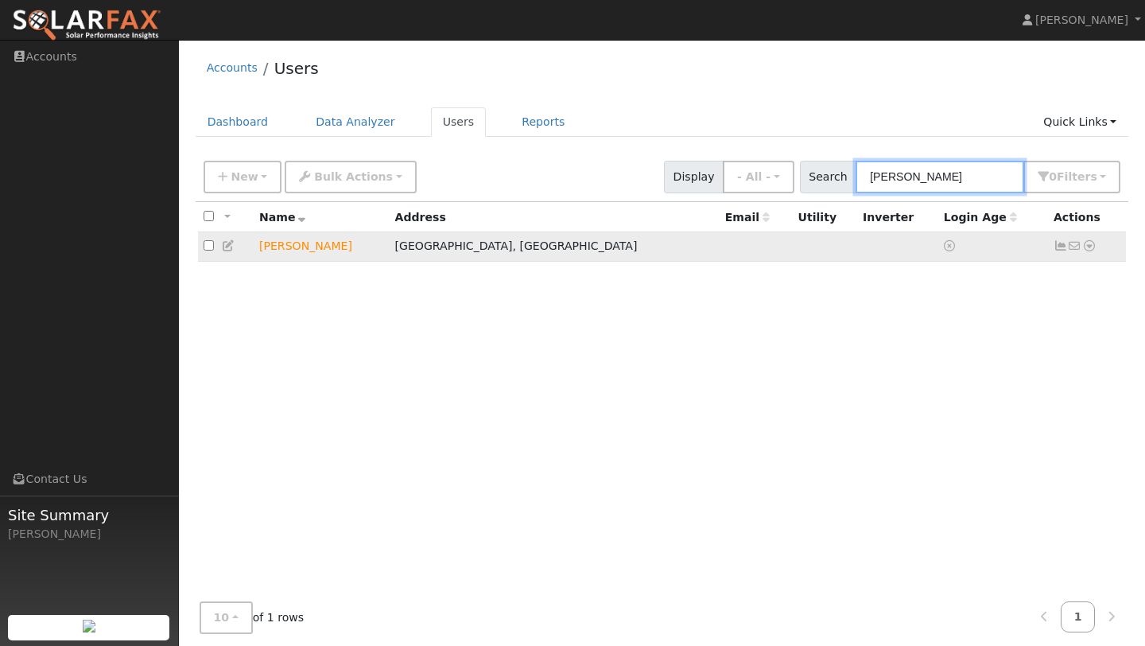
type input "lenna"
click at [340, 250] on td "[PERSON_NAME]" at bounding box center [322, 246] width 136 height 29
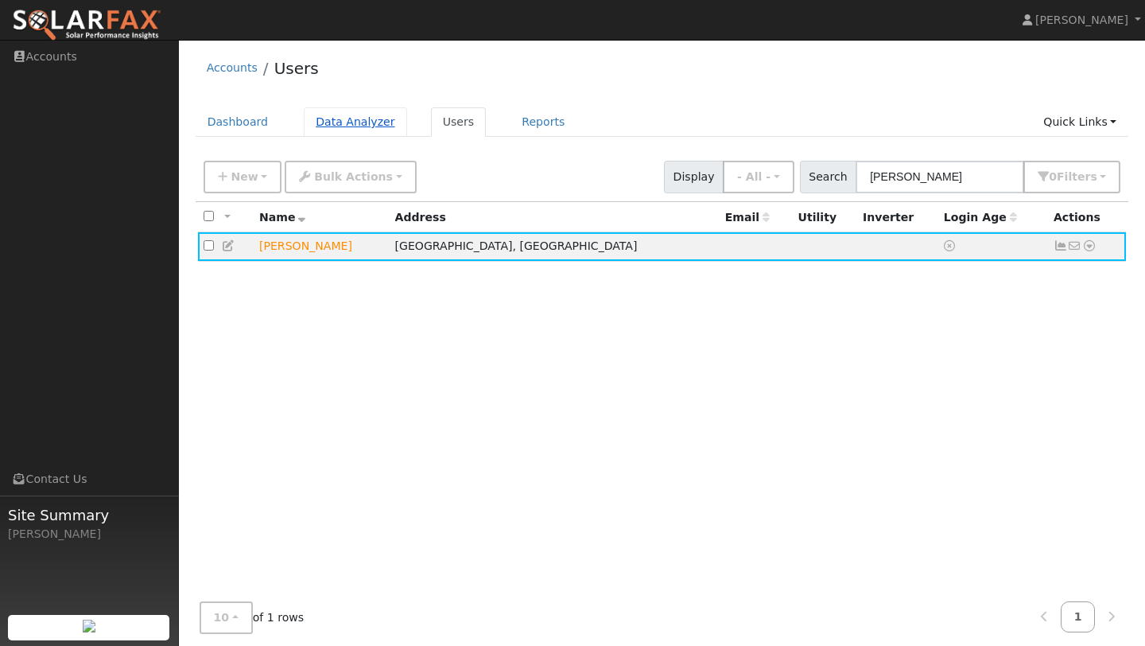
click at [391, 118] on link "Data Analyzer" at bounding box center [355, 121] width 103 height 29
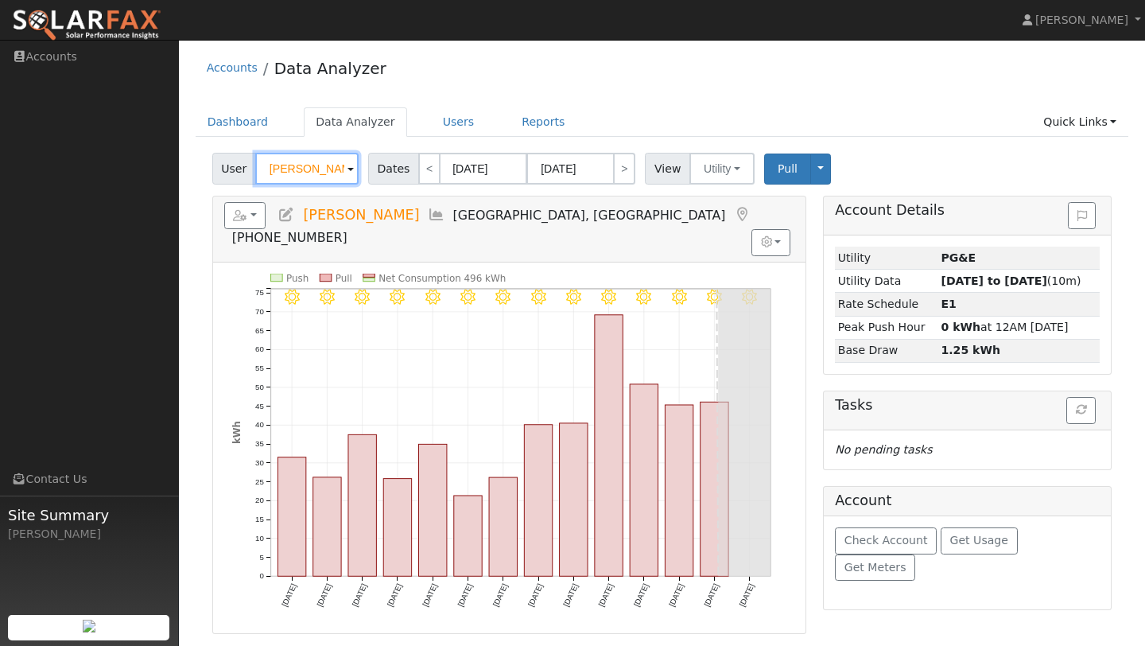
click at [321, 164] on input "Tyler Furtado" at bounding box center [306, 169] width 103 height 32
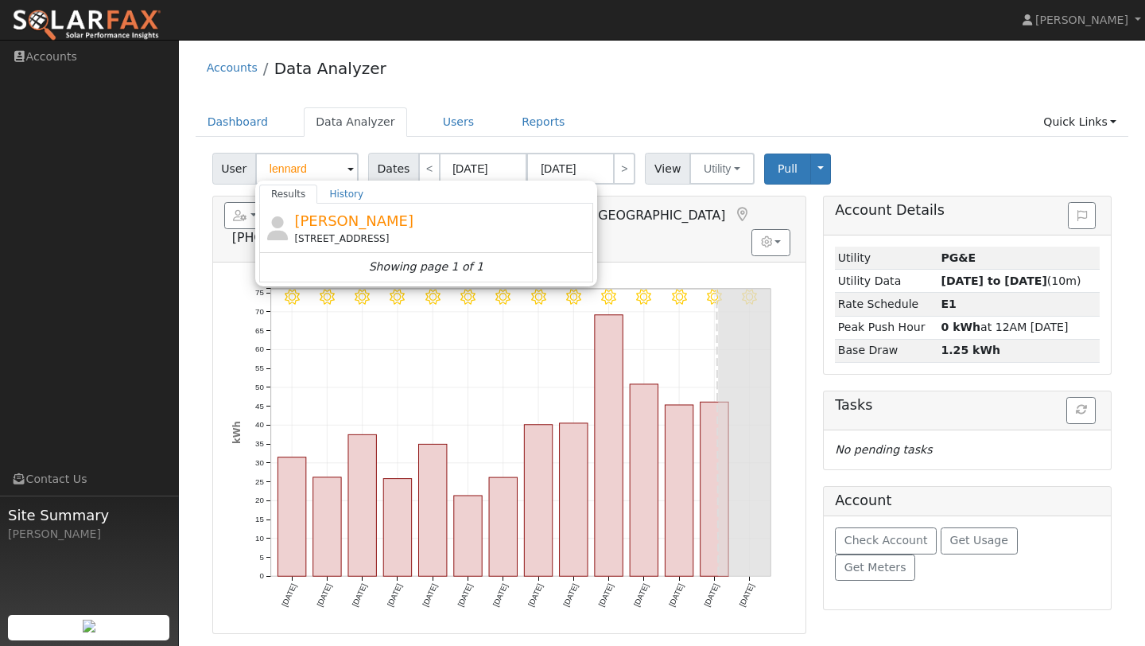
click at [328, 229] on span "[PERSON_NAME]" at bounding box center [353, 220] width 119 height 17
type input "[PERSON_NAME]"
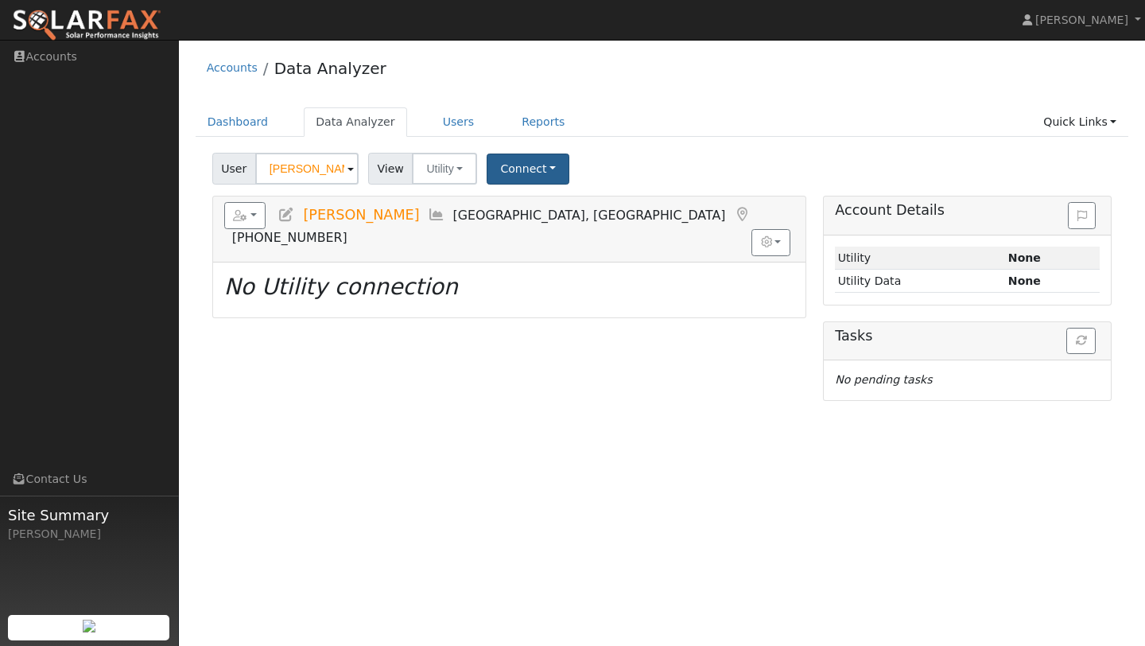
click at [497, 168] on button "Connect" at bounding box center [528, 169] width 83 height 31
click at [538, 231] on link "Quick Connect" at bounding box center [550, 238] width 124 height 22
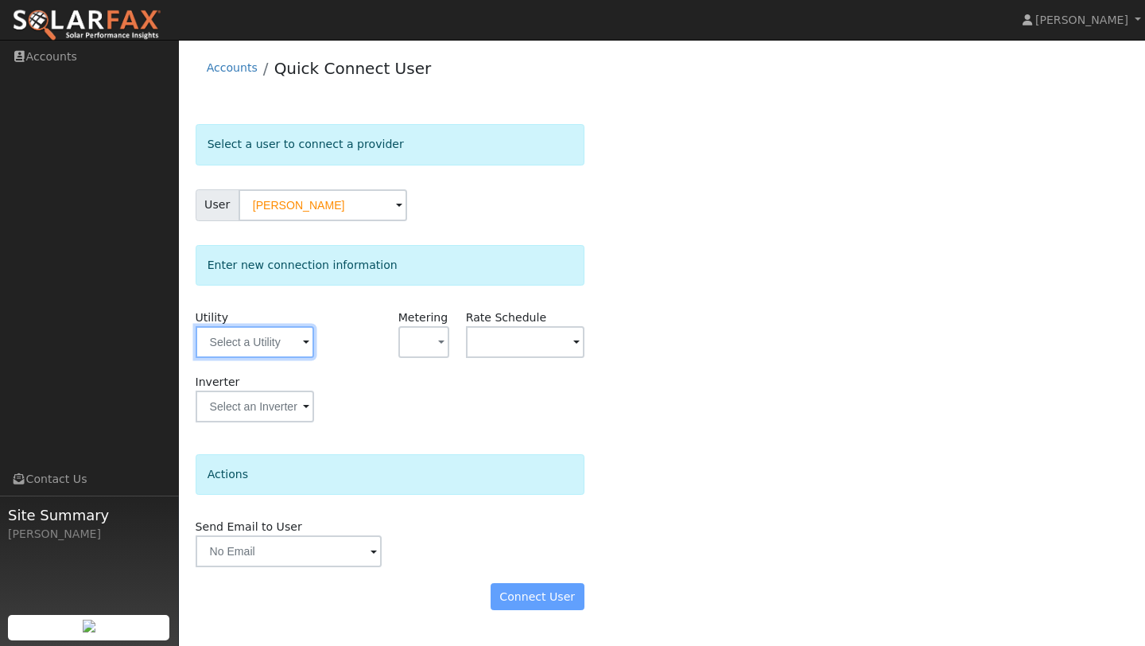
click at [269, 352] on input "text" at bounding box center [255, 342] width 119 height 32
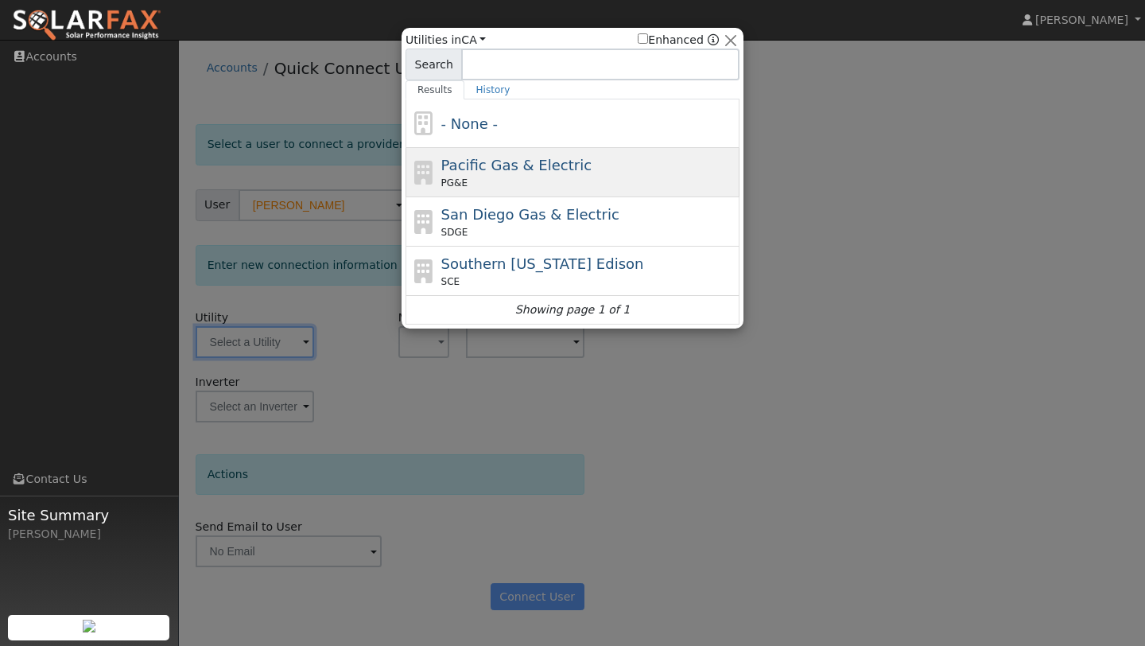
click at [473, 178] on div "PG&E" at bounding box center [588, 183] width 295 height 14
type input "PG&E"
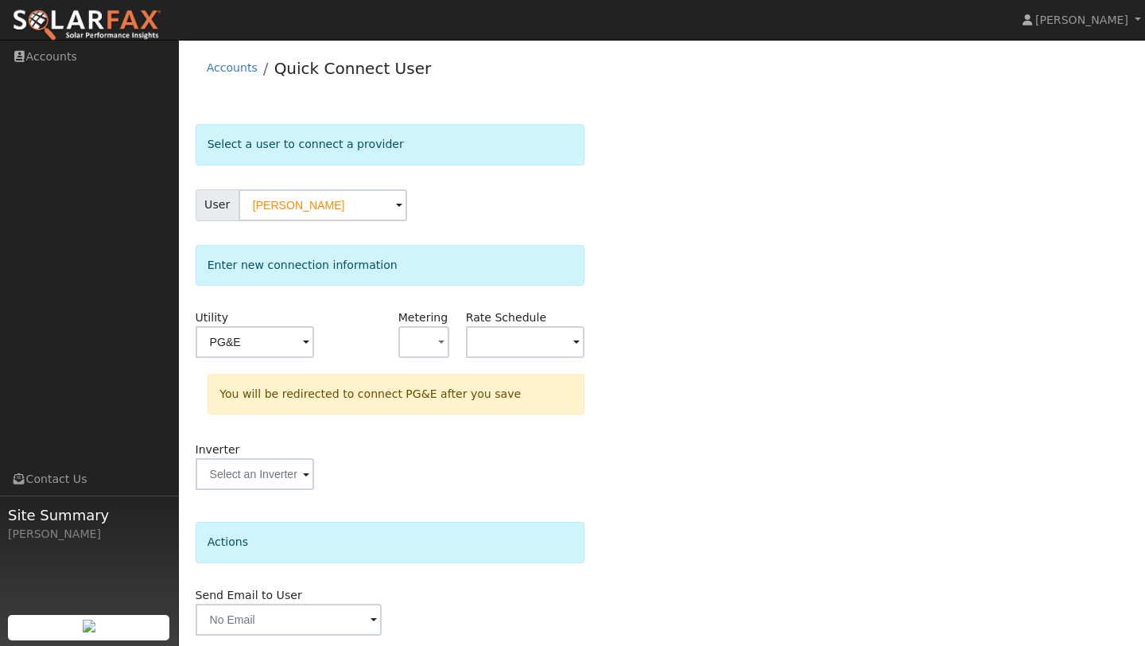
scroll to position [56, 0]
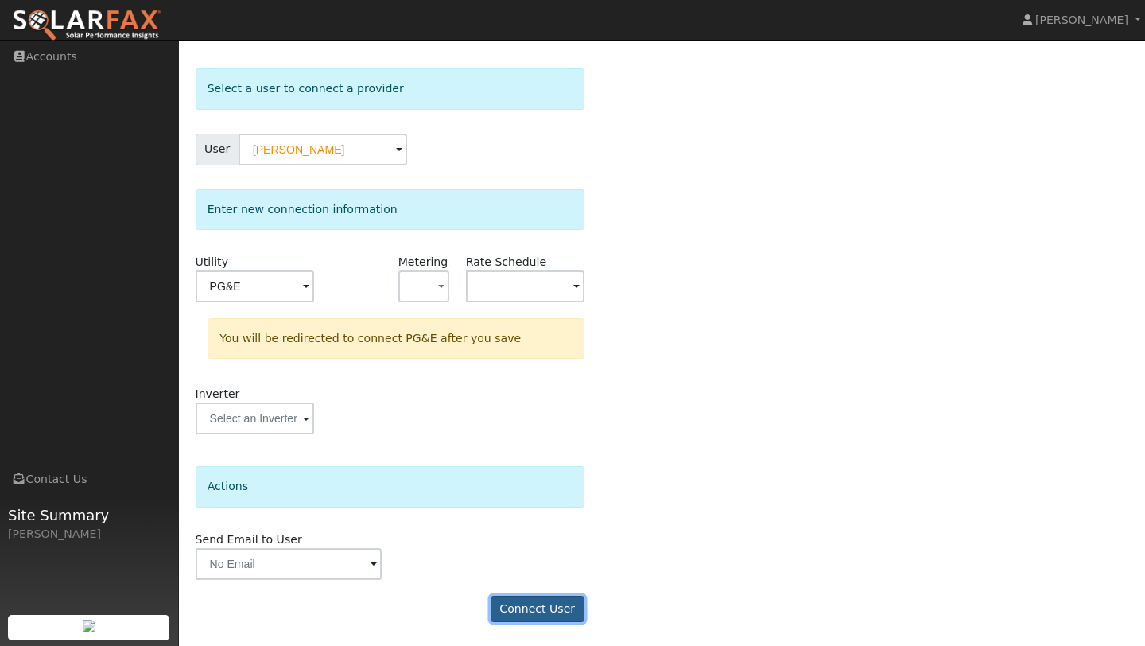
click at [497, 607] on button "Connect User" at bounding box center [538, 609] width 94 height 27
